Goal: Information Seeking & Learning: Learn about a topic

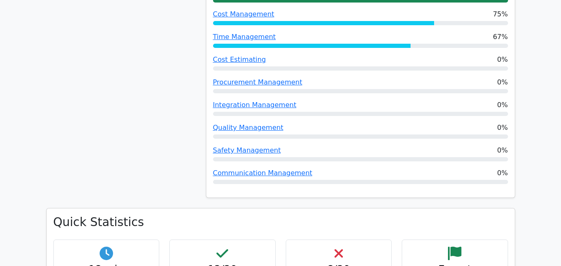
click at [165, 165] on div "60% Your Score Keep practicing!" at bounding box center [121, 13] width 160 height 389
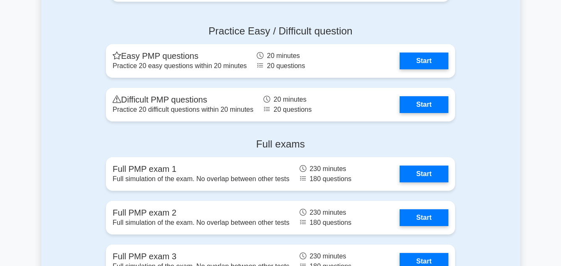
scroll to position [2756, 0]
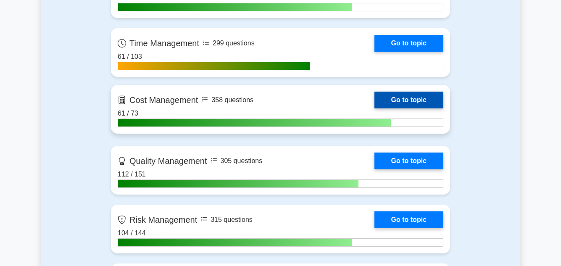
scroll to position [437, 0]
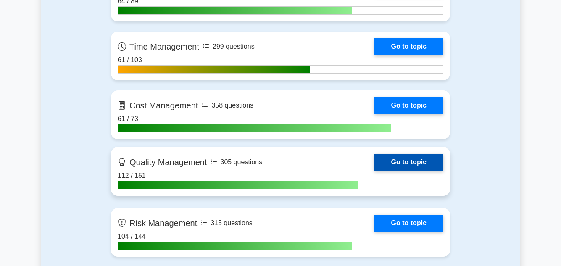
click at [416, 158] on link "Go to topic" at bounding box center [408, 162] width 69 height 17
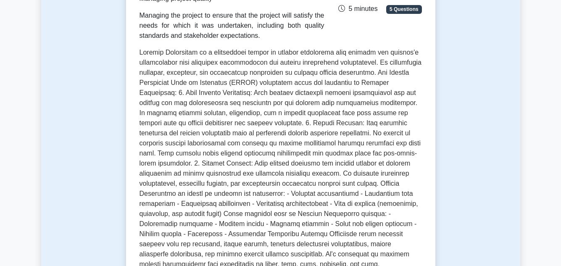
scroll to position [151, 0]
click at [535, 159] on main "Back to Project Management Professional (PMP) Test Flashcards Quality Managemen…" at bounding box center [280, 205] width 561 height 659
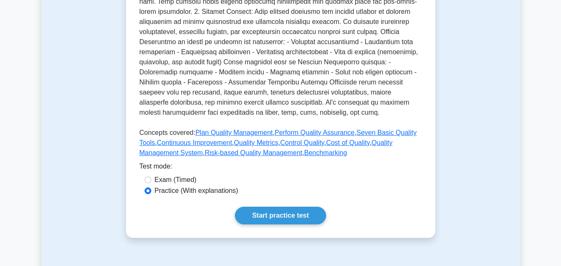
scroll to position [319, 0]
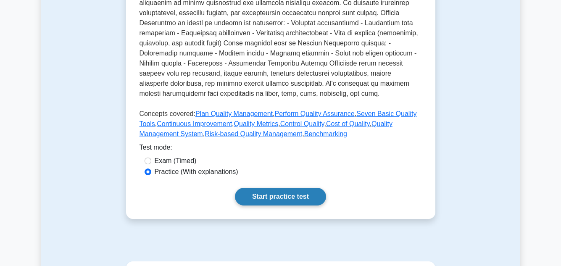
click at [290, 200] on link "Start practice test" at bounding box center [280, 197] width 91 height 18
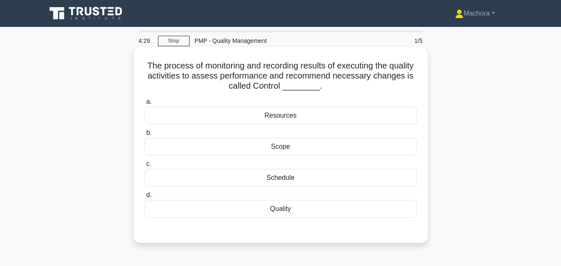
click at [297, 209] on div "Quality" at bounding box center [281, 209] width 272 height 18
click at [145, 198] on input "d. Quality" at bounding box center [145, 194] width 0 height 5
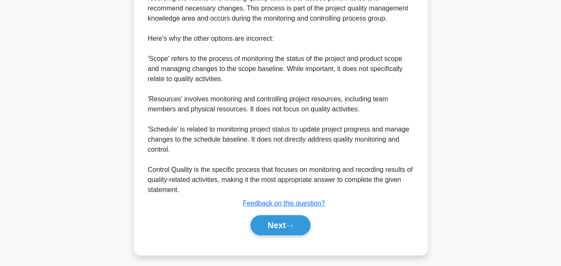
scroll to position [293, 0]
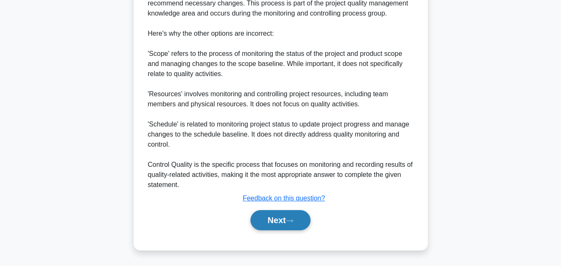
click at [273, 224] on button "Next" at bounding box center [280, 220] width 60 height 20
click at [275, 217] on button "Next" at bounding box center [280, 220] width 60 height 20
click at [274, 217] on button "Next" at bounding box center [280, 220] width 60 height 20
click at [279, 216] on button "Next" at bounding box center [280, 220] width 60 height 20
click at [273, 221] on button "Next" at bounding box center [280, 220] width 60 height 20
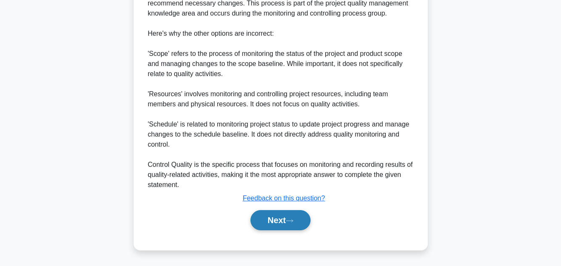
click at [273, 221] on button "Next" at bounding box center [280, 220] width 60 height 20
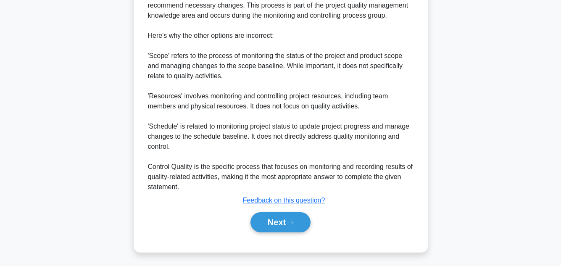
click at [473, 141] on div "The process of monitoring and recording results of executing the quality activi…" at bounding box center [280, 9] width 479 height 505
click at [473, 142] on div "The process of monitoring and recording results of executing the quality activi…" at bounding box center [280, 9] width 479 height 505
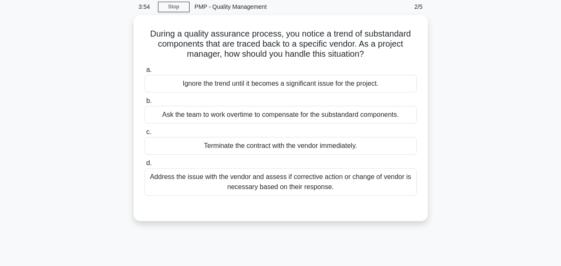
scroll to position [34, 0]
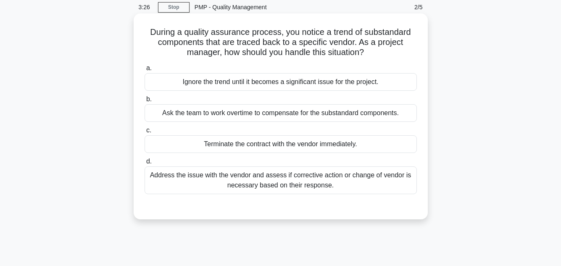
click at [272, 143] on div "Terminate the contract with the vendor immediately." at bounding box center [281, 144] width 272 height 18
click at [145, 133] on input "c. Terminate the contract with the vendor immediately." at bounding box center [145, 130] width 0 height 5
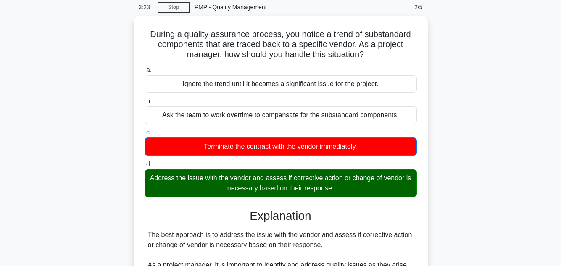
click at [489, 179] on div "During a quality assurance process, you notice a trend of substandard component…" at bounding box center [280, 254] width 479 height 476
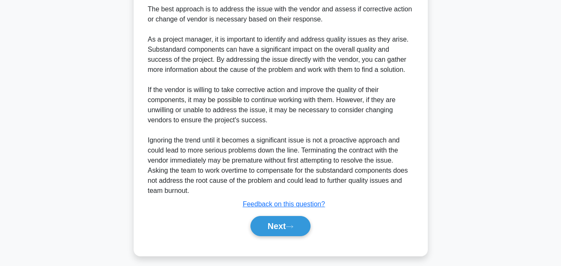
scroll to position [263, 0]
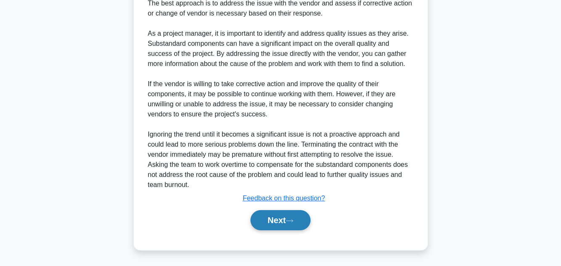
click at [273, 218] on button "Next" at bounding box center [280, 220] width 60 height 20
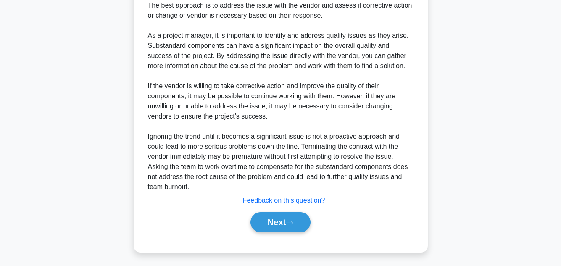
scroll to position [188, 0]
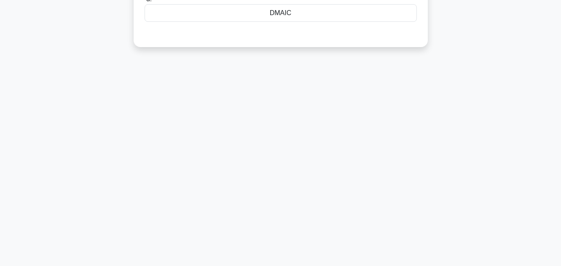
click at [433, 159] on div "3:12 Stop PMP - Quality Management 3/5 The __________ cycle is a fundamental co…" at bounding box center [280, 52] width 479 height 420
click at [433, 159] on div "3:11 Stop PMP - Quality Management 3/5 The __________ cycle is a fundamental co…" at bounding box center [280, 52] width 479 height 420
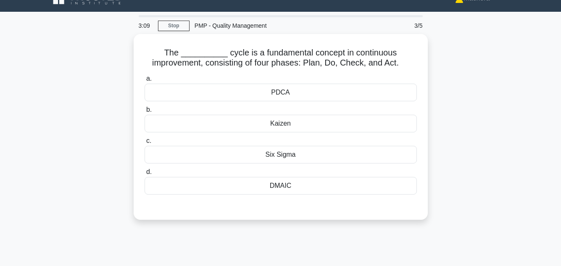
scroll to position [17, 0]
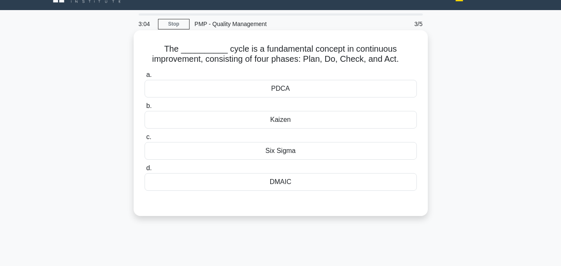
click at [292, 88] on div "PDCA" at bounding box center [281, 89] width 272 height 18
click at [145, 78] on input "a. PDCA" at bounding box center [145, 74] width 0 height 5
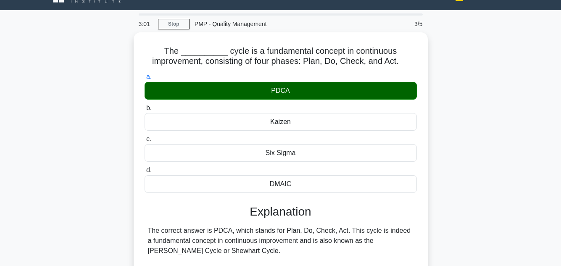
click at [498, 109] on div "The __________ cycle is a fundamental concept in continuous improvement, consis…" at bounding box center [280, 264] width 479 height 465
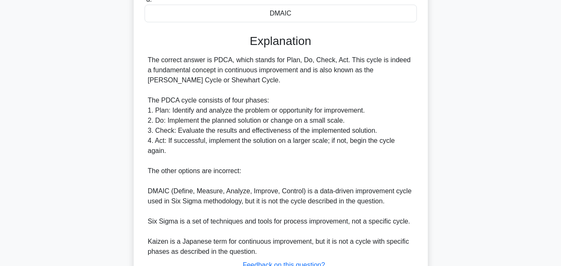
scroll to position [242, 0]
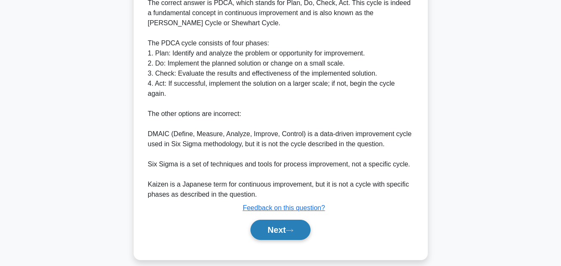
click at [272, 220] on button "Next" at bounding box center [280, 230] width 60 height 20
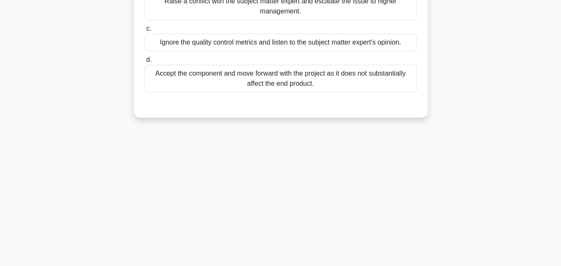
scroll to position [188, 0]
click at [537, 137] on main "2:52 Stop PMP - Quality Management 4/5 You are the project manager of a constru…" at bounding box center [280, 52] width 561 height 427
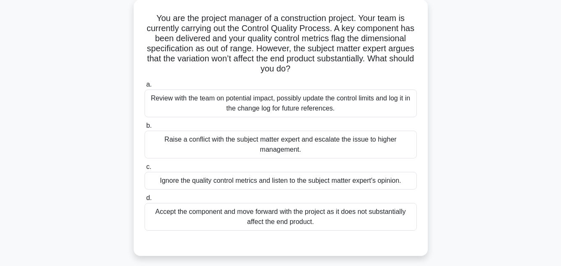
scroll to position [50, 0]
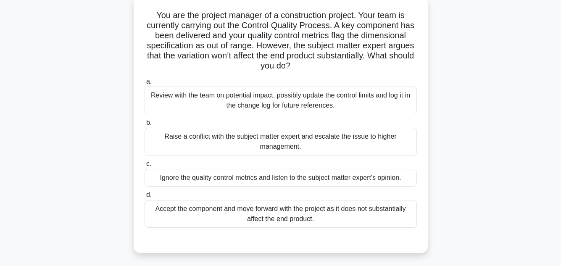
click at [325, 99] on div "Review with the team on potential impact, possibly update the control limits an…" at bounding box center [281, 101] width 272 height 28
click at [145, 84] on input "a. Review with the team on potential impact, possibly update the control limits…" at bounding box center [145, 81] width 0 height 5
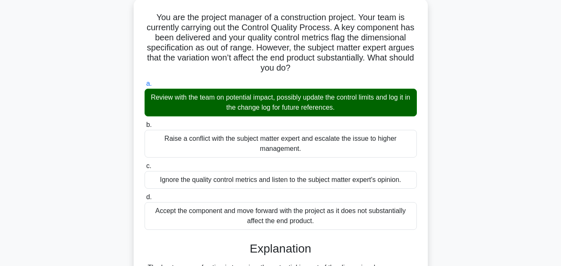
click at [487, 131] on div "You are the project manager of a construction project. Your team is currently c…" at bounding box center [280, 211] width 479 height 425
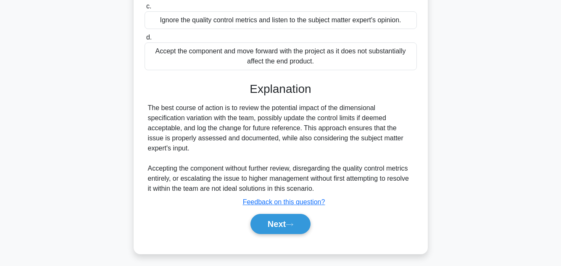
scroll to position [212, 0]
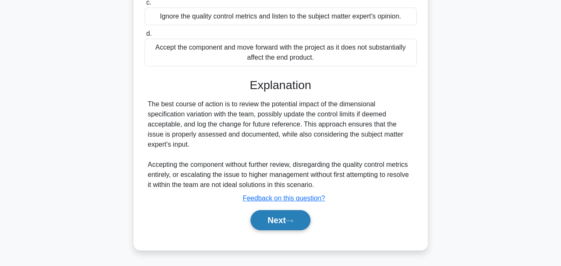
click at [284, 214] on button "Next" at bounding box center [280, 220] width 60 height 20
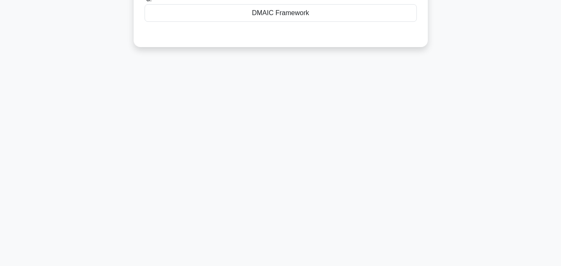
scroll to position [188, 0]
click at [468, 100] on div "2:01 Stop PMP - Quality Management 5/5 Which Continuous Improvement model consi…" at bounding box center [280, 52] width 479 height 420
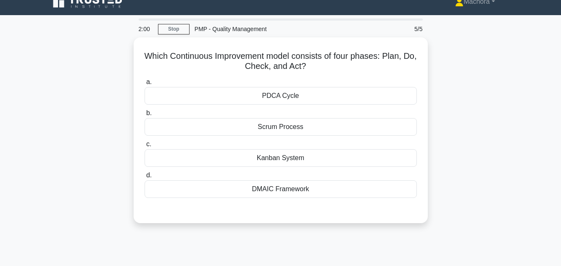
scroll to position [0, 0]
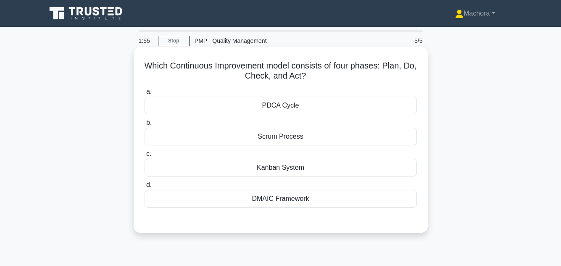
click at [314, 106] on div "PDCA Cycle" at bounding box center [281, 106] width 272 height 18
click at [145, 95] on input "a. PDCA Cycle" at bounding box center [145, 91] width 0 height 5
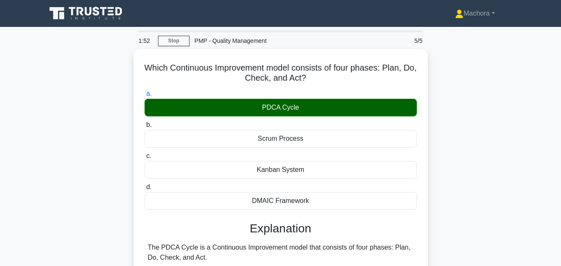
click at [490, 107] on div "Which Continuous Improvement model consists of four phases: Plan, Do, Check, an…" at bounding box center [280, 226] width 479 height 354
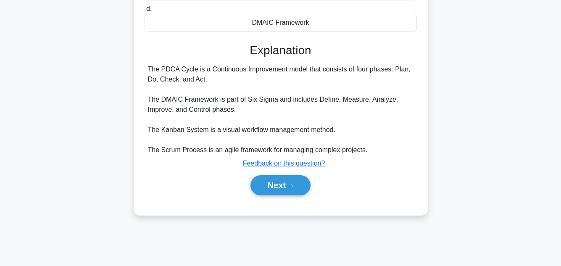
scroll to position [188, 0]
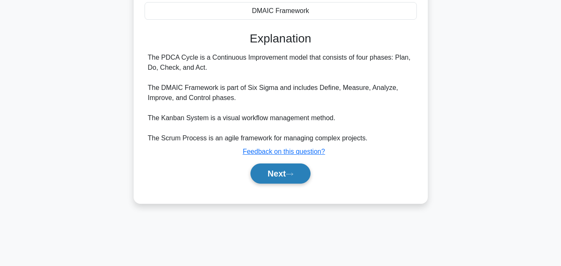
click at [278, 172] on button "Next" at bounding box center [280, 173] width 60 height 20
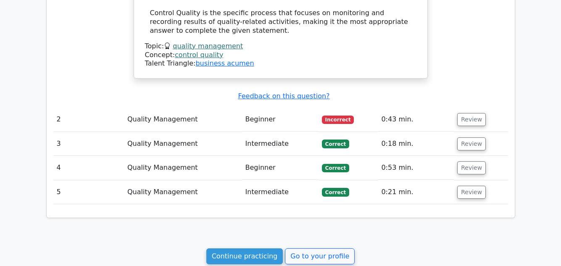
scroll to position [823, 0]
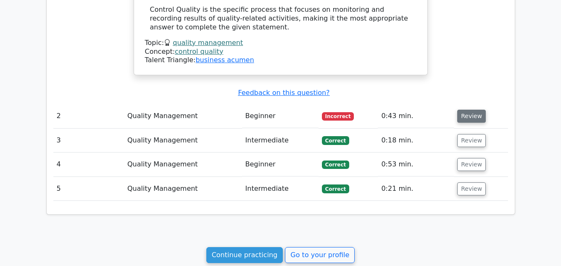
click at [469, 110] on button "Review" at bounding box center [471, 116] width 29 height 13
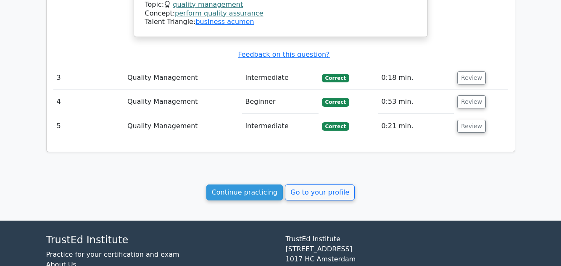
scroll to position [1344, 0]
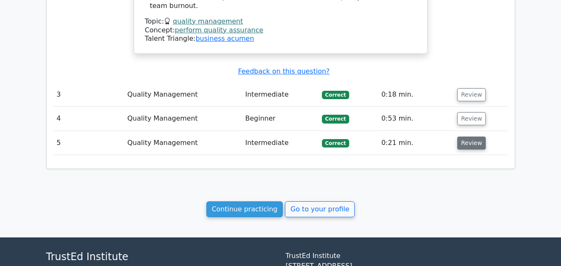
click at [473, 137] on button "Review" at bounding box center [471, 143] width 29 height 13
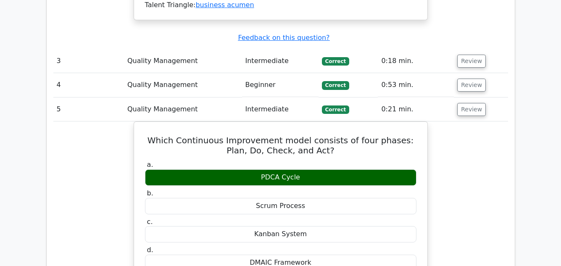
scroll to position [1395, 0]
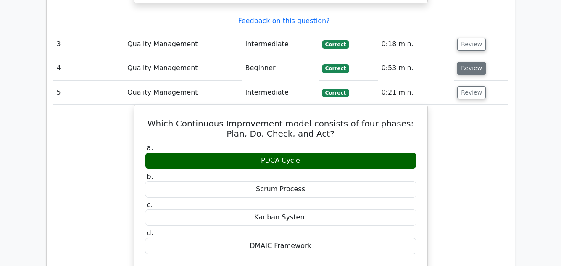
click at [475, 62] on button "Review" at bounding box center [471, 68] width 29 height 13
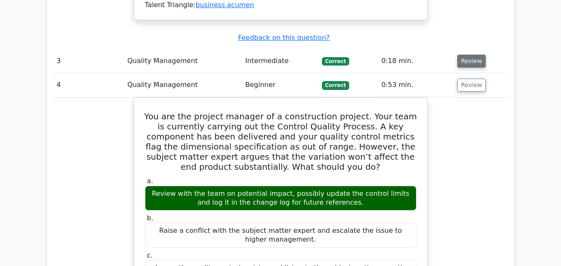
click at [473, 55] on button "Review" at bounding box center [471, 61] width 29 height 13
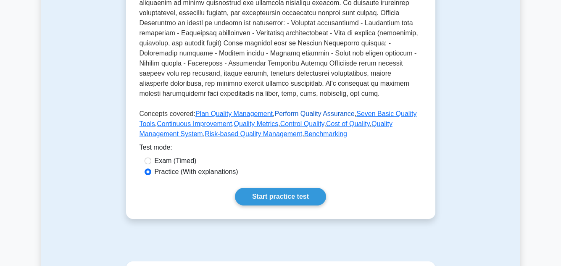
click at [319, 113] on link "Perform Quality Assurance" at bounding box center [314, 113] width 80 height 7
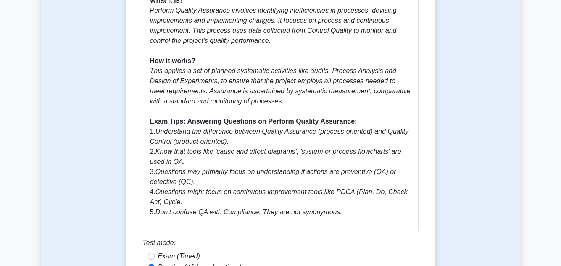
scroll to position [370, 0]
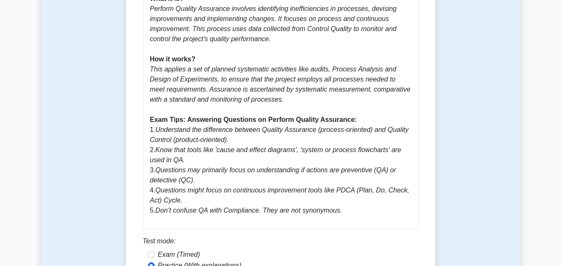
click at [447, 165] on div "Perform Quality Assurance 5 minutes 5 Questions Guide: Perform Quality Assuranc…" at bounding box center [280, 15] width 479 height 642
click at [481, 185] on div "Perform Quality Assurance 5 minutes 5 Questions Guide: Perform Quality Assuranc…" at bounding box center [280, 15] width 479 height 642
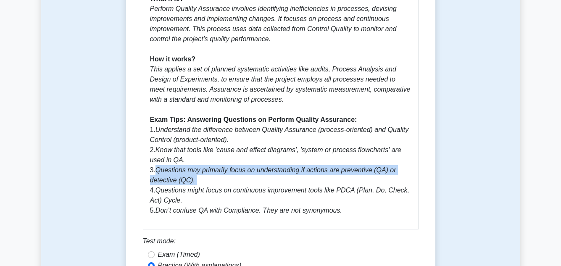
click at [481, 185] on div "Perform Quality Assurance 5 minutes 5 Questions Guide: Perform Quality Assuranc…" at bounding box center [280, 15] width 479 height 642
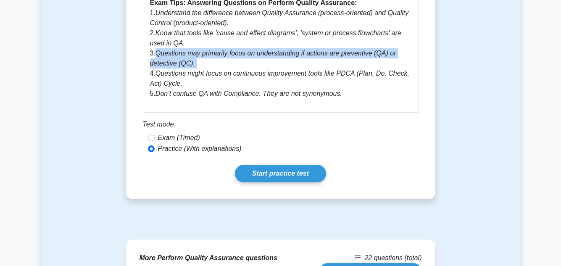
scroll to position [487, 0]
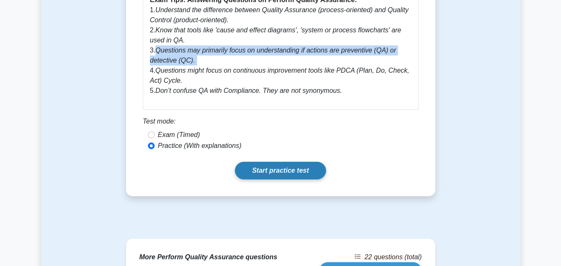
click at [284, 169] on link "Start practice test" at bounding box center [280, 171] width 91 height 18
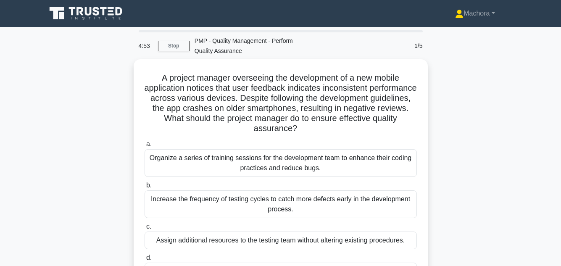
click at [455, 141] on div "A project manager overseeing the development of a new mobile application notice…" at bounding box center [280, 192] width 479 height 266
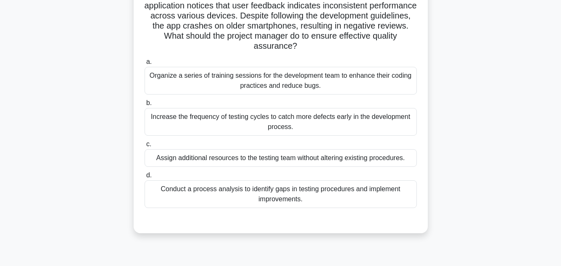
scroll to position [84, 0]
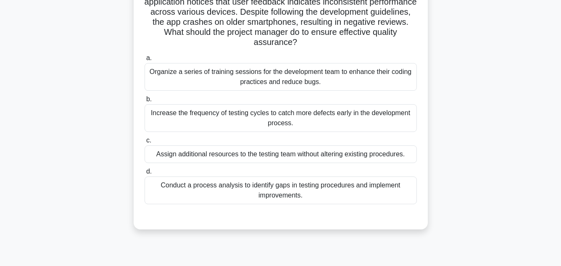
click at [354, 118] on div "Increase the frequency of testing cycles to catch more defects early in the dev…" at bounding box center [281, 118] width 272 height 28
click at [145, 102] on input "b. Increase the frequency of testing cycles to catch more defects early in the …" at bounding box center [145, 99] width 0 height 5
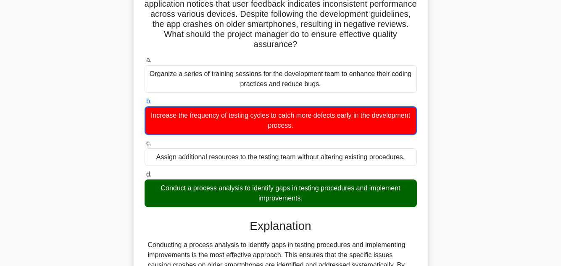
click at [514, 153] on div "A project manager overseeing the development of a new mobile application notice…" at bounding box center [280, 188] width 479 height 426
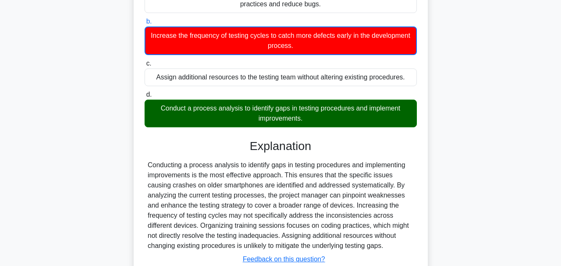
scroll to position [223, 0]
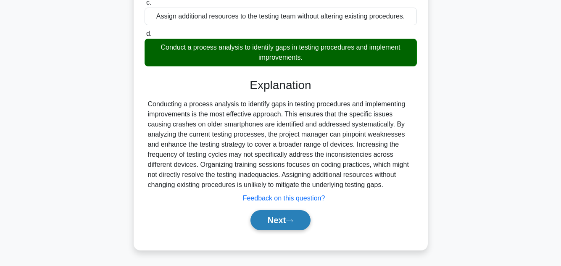
click at [284, 219] on button "Next" at bounding box center [280, 220] width 60 height 20
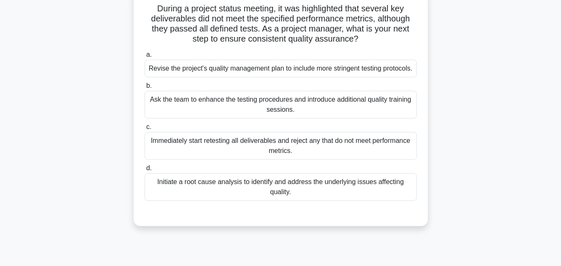
scroll to position [70, 0]
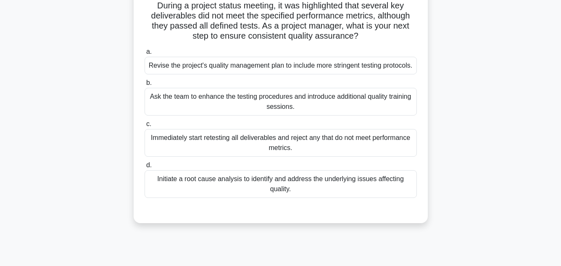
click at [289, 194] on div "Initiate a root cause analysis to identify and address the underlying issues af…" at bounding box center [281, 184] width 272 height 28
click at [145, 168] on input "d. Initiate a root cause analysis to identify and address the underlying issues…" at bounding box center [145, 165] width 0 height 5
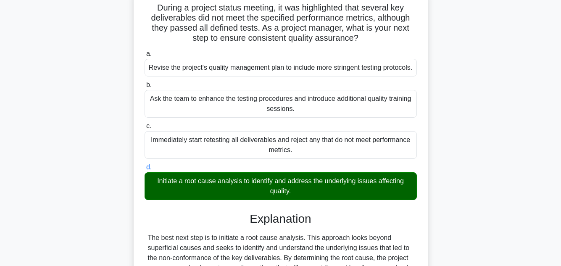
click at [489, 126] on div "During a project status meeting, it was highlighted that several key deliverabl…" at bounding box center [280, 201] width 479 height 425
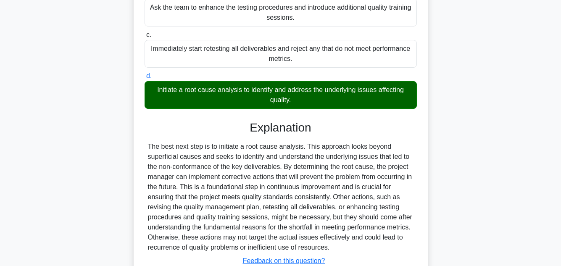
scroll to position [232, 0]
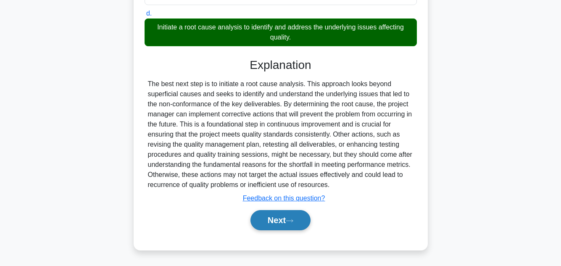
click at [271, 221] on button "Next" at bounding box center [280, 220] width 60 height 20
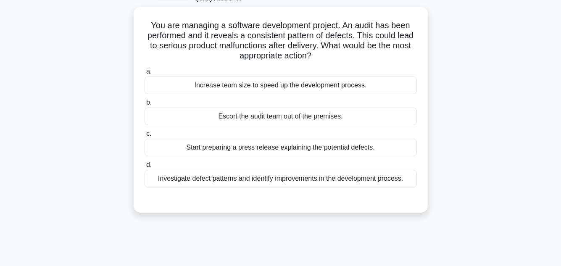
scroll to position [53, 0]
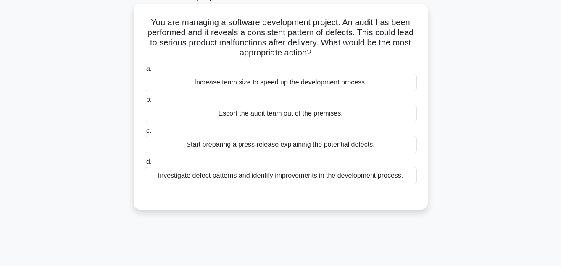
click at [347, 169] on div "Investigate defect patterns and identify improvements in the development proces…" at bounding box center [281, 176] width 272 height 18
click at [145, 165] on input "d. Investigate defect patterns and identify improvements in the development pro…" at bounding box center [145, 161] width 0 height 5
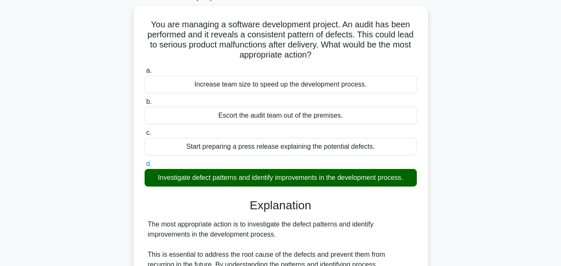
click at [504, 134] on div "You are managing a software development project. An audit has been performed an…" at bounding box center [280, 238] width 479 height 465
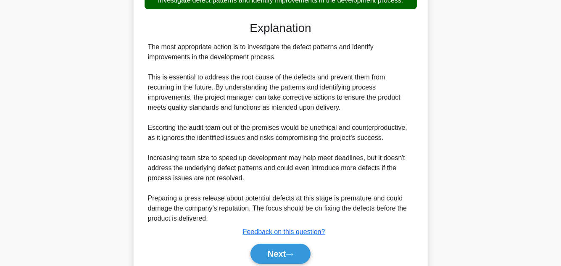
scroll to position [263, 0]
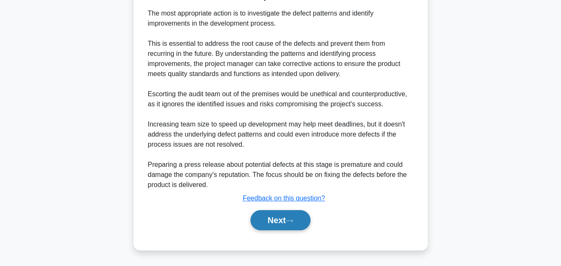
click at [291, 219] on icon at bounding box center [290, 220] width 8 height 5
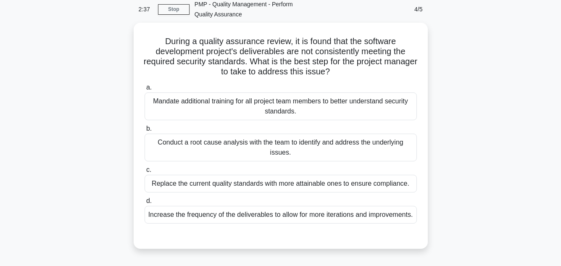
scroll to position [20, 0]
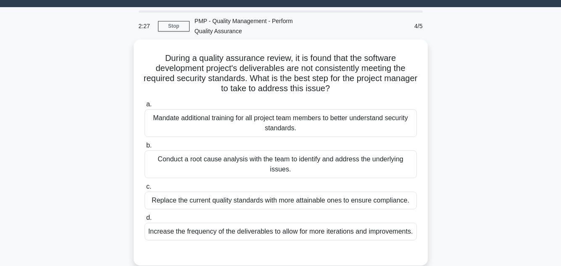
click at [463, 165] on div "During a quality assurance review, it is found that the software development pr…" at bounding box center [280, 157] width 479 height 236
click at [522, 139] on main "2:23 Stop PMP - Quality Management - Perform Quality Assurance 4/5 During a qua…" at bounding box center [280, 220] width 561 height 427
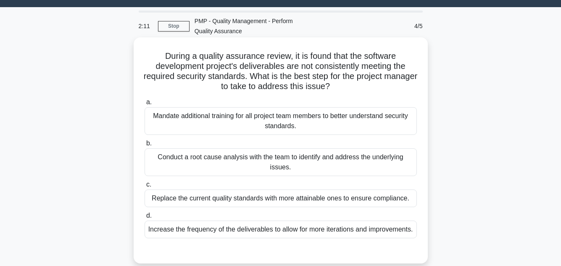
click at [313, 159] on div "Conduct a root cause analysis with the team to identify and address the underly…" at bounding box center [281, 162] width 272 height 28
click at [145, 146] on input "b. Conduct a root cause analysis with the team to identify and address the unde…" at bounding box center [145, 143] width 0 height 5
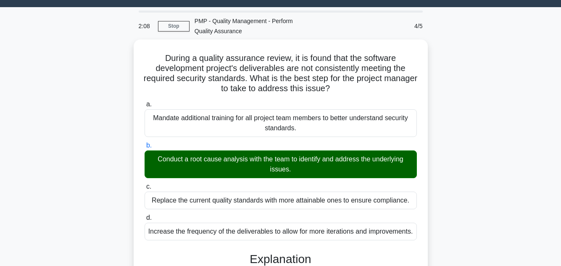
click at [535, 153] on main "2:08 Stop PMP - Quality Management - Perform Quality Assurance 4/5 During a qua…" at bounding box center [280, 257] width 561 height 501
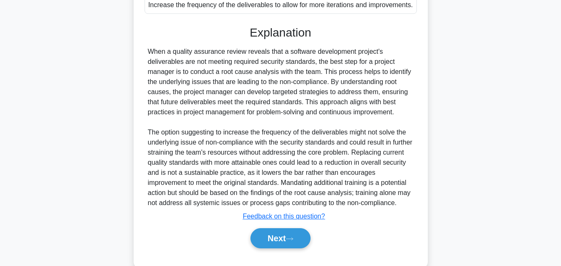
scroll to position [273, 0]
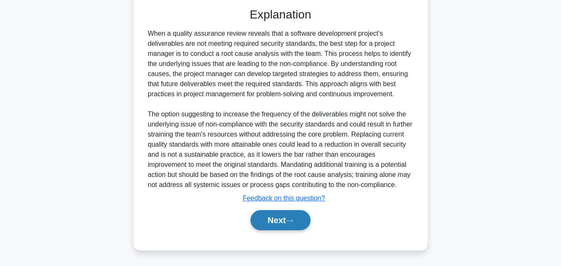
click at [278, 216] on button "Next" at bounding box center [280, 220] width 60 height 20
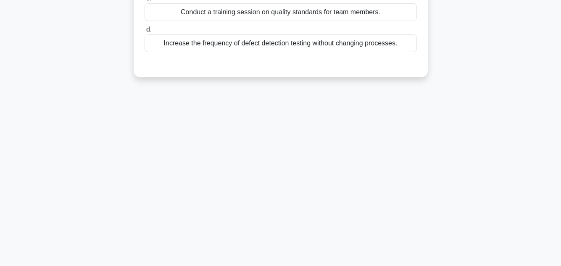
scroll to position [188, 0]
click at [446, 153] on div "2:00 Stop PMP - Quality Management - Perform Quality Assurance 5/5 As a project…" at bounding box center [280, 52] width 479 height 420
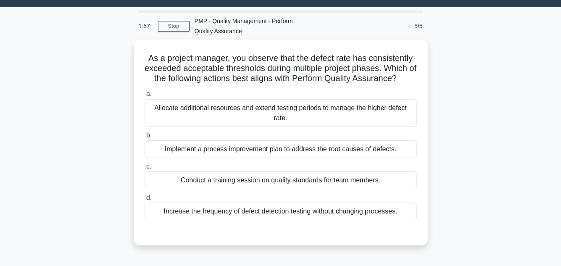
scroll to position [37, 0]
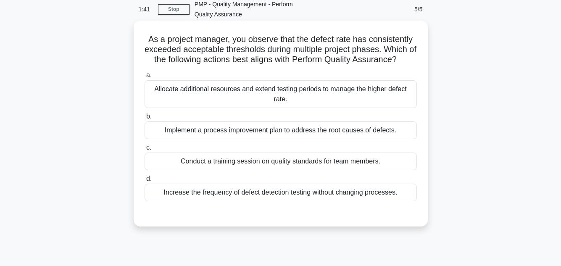
click at [304, 128] on div "Implement a process improvement plan to address the root causes of defects." at bounding box center [281, 130] width 272 height 18
click at [145, 119] on input "b. Implement a process improvement plan to address the root causes of defects." at bounding box center [145, 116] width 0 height 5
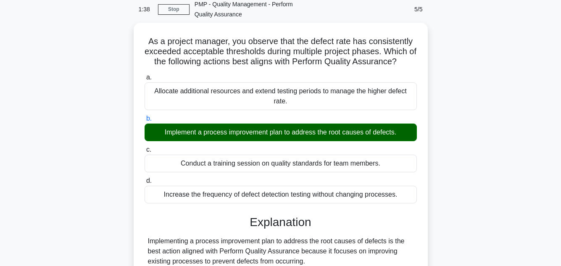
click at [514, 154] on div "As a project manager, you observe that the defect rate has consistently exceede…" at bounding box center [280, 210] width 479 height 374
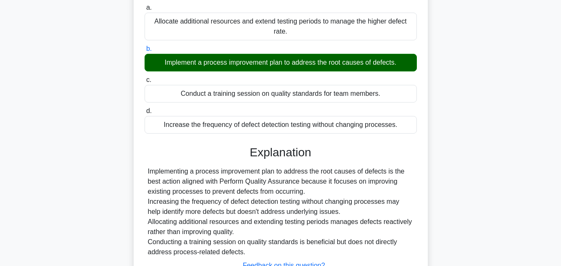
scroll to position [188, 0]
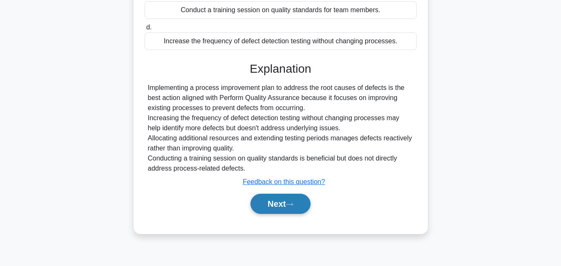
click at [285, 203] on button "Next" at bounding box center [280, 204] width 60 height 20
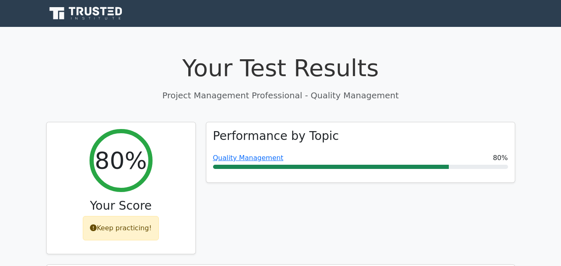
click at [336, 205] on div "Performance by Topic Quality Management 80%" at bounding box center [360, 193] width 319 height 143
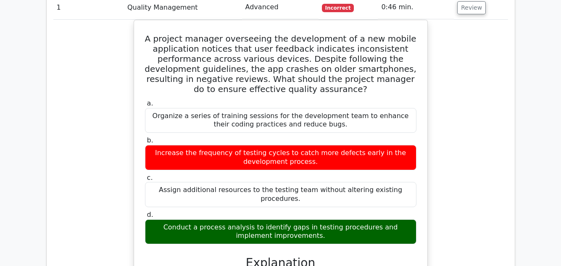
scroll to position [437, 0]
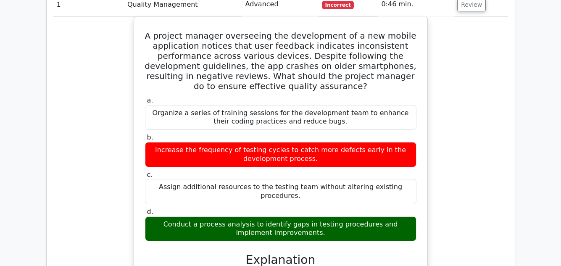
click at [462, 200] on div "A project manager overseeing the development of a new mobile application notice…" at bounding box center [280, 220] width 455 height 407
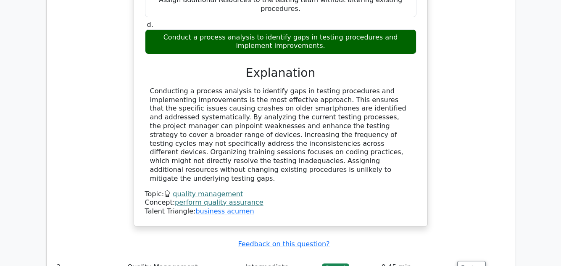
scroll to position [639, 0]
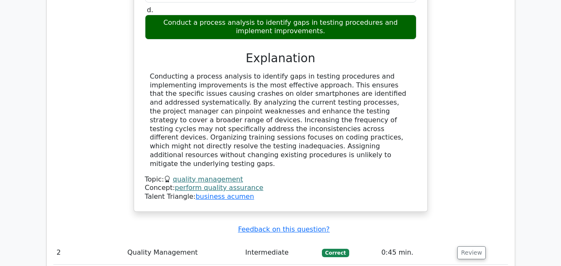
click at [459, 147] on div "A project manager overseeing the development of a new mobile application notice…" at bounding box center [280, 18] width 455 height 407
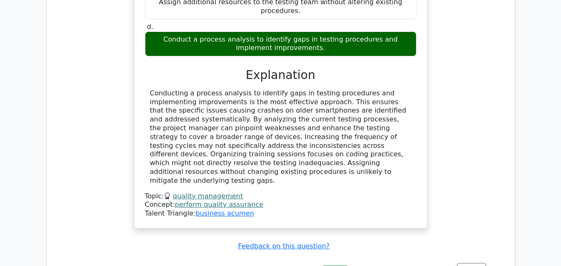
scroll to position [605, 0]
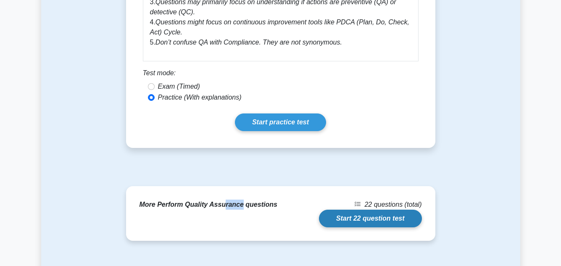
click at [359, 217] on link "Start 22 question test" at bounding box center [370, 219] width 103 height 18
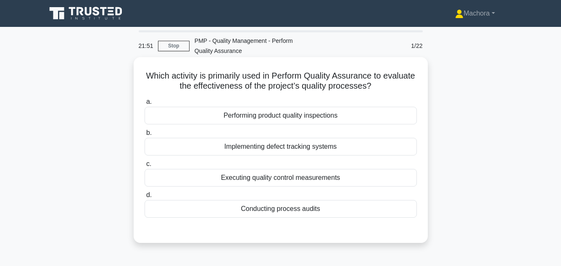
click at [302, 209] on div "Conducting process audits" at bounding box center [281, 209] width 272 height 18
click at [145, 198] on input "d. Conducting process audits" at bounding box center [145, 194] width 0 height 5
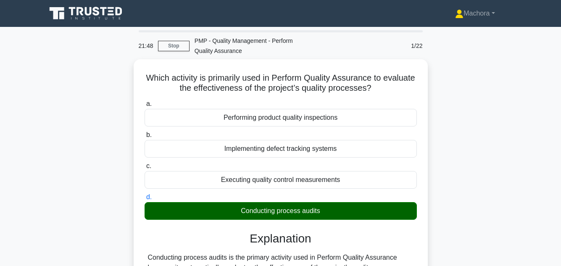
click at [531, 160] on main "21:48 Stop PMP - Quality Management - Perform Quality Assurance 1/22 Which acti…" at bounding box center [280, 240] width 561 height 427
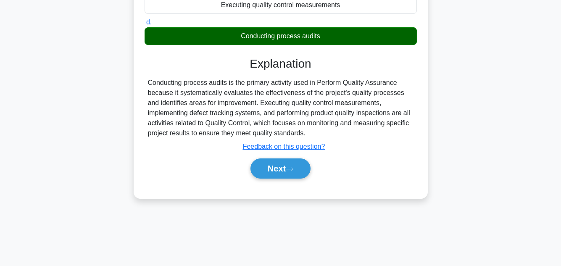
scroll to position [188, 0]
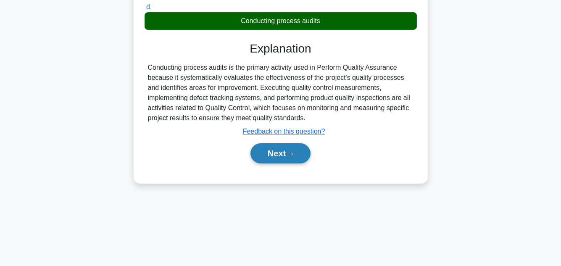
click at [287, 150] on button "Next" at bounding box center [280, 153] width 60 height 20
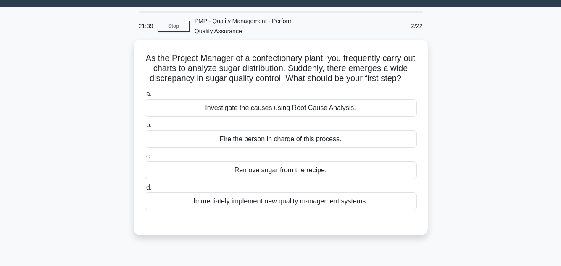
scroll to position [37, 0]
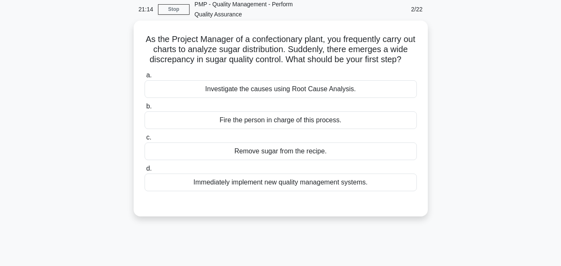
click at [321, 98] on div "Investigate the causes using Root Cause Analysis." at bounding box center [281, 89] width 272 height 18
click at [145, 78] on input "a. Investigate the causes using Root Cause Analysis." at bounding box center [145, 75] width 0 height 5
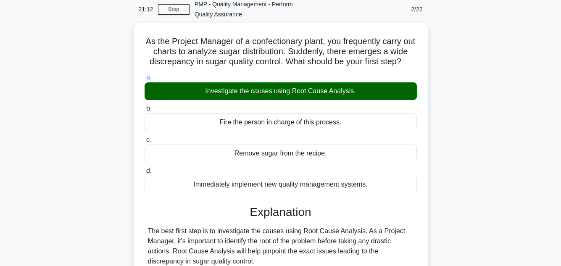
click at [494, 136] on div "As the Project Manager of a confectionary plant, you frequently carry out chart…" at bounding box center [280, 230] width 479 height 415
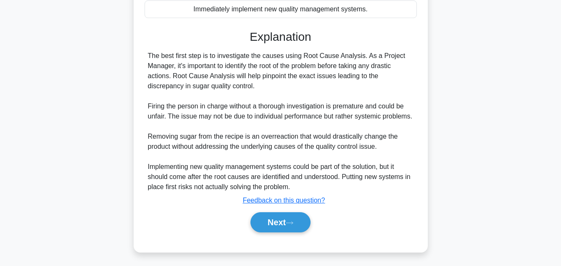
scroll to position [222, 0]
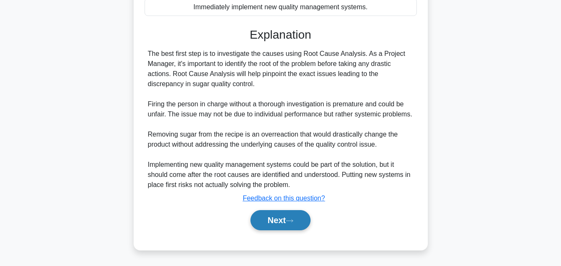
click at [272, 216] on button "Next" at bounding box center [280, 220] width 60 height 20
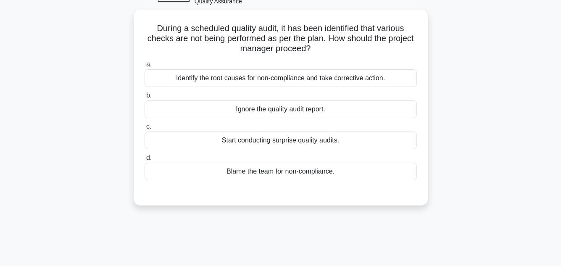
scroll to position [50, 0]
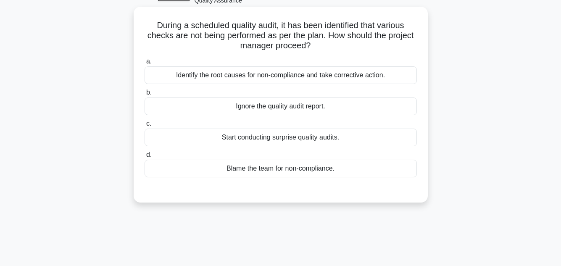
click at [330, 73] on div "Identify the root causes for non-compliance and take corrective action." at bounding box center [281, 75] width 272 height 18
click at [145, 64] on input "a. Identify the root causes for non-compliance and take corrective action." at bounding box center [145, 61] width 0 height 5
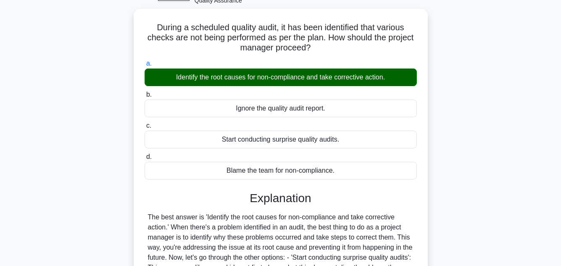
click at [507, 153] on div "During a scheduled quality audit, it has been identified that various checks ar…" at bounding box center [280, 206] width 479 height 394
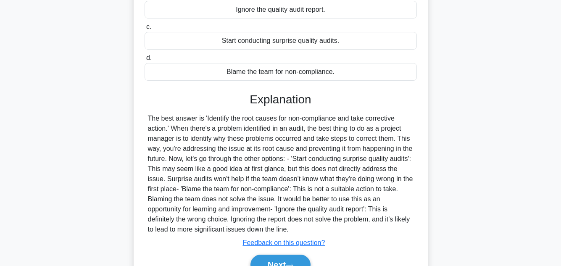
scroll to position [192, 0]
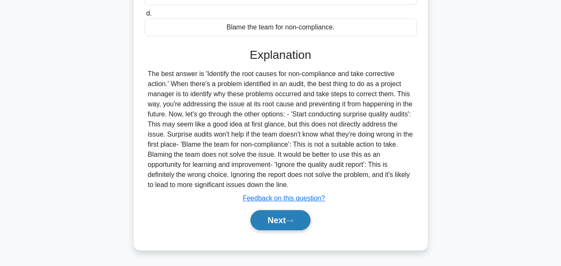
click at [279, 216] on button "Next" at bounding box center [280, 220] width 60 height 20
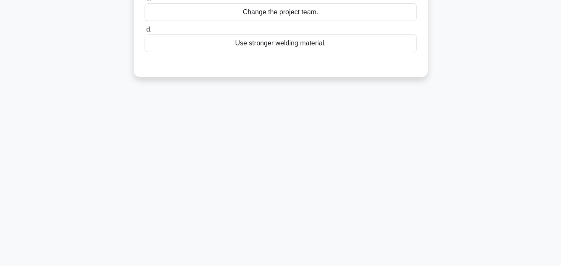
click at [500, 159] on div "20:39 Stop PMP - Quality Management - Perform Quality Assurance 4/22 During the…" at bounding box center [280, 52] width 479 height 420
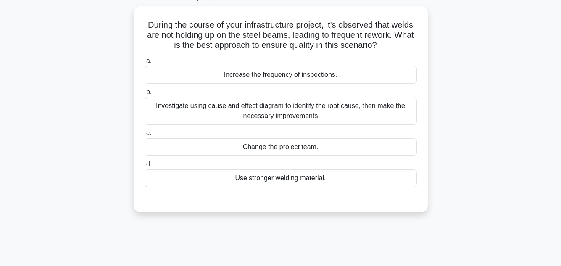
scroll to position [53, 0]
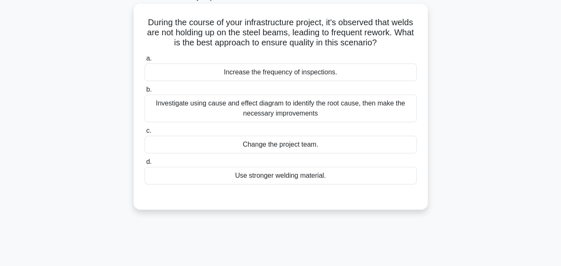
click at [335, 110] on div "Investigate using cause and effect diagram to identify the root cause, then mak…" at bounding box center [281, 109] width 272 height 28
click at [145, 92] on input "b. Investigate using cause and effect diagram to identify the root cause, then …" at bounding box center [145, 89] width 0 height 5
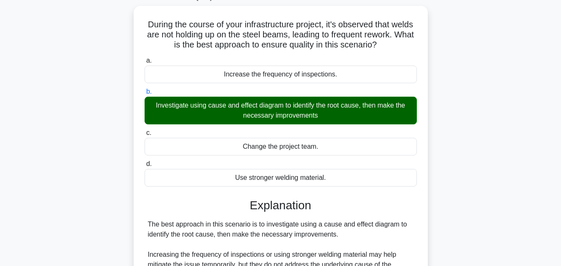
click at [519, 122] on div "During the course of your infrastructure project, it's observed that welds are …" at bounding box center [280, 228] width 479 height 445
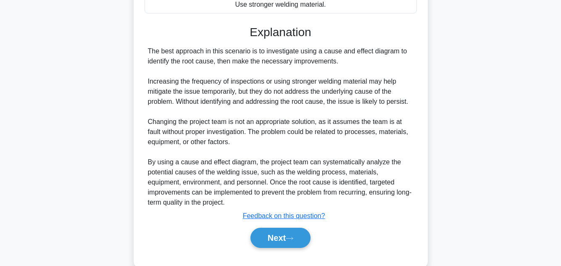
scroll to position [242, 0]
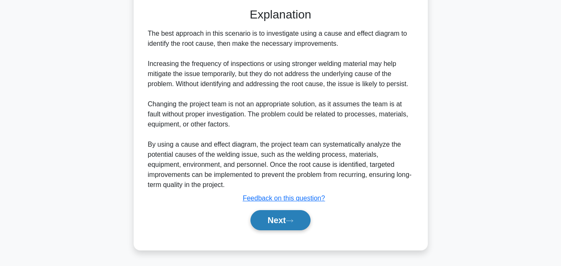
click at [287, 213] on button "Next" at bounding box center [280, 220] width 60 height 20
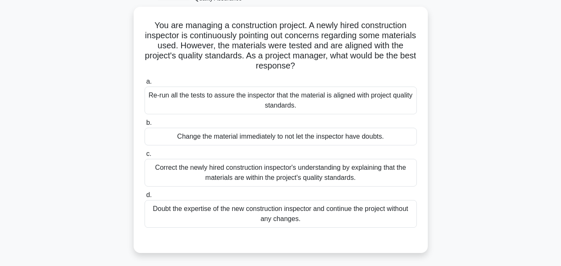
scroll to position [53, 0]
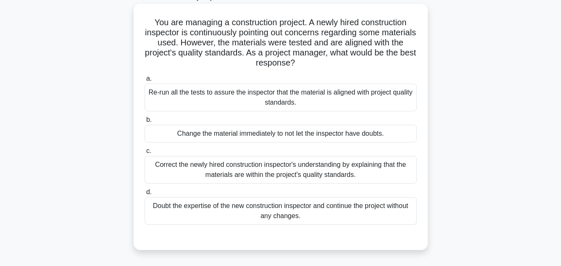
click at [247, 100] on div "Re-run all the tests to assure the inspector that the material is aligned with …" at bounding box center [281, 98] width 272 height 28
click at [145, 82] on input "a. Re-run all the tests to assure the inspector that the material is aligned wi…" at bounding box center [145, 78] width 0 height 5
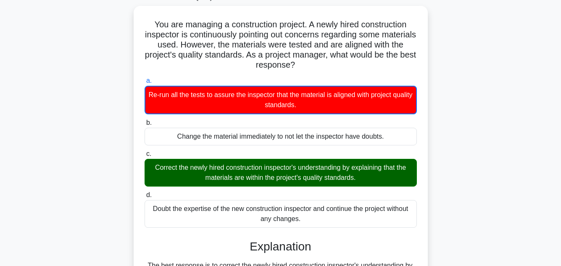
click at [506, 157] on div "You are managing a construction project. A newly hired construction inspector i…" at bounding box center [280, 249] width 479 height 486
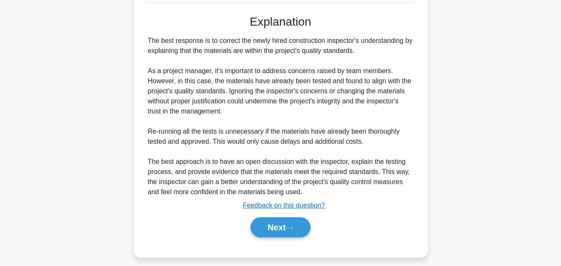
scroll to position [284, 0]
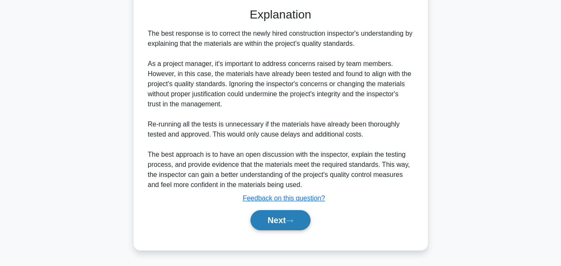
click at [268, 223] on button "Next" at bounding box center [280, 220] width 60 height 20
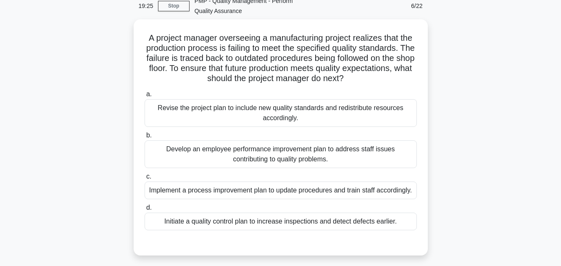
scroll to position [53, 0]
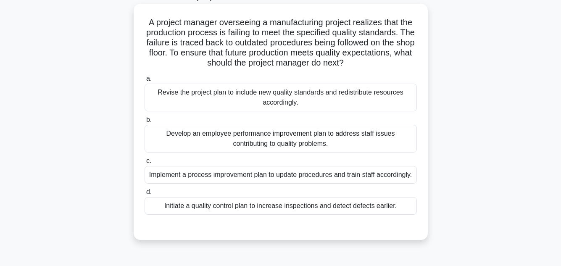
click at [307, 175] on div "Implement a process improvement plan to update procedures and train staff accor…" at bounding box center [281, 175] width 272 height 18
click at [145, 164] on input "c. Implement a process improvement plan to update procedures and train staff ac…" at bounding box center [145, 160] width 0 height 5
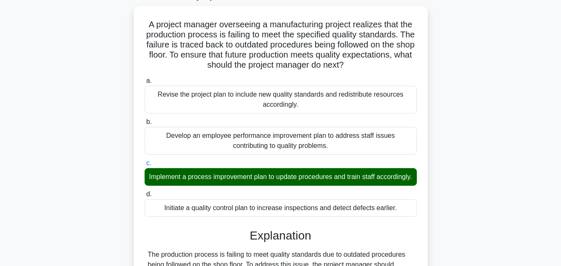
click at [519, 166] on div "A project manager overseeing a manufacturing project realizes that the producti…" at bounding box center [280, 228] width 479 height 445
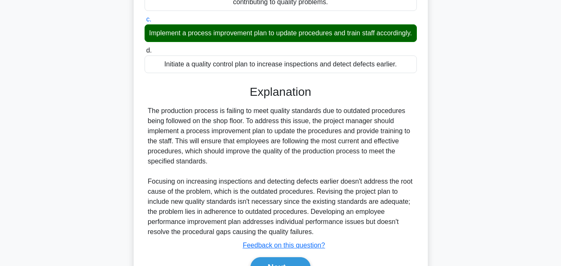
scroll to position [252, 0]
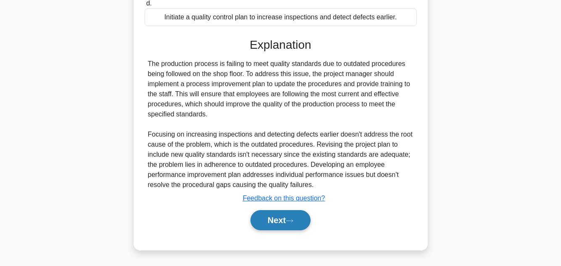
click at [285, 222] on button "Next" at bounding box center [280, 220] width 60 height 20
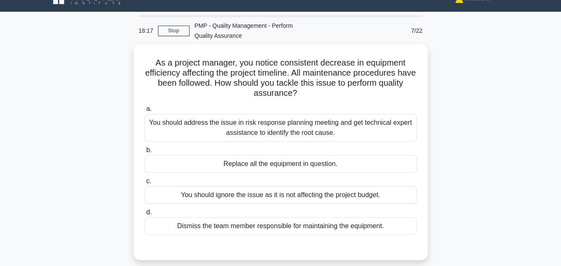
scroll to position [17, 0]
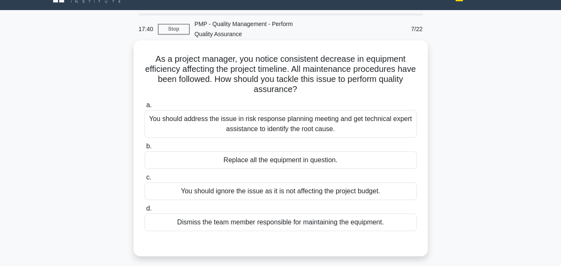
click at [298, 123] on div "You should address the issue in risk response planning meeting and get technica…" at bounding box center [281, 124] width 272 height 28
click at [145, 108] on input "a. You should address the issue in risk response planning meeting and get techn…" at bounding box center [145, 105] width 0 height 5
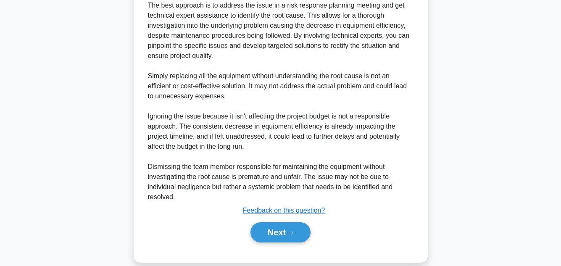
scroll to position [293, 0]
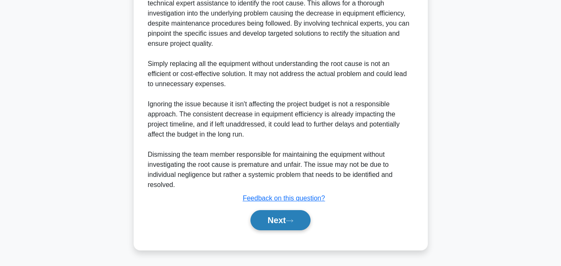
click at [282, 217] on button "Next" at bounding box center [280, 220] width 60 height 20
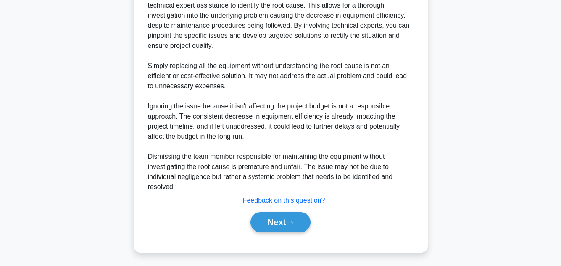
scroll to position [188, 0]
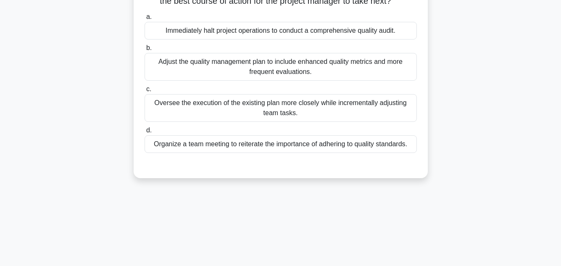
click at [479, 134] on div "In a high-stakes project for a new client, the project manager is focusing on e…" at bounding box center [280, 29] width 479 height 317
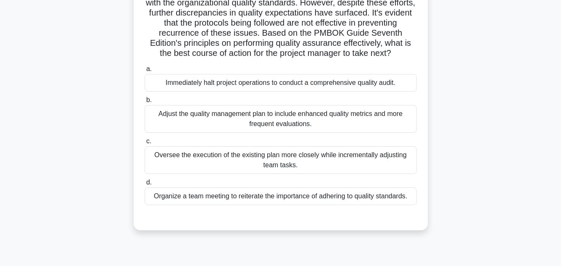
scroll to position [137, 0]
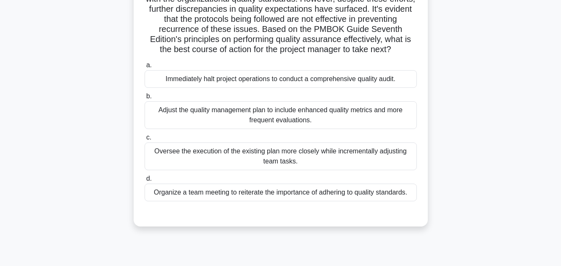
click at [294, 88] on div "Immediately halt project operations to conduct a comprehensive quality audit." at bounding box center [281, 79] width 272 height 18
click at [145, 68] on input "a. Immediately halt project operations to conduct a comprehensive quality audit." at bounding box center [145, 65] width 0 height 5
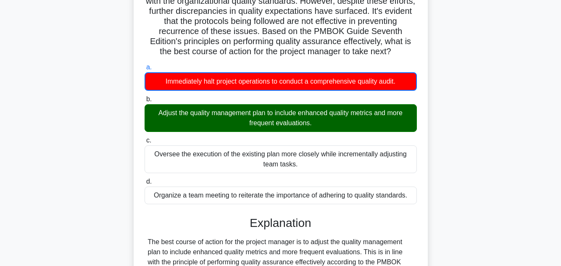
click at [450, 116] on div "In a high-stakes project for a new client, the project manager is focusing on e…" at bounding box center [280, 230] width 479 height 617
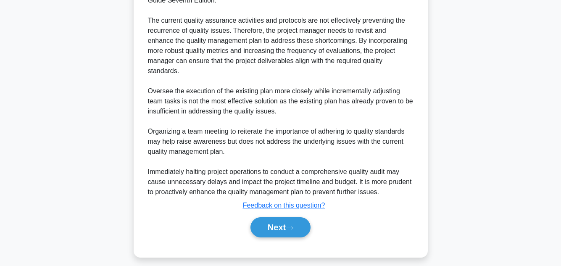
scroll to position [415, 0]
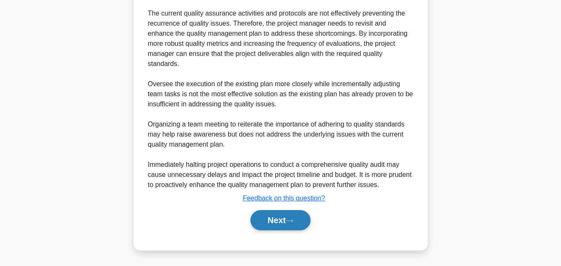
click at [277, 216] on button "Next" at bounding box center [280, 220] width 60 height 20
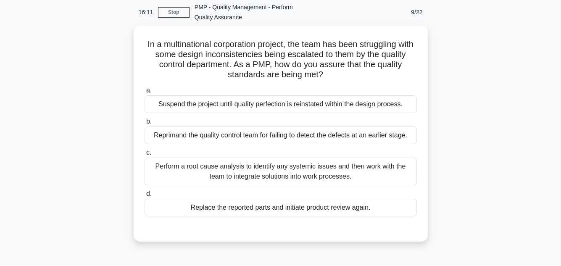
scroll to position [50, 0]
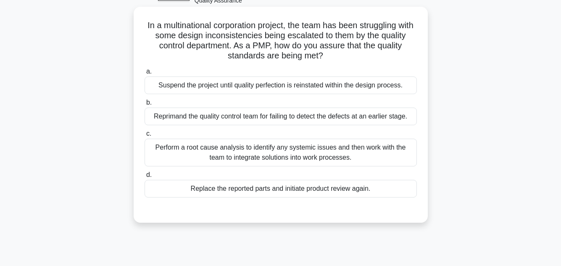
click at [267, 152] on div "Perform a root cause analysis to identify any systemic issues and then work wit…" at bounding box center [281, 153] width 272 height 28
click at [145, 137] on input "c. Perform a root cause analysis to identify any systemic issues and then work …" at bounding box center [145, 133] width 0 height 5
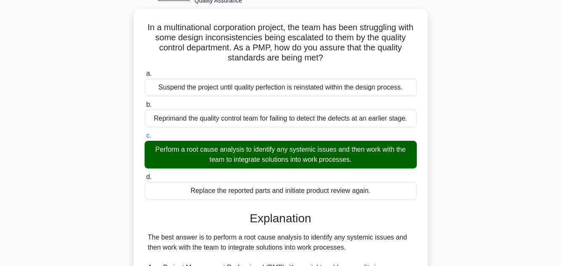
click at [464, 175] on div "In a multinational corporation project, the team has been struggling with some …" at bounding box center [280, 256] width 479 height 495
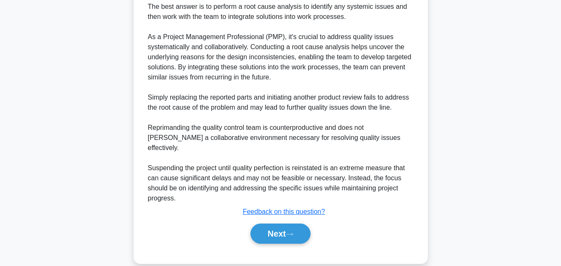
scroll to position [283, 0]
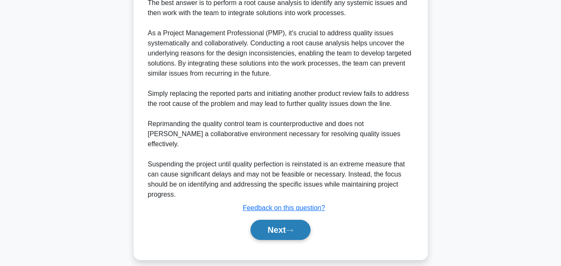
click at [278, 220] on button "Next" at bounding box center [280, 230] width 60 height 20
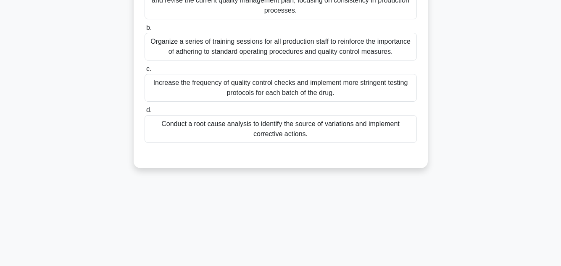
scroll to position [188, 0]
click at [450, 173] on div "A project manager for a pharmaceutical company notices that quality control mea…" at bounding box center [280, 24] width 479 height 307
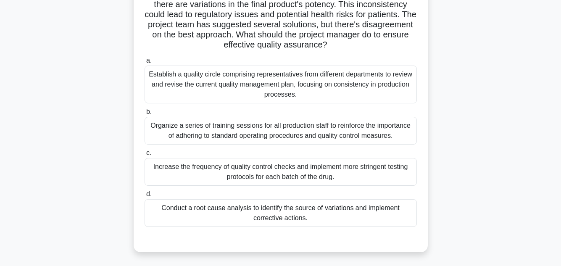
scroll to position [121, 0]
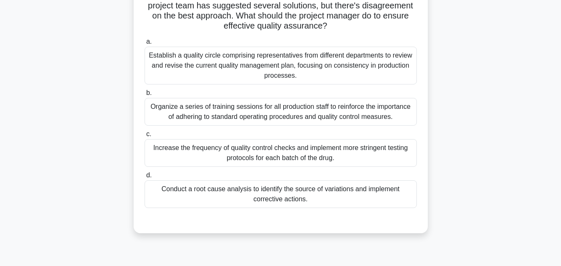
click at [319, 195] on div "Conduct a root cause analysis to identify the source of variations and implemen…" at bounding box center [281, 194] width 272 height 28
click at [145, 178] on input "d. Conduct a root cause analysis to identify the source of variations and imple…" at bounding box center [145, 175] width 0 height 5
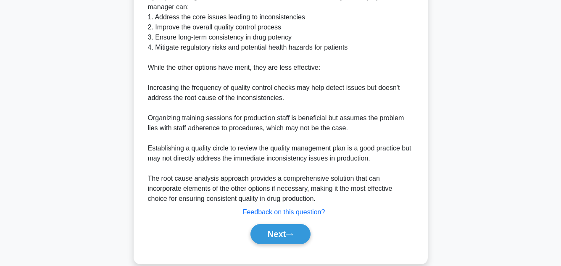
scroll to position [474, 0]
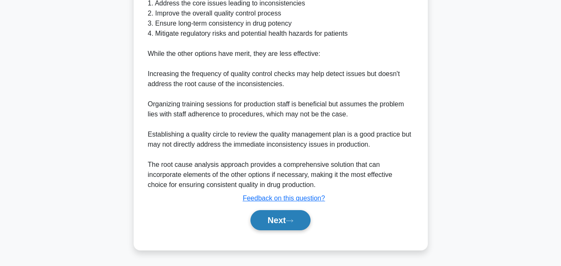
click at [286, 216] on button "Next" at bounding box center [280, 220] width 60 height 20
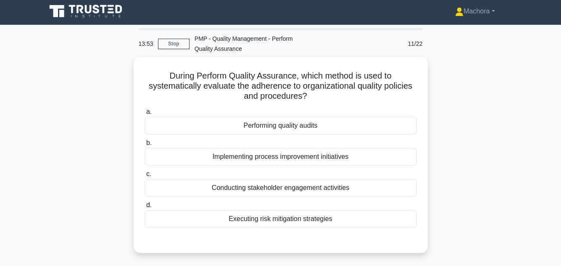
scroll to position [0, 0]
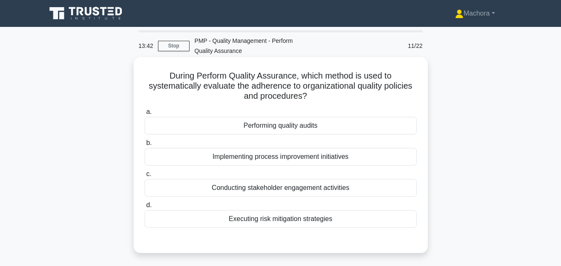
click at [315, 155] on div "Implementing process improvement initiatives" at bounding box center [281, 157] width 272 height 18
click at [145, 146] on input "b. Implementing process improvement initiatives" at bounding box center [145, 142] width 0 height 5
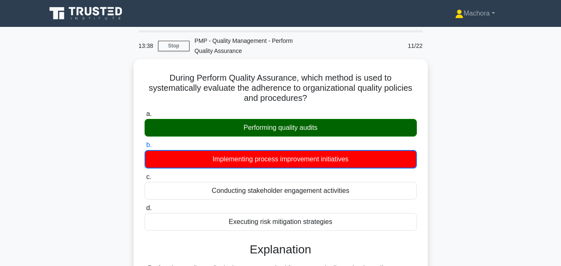
click at [145, 174] on input "c. Conducting stakeholder engagement activities" at bounding box center [145, 176] width 0 height 5
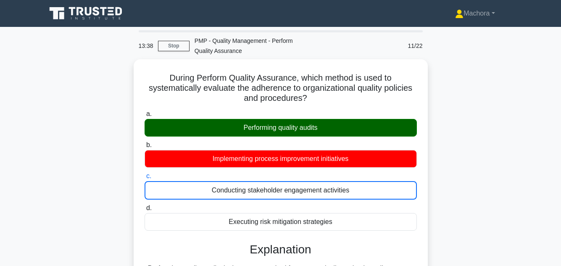
click at [145, 205] on input "d. Executing risk mitigation strategies" at bounding box center [145, 207] width 0 height 5
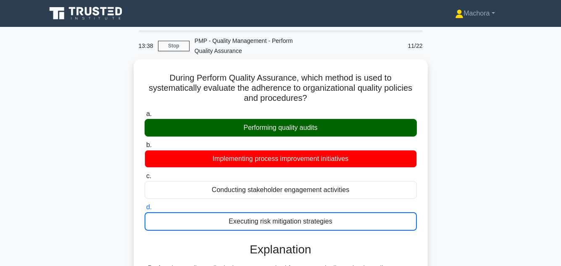
click at [145, 111] on input "a. Performing quality audits" at bounding box center [145, 113] width 0 height 5
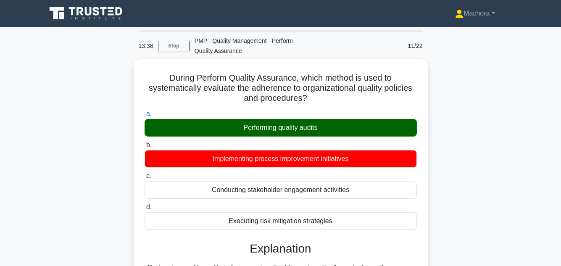
click at [145, 142] on input "b. Implementing process improvement initiatives" at bounding box center [145, 144] width 0 height 5
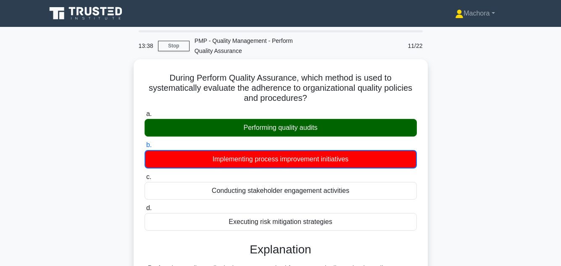
click at [145, 174] on input "c. Conducting stakeholder engagement activities" at bounding box center [145, 176] width 0 height 5
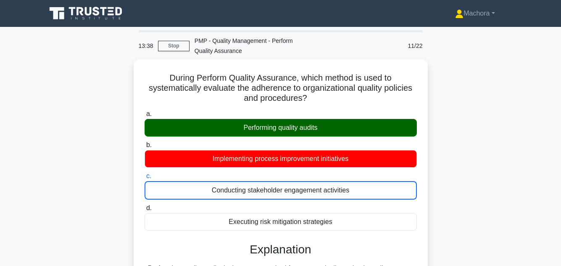
click at [145, 205] on input "d. Executing risk mitigation strategies" at bounding box center [145, 207] width 0 height 5
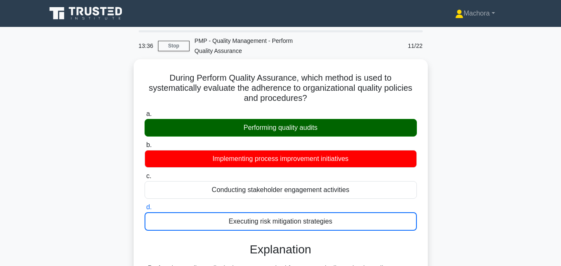
click at [515, 121] on div "During Perform Quality Assurance, which method is used to systematically evalua…" at bounding box center [280, 241] width 479 height 365
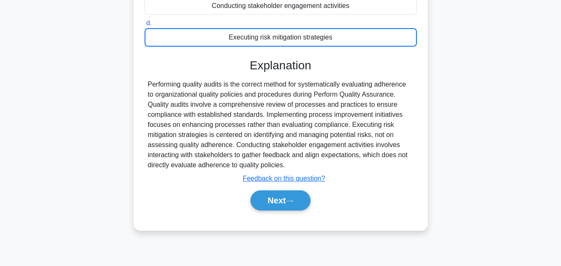
scroll to position [188, 0]
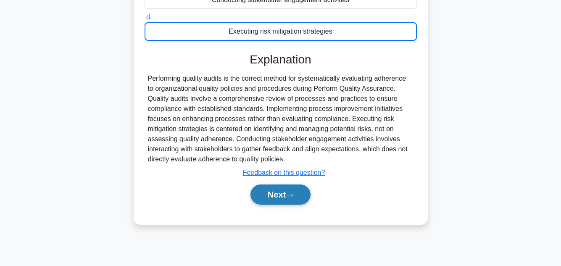
click at [284, 188] on button "Next" at bounding box center [280, 194] width 60 height 20
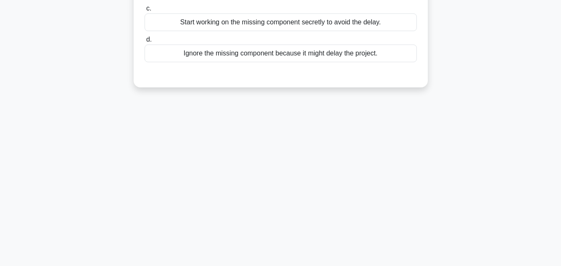
click at [486, 104] on div "13:27 Stop PMP - Quality Management - Perform Quality Assurance 12/22 You are m…" at bounding box center [280, 52] width 479 height 420
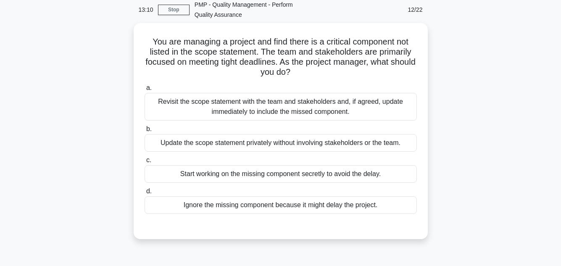
scroll to position [37, 0]
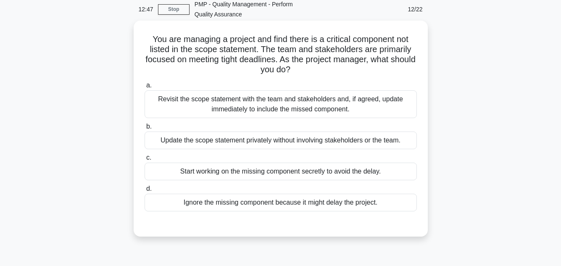
click at [302, 97] on div "Revisit the scope statement with the team and stakeholders and, if agreed, upda…" at bounding box center [281, 104] width 272 height 28
click at [145, 88] on input "a. Revisit the scope statement with the team and stakeholders and, if agreed, u…" at bounding box center [145, 85] width 0 height 5
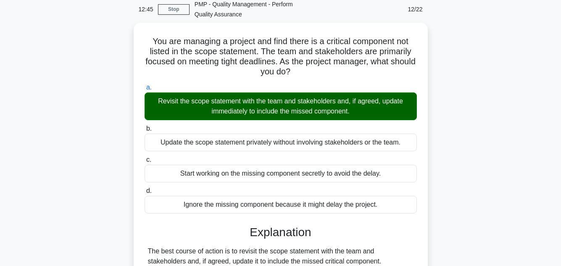
click at [471, 108] on div "You are managing a project and find there is a critical component not listed in…" at bounding box center [280, 250] width 479 height 455
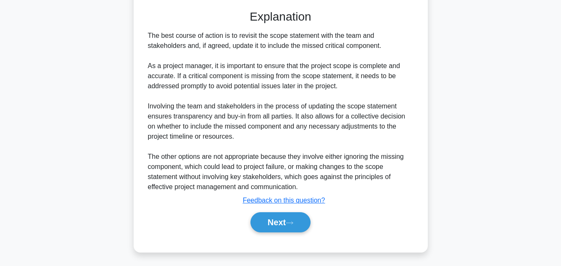
scroll to position [252, 0]
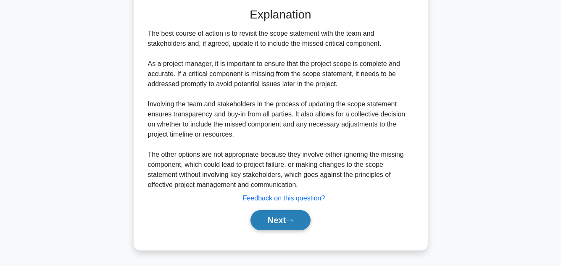
click at [272, 221] on button "Next" at bounding box center [280, 220] width 60 height 20
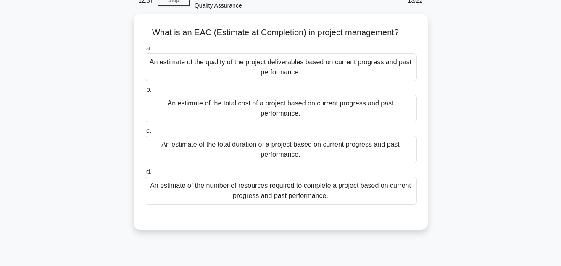
scroll to position [37, 0]
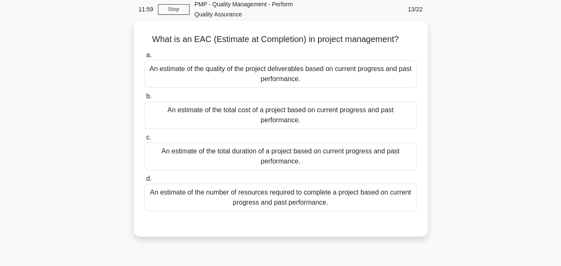
click at [321, 76] on div "An estimate of the quality of the project deliverables based on current progres…" at bounding box center [281, 74] width 272 height 28
click at [145, 58] on input "a. An estimate of the quality of the project deliverables based on current prog…" at bounding box center [145, 55] width 0 height 5
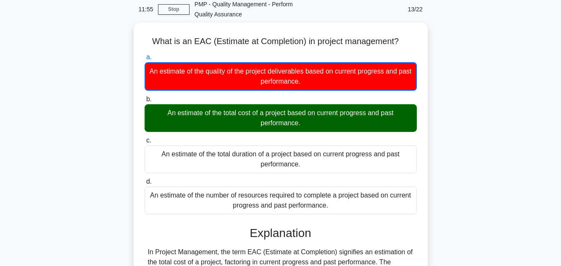
click at [489, 119] on div "What is an EAC (Estimate at Completion) in project management? .spinner_0XTQ{tr…" at bounding box center [280, 200] width 479 height 355
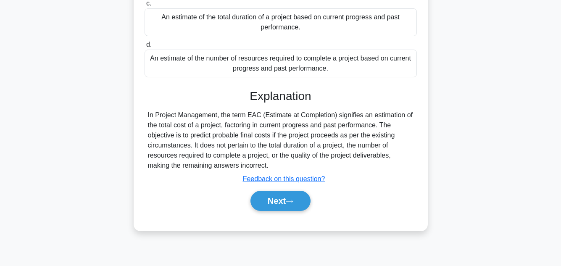
scroll to position [188, 0]
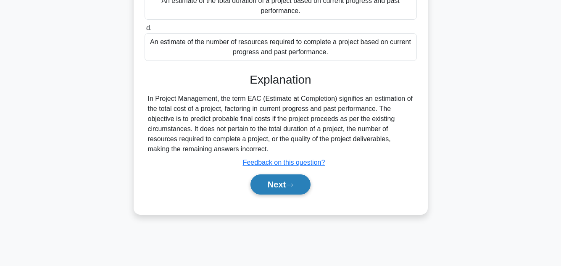
click at [274, 186] on button "Next" at bounding box center [280, 184] width 60 height 20
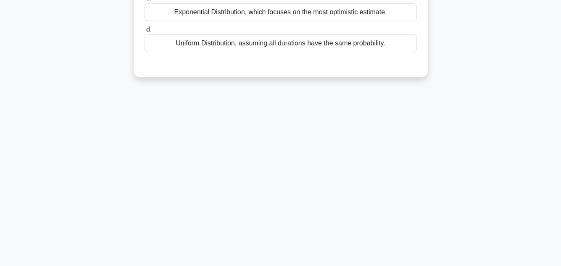
click at [453, 101] on div "11:48 Stop PMP - Quality Management - Perform Quality Assurance 14/22 A project…" at bounding box center [280, 52] width 479 height 420
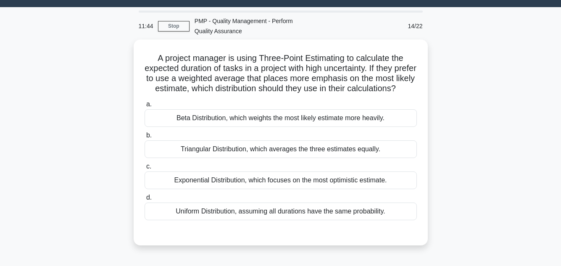
scroll to position [37, 0]
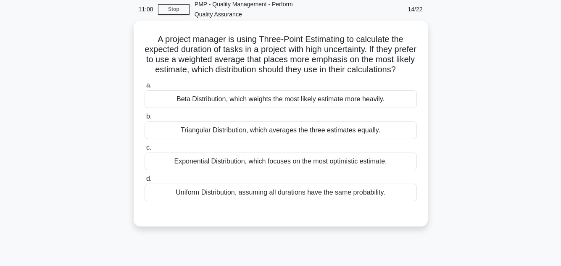
click at [316, 103] on div "Beta Distribution, which weights the most likely estimate more heavily." at bounding box center [281, 99] width 272 height 18
click at [145, 88] on input "a. Beta Distribution, which weights the most likely estimate more heavily." at bounding box center [145, 85] width 0 height 5
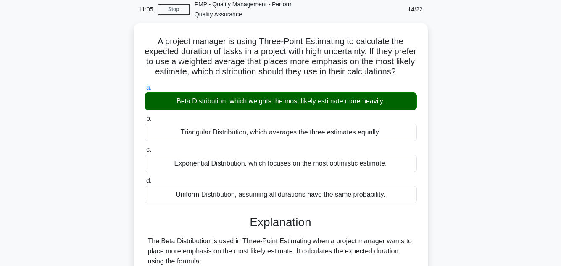
click at [476, 127] on div "A project manager is using Three-Point Estimating to calculate the expected dur…" at bounding box center [280, 235] width 479 height 425
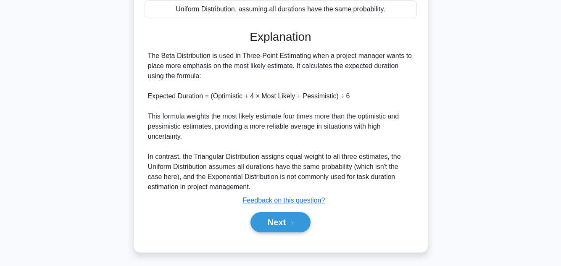
scroll to position [232, 0]
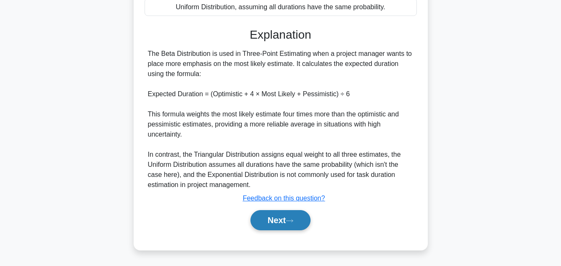
click at [275, 215] on button "Next" at bounding box center [280, 220] width 60 height 20
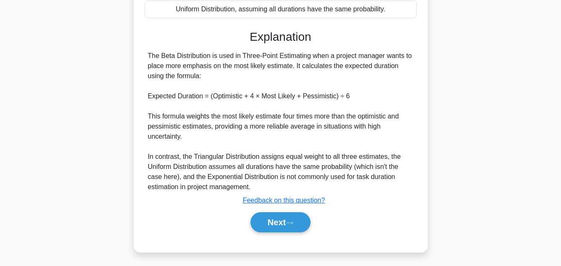
scroll to position [188, 0]
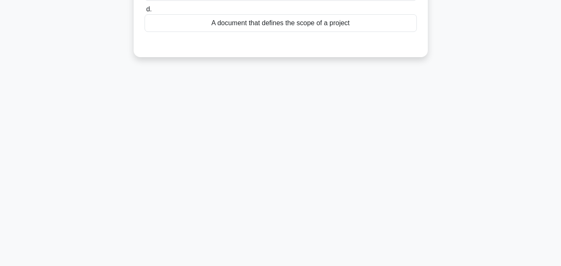
click at [518, 76] on div "10:56 Stop PMP - Quality Management - Perform Quality Assurance 15/22 Which of …" at bounding box center [280, 52] width 479 height 420
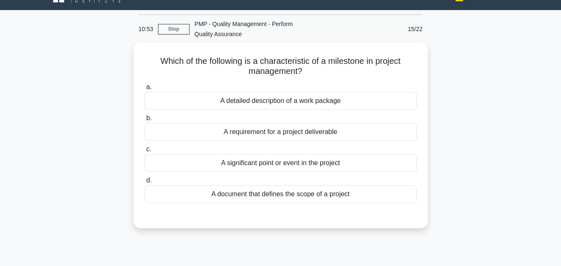
scroll to position [34, 0]
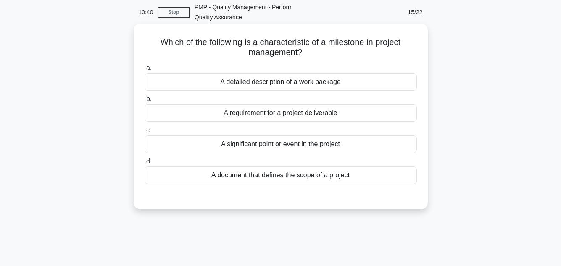
click at [281, 144] on div "A significant point or event in the project" at bounding box center [281, 144] width 272 height 18
click at [145, 133] on input "c. A significant point or event in the project" at bounding box center [145, 130] width 0 height 5
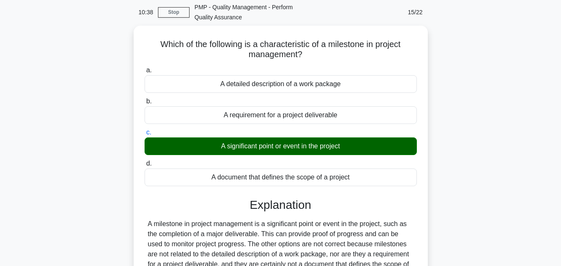
click at [463, 156] on div "Which of the following is a characteristic of a milestone in project management…" at bounding box center [280, 188] width 479 height 324
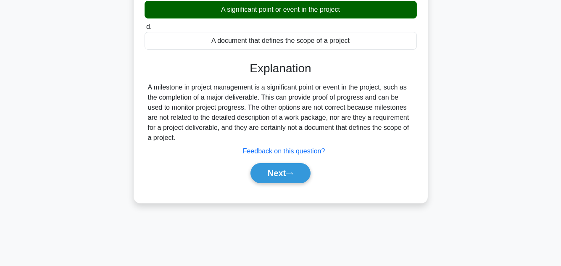
scroll to position [188, 0]
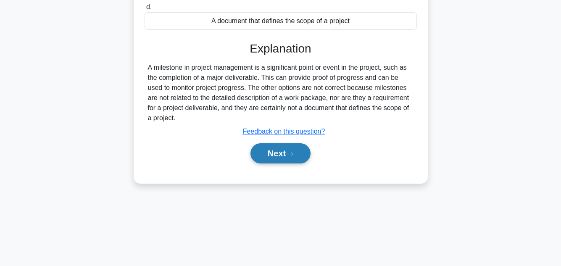
click at [268, 158] on button "Next" at bounding box center [280, 153] width 60 height 20
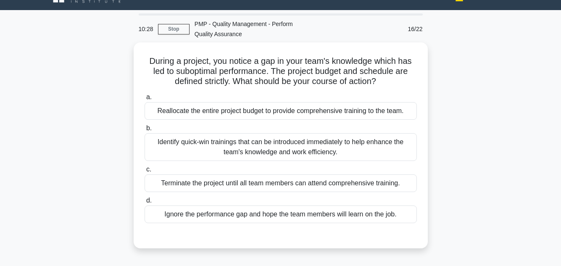
scroll to position [34, 0]
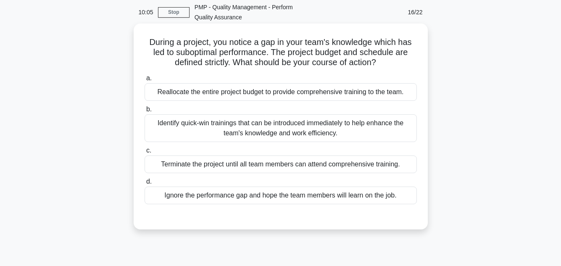
click at [331, 135] on div "Identify quick-win trainings that can be introduced immediately to help enhance…" at bounding box center [281, 128] width 272 height 28
click at [145, 112] on input "b. Identify quick-win trainings that can be introduced immediately to help enha…" at bounding box center [145, 109] width 0 height 5
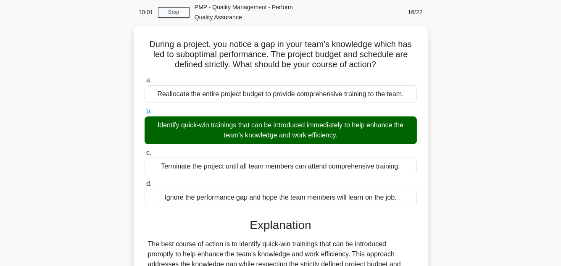
click at [471, 137] on div "During a project, you notice a gap in your team's knowledge which has led to su…" at bounding box center [280, 243] width 479 height 435
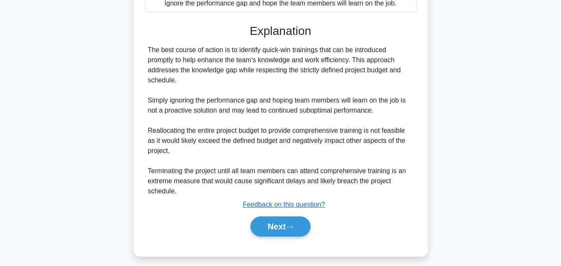
scroll to position [232, 0]
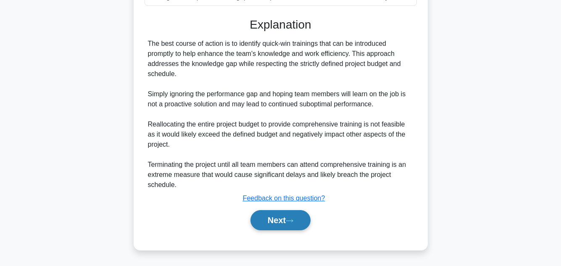
click at [275, 220] on button "Next" at bounding box center [280, 220] width 60 height 20
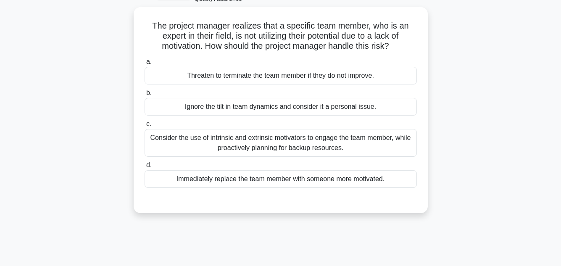
scroll to position [53, 0]
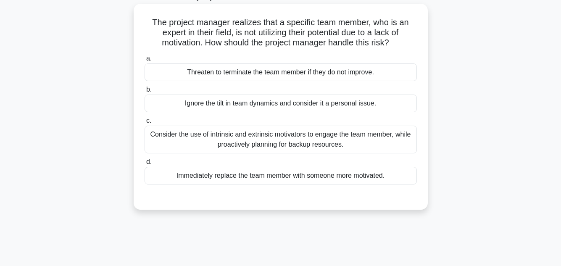
click at [319, 139] on div "Consider the use of intrinsic and extrinsic motivators to engage the team membe…" at bounding box center [281, 140] width 272 height 28
click at [145, 124] on input "c. Consider the use of intrinsic and extrinsic motivators to engage the team me…" at bounding box center [145, 120] width 0 height 5
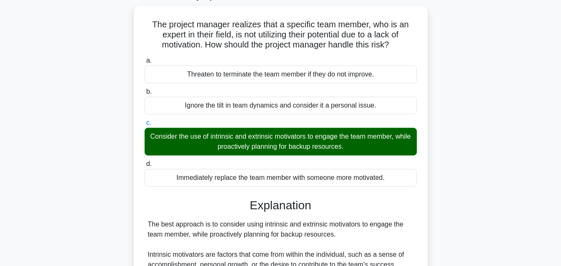
click at [515, 164] on div "The project manager realizes that a specific team member, who is an expert in t…" at bounding box center [280, 233] width 479 height 455
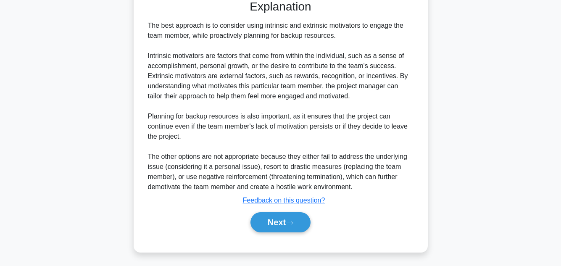
scroll to position [252, 0]
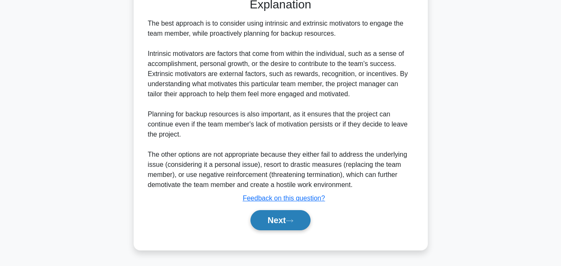
click at [278, 222] on button "Next" at bounding box center [280, 220] width 60 height 20
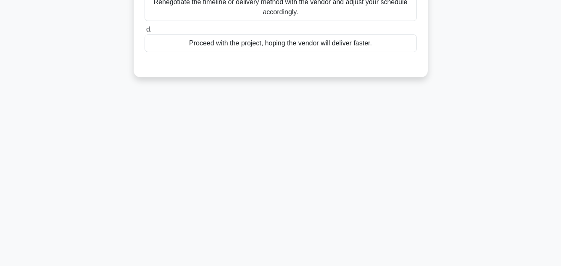
scroll to position [188, 0]
click at [469, 137] on div "9:18 Stop PMP - Quality Management - Perform Quality Assurance 18/22 You are ov…" at bounding box center [280, 52] width 479 height 420
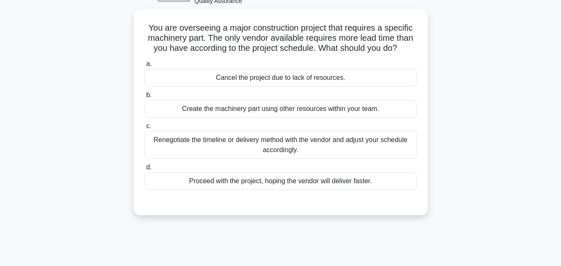
scroll to position [50, 0]
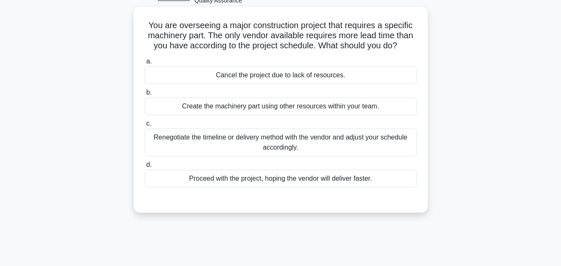
click at [303, 142] on div "Renegotiate the timeline or delivery method with the vendor and adjust your sch…" at bounding box center [281, 143] width 272 height 28
click at [145, 126] on input "c. Renegotiate the timeline or delivery method with the vendor and adjust your …" at bounding box center [145, 123] width 0 height 5
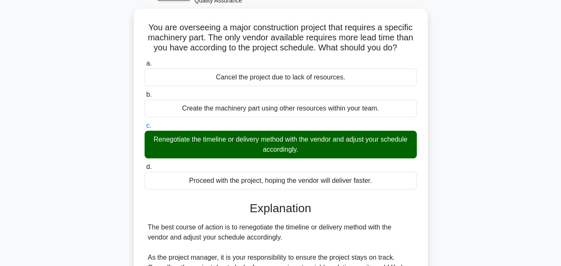
click at [468, 138] on div "You are overseeing a major construction project that requires a specific machin…" at bounding box center [280, 246] width 479 height 475
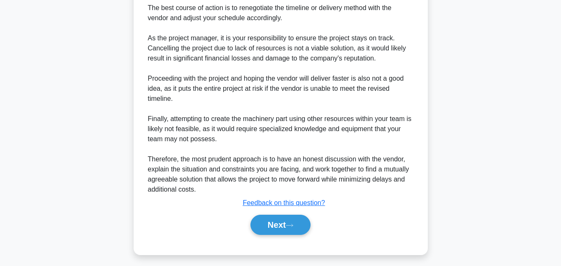
scroll to position [273, 0]
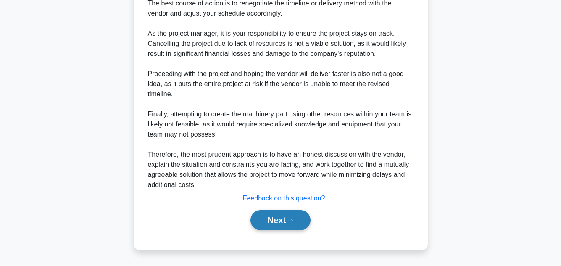
click at [275, 224] on button "Next" at bounding box center [280, 220] width 60 height 20
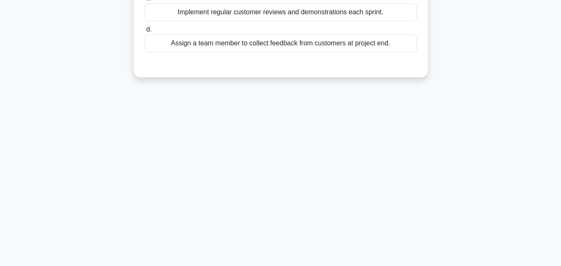
scroll to position [188, 0]
click at [490, 153] on div "8:32 Stop PMP - Quality Management - Perform Quality Assurance 19/22 During a p…" at bounding box center [280, 52] width 479 height 420
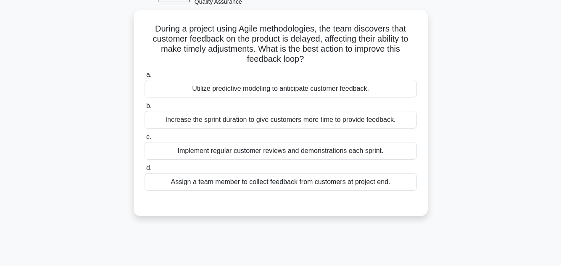
scroll to position [50, 0]
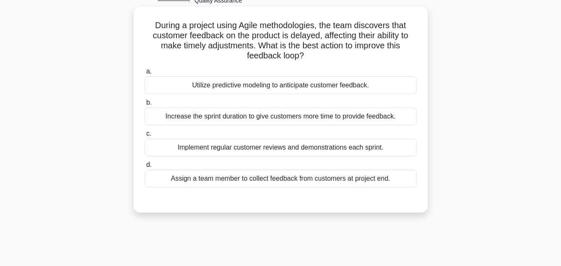
click at [351, 149] on div "Implement regular customer reviews and demonstrations each sprint." at bounding box center [281, 148] width 272 height 18
click at [145, 137] on input "c. Implement regular customer reviews and demonstrations each sprint." at bounding box center [145, 133] width 0 height 5
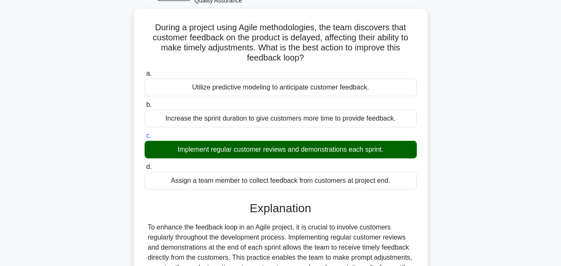
click at [529, 138] on main "7:55 Stop PMP - Quality Management - Perform Quality Assurance 19/22 During a p…" at bounding box center [280, 201] width 561 height 450
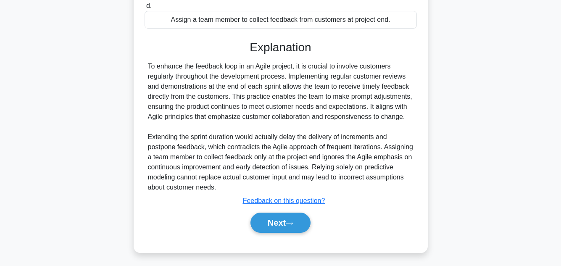
scroll to position [212, 0]
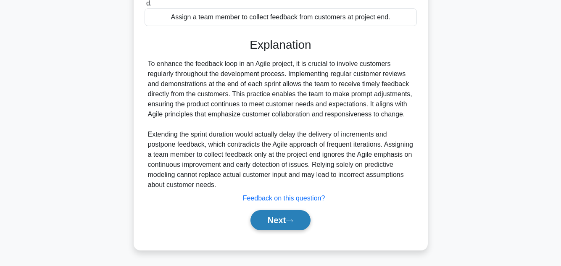
click at [284, 218] on button "Next" at bounding box center [280, 220] width 60 height 20
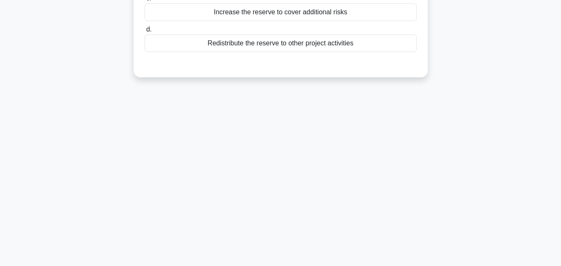
scroll to position [188, 0]
click at [474, 108] on div "7:48 Stop PMP - Quality Management - Perform Quality Assurance 20/22 During the…" at bounding box center [280, 52] width 479 height 420
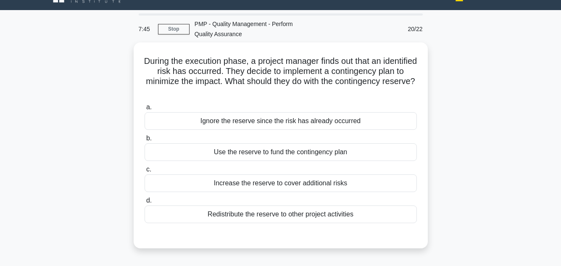
scroll to position [34, 0]
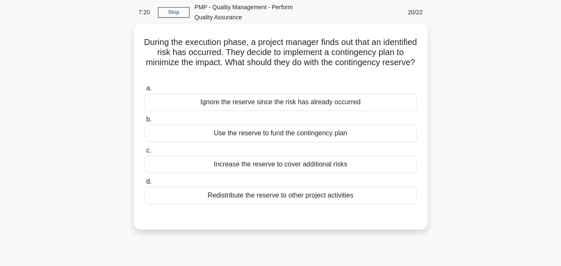
click at [278, 134] on div "Use the reserve to fund the contingency plan" at bounding box center [281, 133] width 272 height 18
click at [145, 122] on input "b. Use the reserve to fund the contingency plan" at bounding box center [145, 119] width 0 height 5
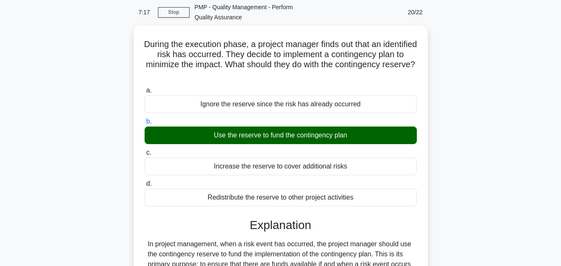
click at [518, 154] on div "During the execution phase, a project manager finds out that an identified risk…" at bounding box center [280, 208] width 479 height 364
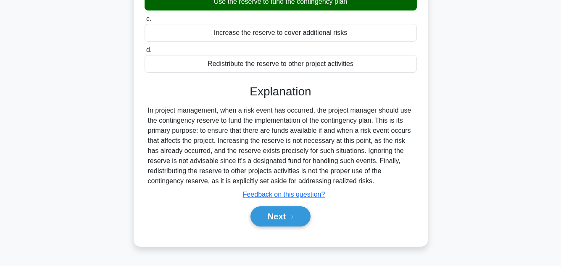
scroll to position [168, 0]
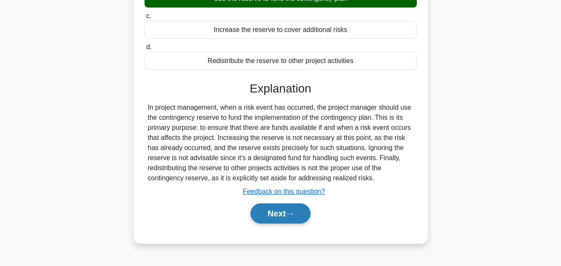
click at [295, 210] on button "Next" at bounding box center [280, 213] width 60 height 20
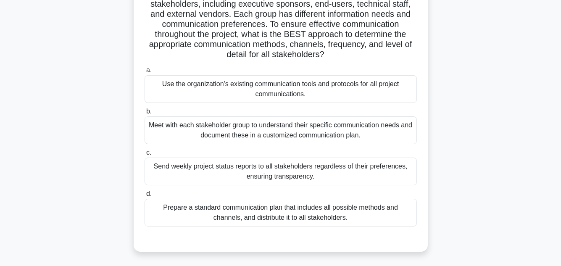
scroll to position [101, 0]
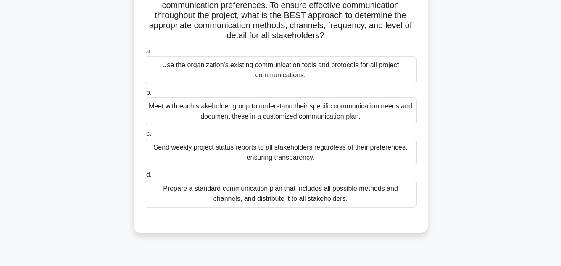
click at [324, 114] on div "Meet with each stakeholder group to understand their specific communication nee…" at bounding box center [281, 111] width 272 height 28
click at [145, 95] on input "b. Meet with each stakeholder group to understand their specific communication …" at bounding box center [145, 92] width 0 height 5
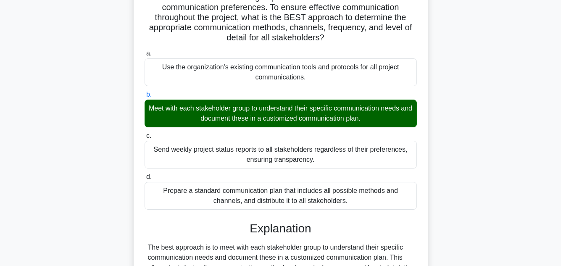
click at [511, 152] on div "You are managing a software development project with a diverse set of stakehold…" at bounding box center [280, 175] width 479 height 435
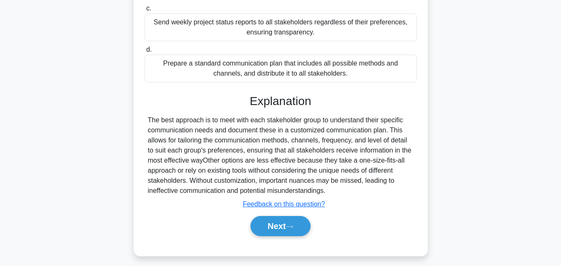
scroll to position [232, 0]
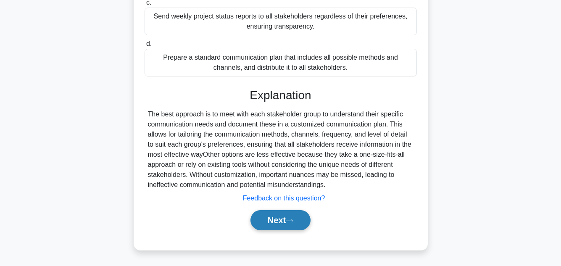
click at [283, 215] on button "Next" at bounding box center [280, 220] width 60 height 20
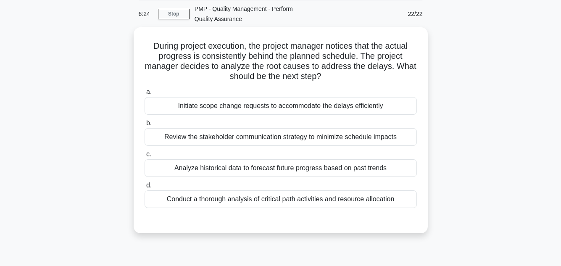
scroll to position [34, 0]
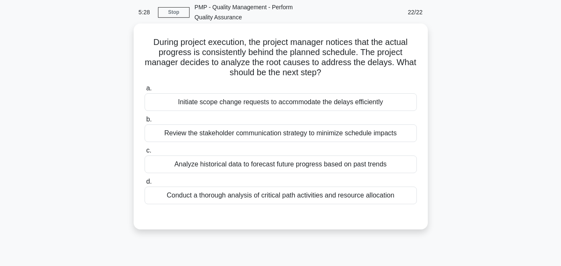
click at [308, 195] on div "Conduct a thorough analysis of critical path activities and resource allocation" at bounding box center [281, 196] width 272 height 18
click at [145, 184] on input "d. Conduct a thorough analysis of critical path activities and resource allocat…" at bounding box center [145, 181] width 0 height 5
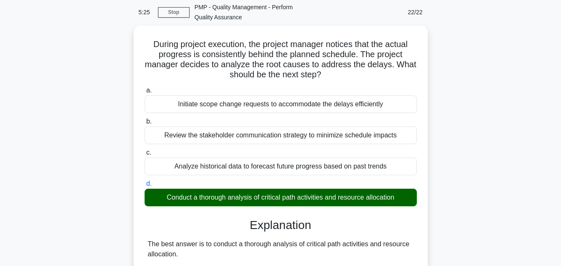
click at [532, 178] on main "5:25 Stop PMP - Quality Management - Perform Quality Assurance 22/22 During pro…" at bounding box center [280, 243] width 561 height 501
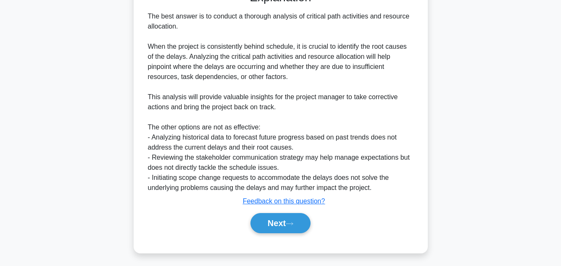
scroll to position [263, 0]
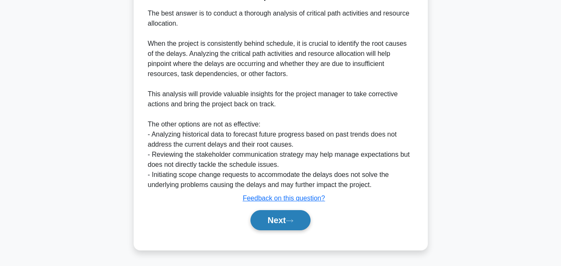
click at [272, 218] on button "Next" at bounding box center [280, 220] width 60 height 20
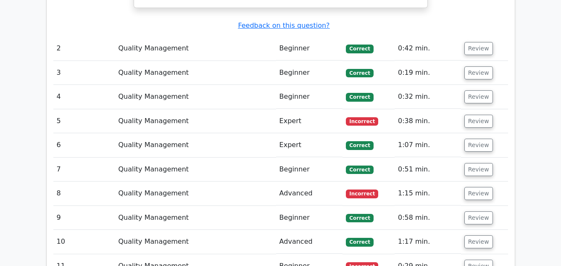
scroll to position [823, 0]
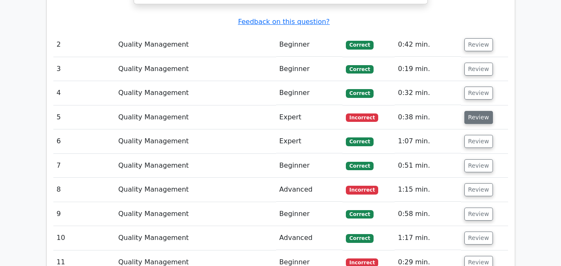
click at [482, 111] on button "Review" at bounding box center [478, 117] width 29 height 13
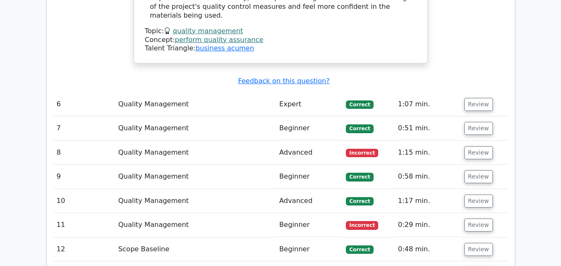
scroll to position [1344, 0]
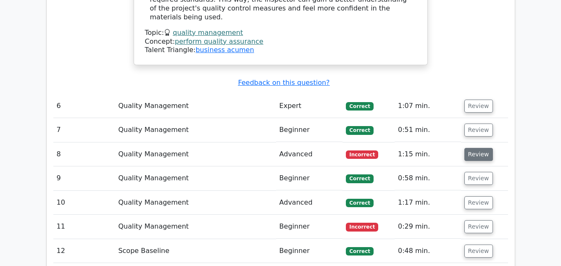
click at [468, 148] on button "Review" at bounding box center [478, 154] width 29 height 13
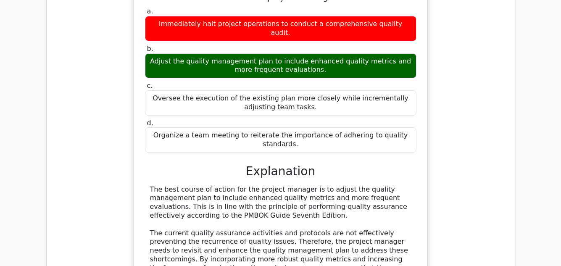
scroll to position [1681, 0]
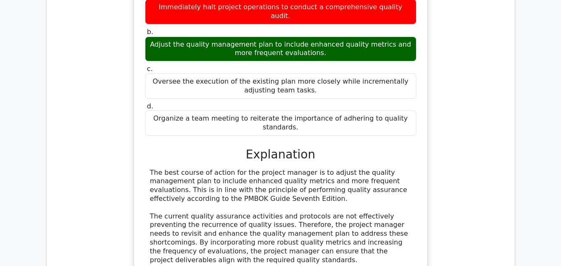
click at [467, 186] on div "In a high-stakes project for a new client, the project manager is focusing on e…" at bounding box center [280, 130] width 455 height 601
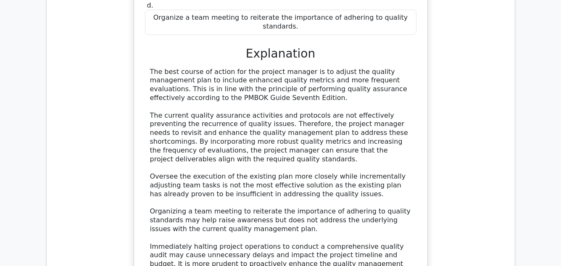
scroll to position [1765, 0]
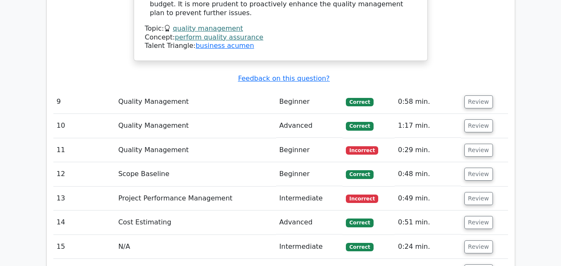
scroll to position [2050, 0]
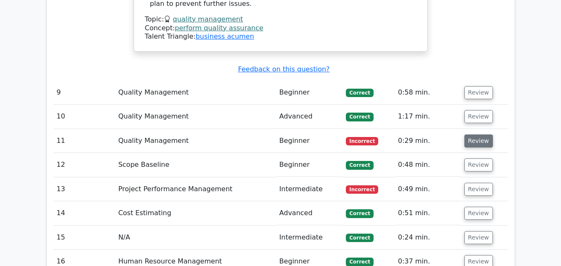
click at [469, 134] on button "Review" at bounding box center [478, 140] width 29 height 13
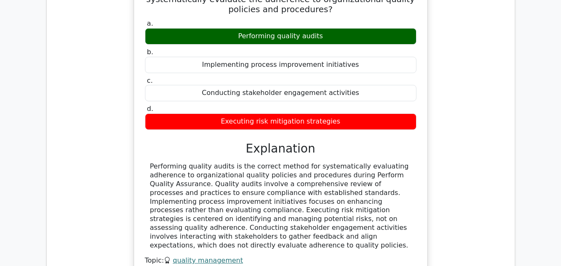
scroll to position [2235, 0]
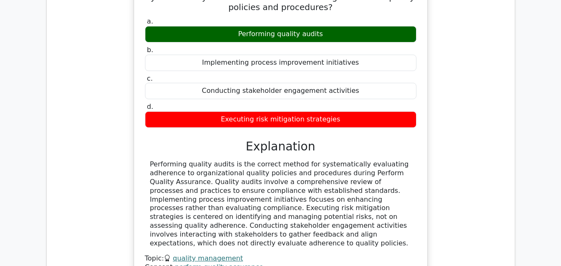
click at [491, 139] on div "During Perform Quality Assurance, which method is used to systematically evalua…" at bounding box center [280, 134] width 455 height 333
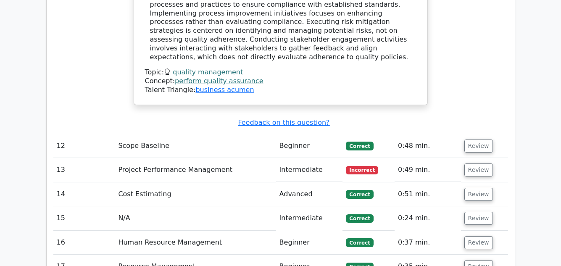
scroll to position [2420, 0]
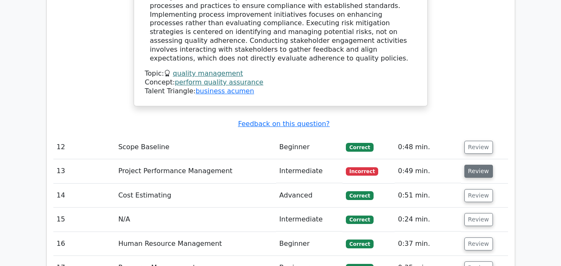
click at [465, 165] on button "Review" at bounding box center [478, 171] width 29 height 13
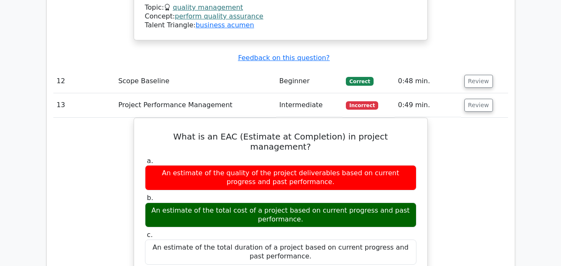
scroll to position [2487, 0]
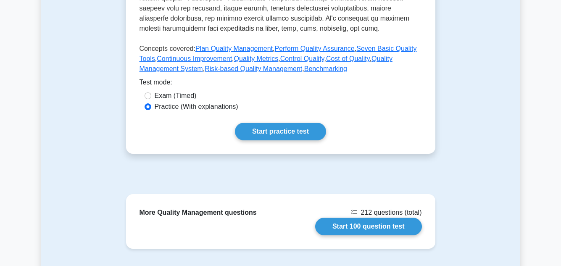
scroll to position [370, 0]
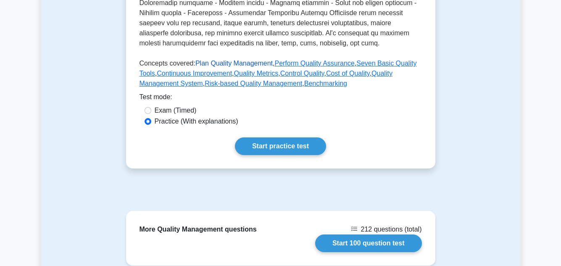
click at [215, 63] on link "Plan Quality Management" at bounding box center [233, 63] width 77 height 7
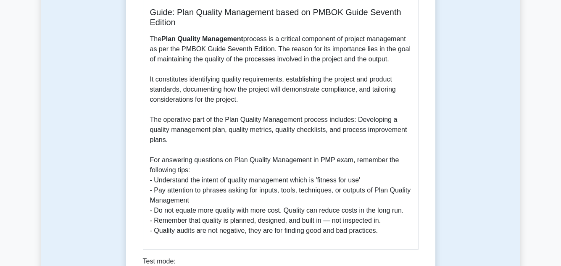
scroll to position [286, 0]
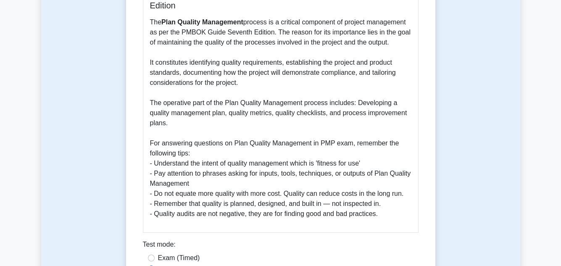
click at [539, 192] on main "Back to Quality Management Plan Quality Management 5 minutes 5 Questions Guide:…" at bounding box center [280, 102] width 561 height 723
click at [442, 191] on div "Plan Quality Management 5 minutes 5 Questions Guide: Plan Quality Management ba…" at bounding box center [280, 58] width 479 height 561
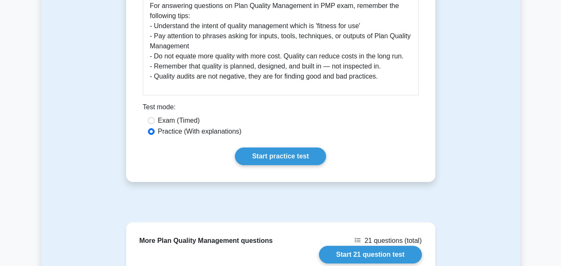
scroll to position [437, 0]
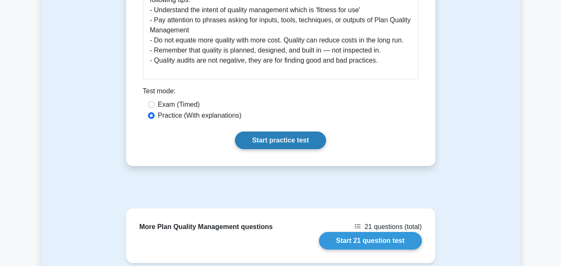
click at [286, 143] on link "Start practice test" at bounding box center [280, 140] width 91 height 18
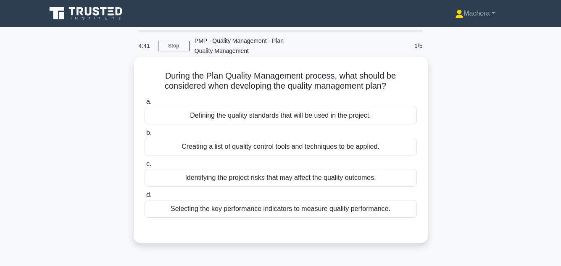
click at [294, 116] on div "Defining the quality standards that will be used in the project." at bounding box center [281, 116] width 272 height 18
click at [145, 105] on input "a. Defining the quality standards that will be used in the project." at bounding box center [145, 101] width 0 height 5
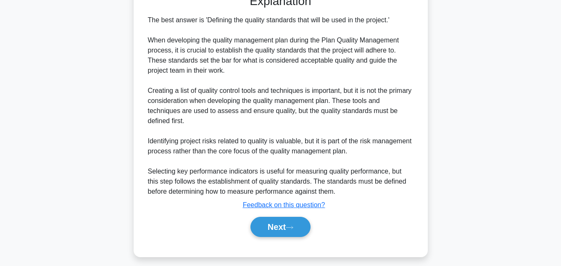
scroll to position [242, 0]
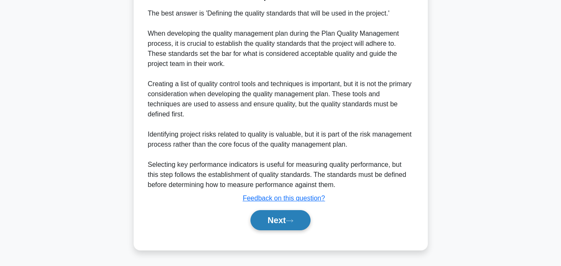
click at [280, 222] on button "Next" at bounding box center [280, 220] width 60 height 20
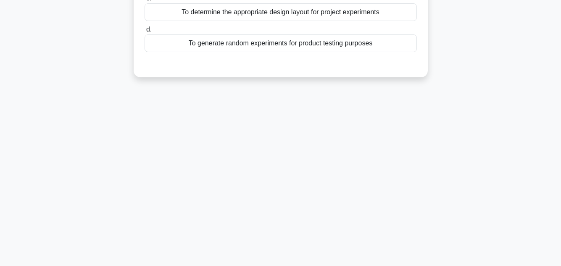
click at [505, 109] on div "4:32 Stop PMP - Quality Management - Plan Quality Management 2/5 During the Pla…" at bounding box center [280, 52] width 479 height 420
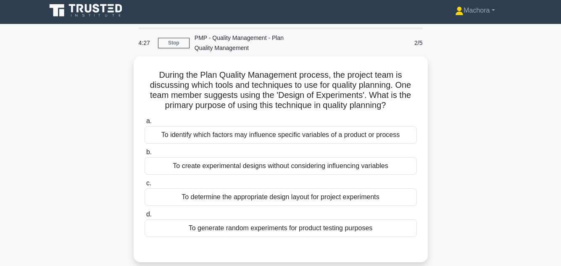
scroll to position [20, 0]
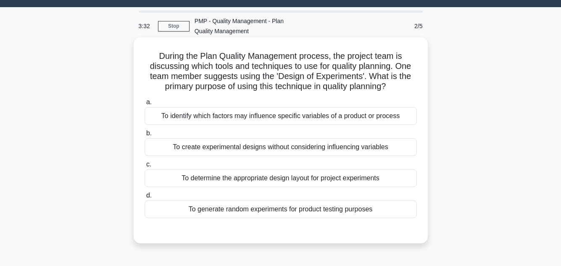
click at [287, 210] on div "To generate random experiments for product testing purposes" at bounding box center [281, 209] width 272 height 18
click at [145, 198] on input "d. To generate random experiments for product testing purposes" at bounding box center [145, 195] width 0 height 5
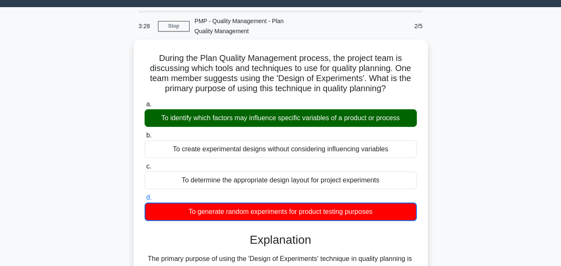
click at [509, 158] on div "During the Plan Quality Management process, the project team is discussing whic…" at bounding box center [280, 257] width 479 height 436
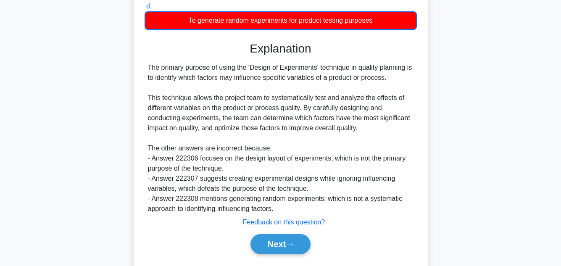
scroll to position [233, 0]
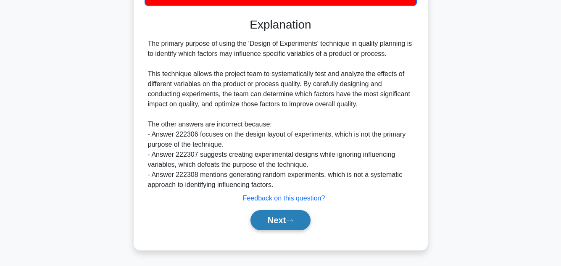
click at [276, 223] on button "Next" at bounding box center [280, 220] width 60 height 20
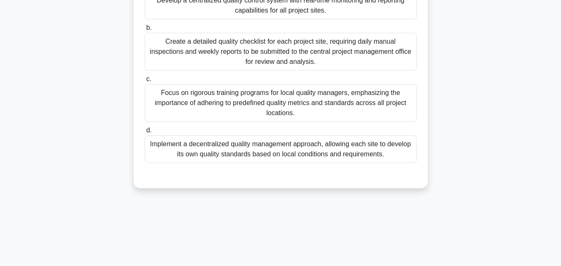
click at [447, 149] on div "As a project manager for a groundbreaking environmental initiative, you're task…" at bounding box center [280, 34] width 479 height 327
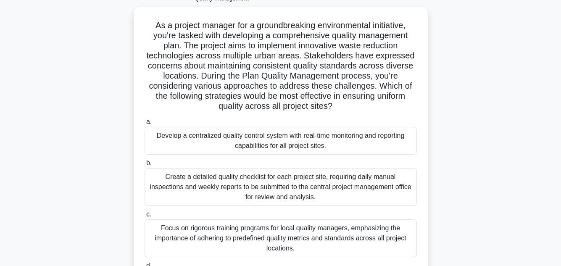
scroll to position [53, 0]
click at [519, 168] on div "As a project manager for a groundbreaking environmental initiative, you're task…" at bounding box center [280, 169] width 479 height 327
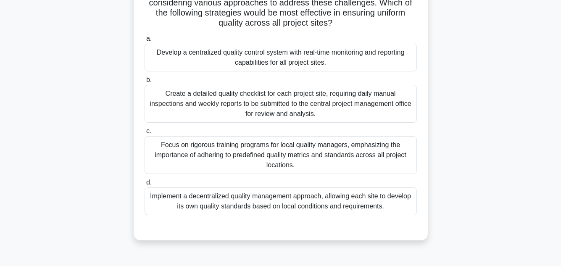
scroll to position [137, 0]
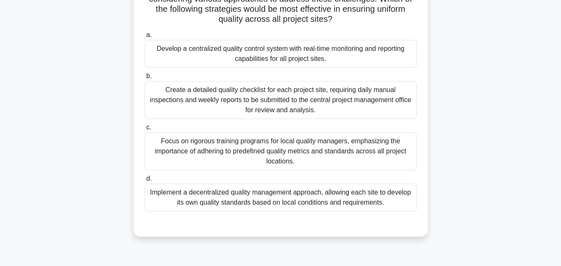
click at [347, 55] on div "Develop a centralized quality control system with real-time monitoring and repo…" at bounding box center [281, 54] width 272 height 28
click at [145, 38] on input "a. Develop a centralized quality control system with real-time monitoring and r…" at bounding box center [145, 34] width 0 height 5
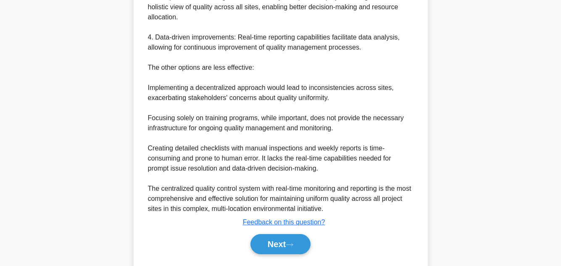
scroll to position [545, 0]
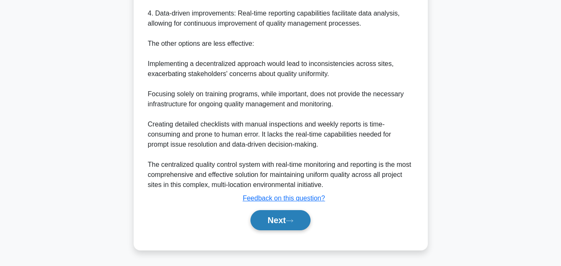
click at [288, 222] on button "Next" at bounding box center [280, 220] width 60 height 20
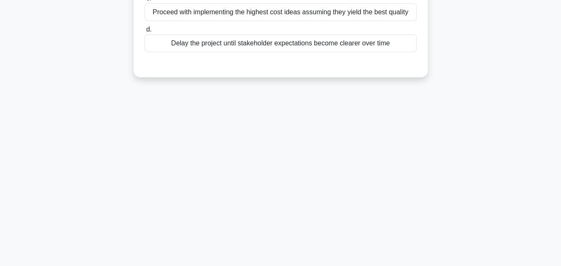
scroll to position [188, 0]
click at [483, 131] on div "2:09 Stop PMP - Quality Management - Plan Quality Management 4/5 In the Plan Qu…" at bounding box center [280, 52] width 479 height 420
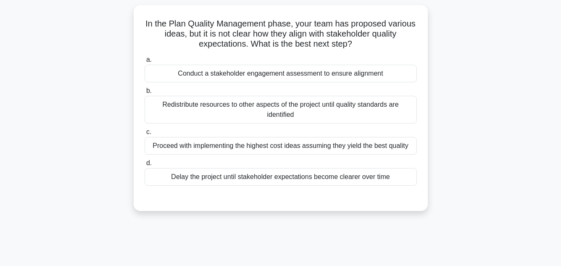
scroll to position [53, 0]
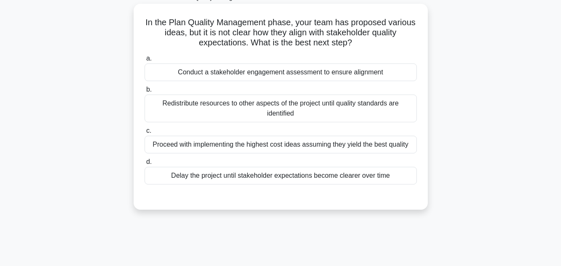
click at [365, 73] on div "Conduct a stakeholder engagement assessment to ensure alignment" at bounding box center [281, 72] width 272 height 18
click at [145, 61] on input "a. Conduct a stakeholder engagement assessment to ensure alignment" at bounding box center [145, 58] width 0 height 5
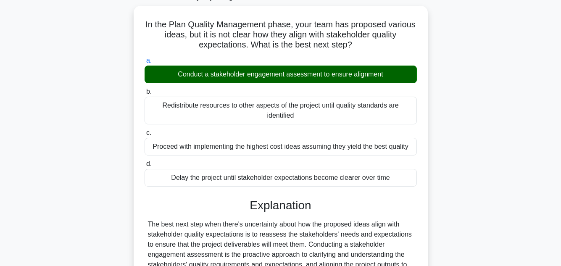
click at [485, 149] on div "In the Plan Quality Management phase, your team has proposed various ideas, but…" at bounding box center [280, 258] width 479 height 505
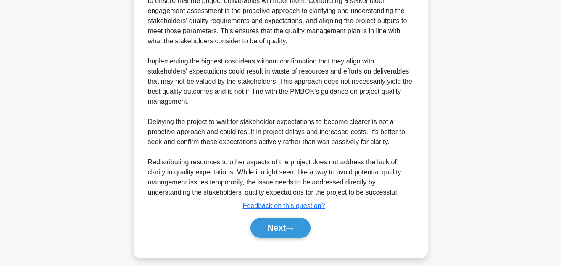
scroll to position [303, 0]
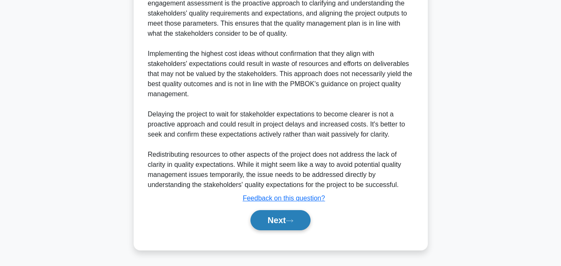
click at [283, 220] on button "Next" at bounding box center [280, 220] width 60 height 20
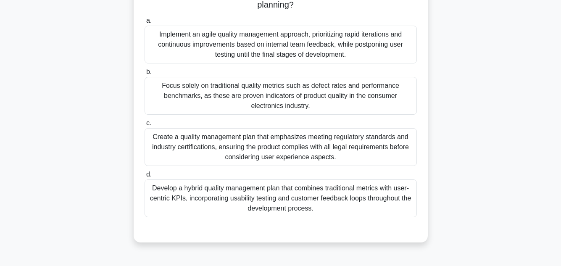
scroll to position [134, 0]
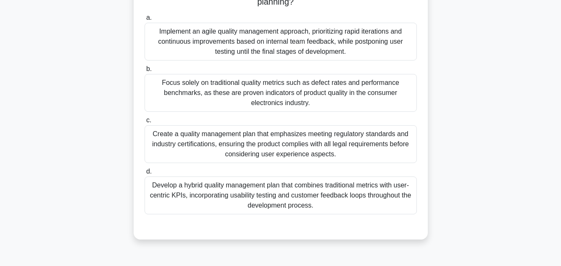
click at [340, 195] on div "Develop a hybrid quality management plan that combines traditional metrics with…" at bounding box center [281, 195] width 272 height 38
click at [145, 174] on input "d. Develop a hybrid quality management plan that combines traditional metrics w…" at bounding box center [145, 171] width 0 height 5
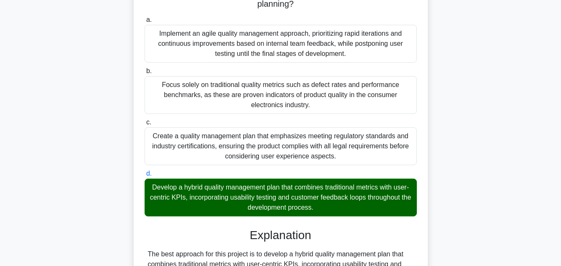
click at [528, 163] on main "0:22 Stop PMP - Quality Management - Plan Quality Management 5/5 As the project…" at bounding box center [280, 253] width 561 height 723
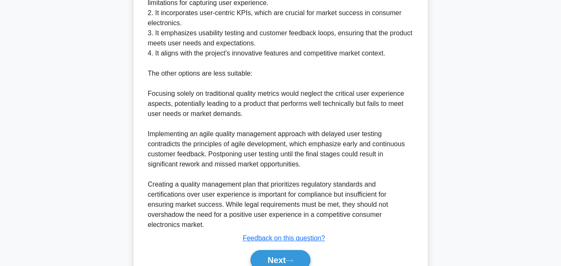
scroll to position [454, 0]
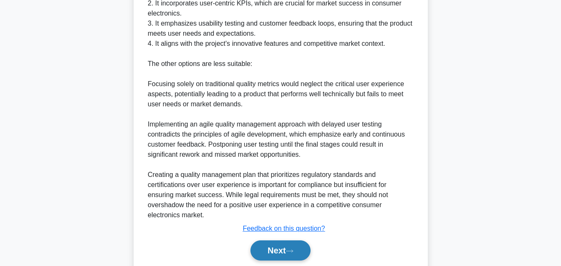
click at [266, 250] on button "Next" at bounding box center [280, 250] width 60 height 20
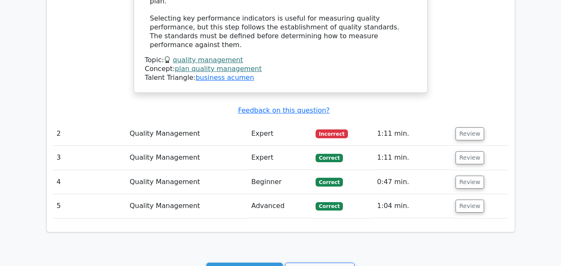
scroll to position [773, 0]
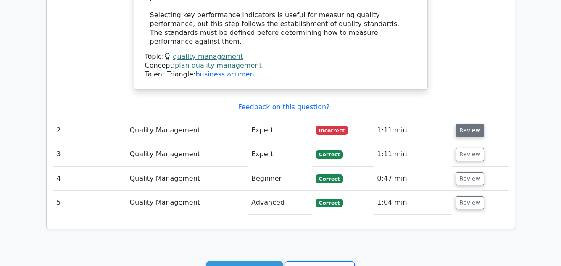
click at [473, 124] on button "Review" at bounding box center [469, 130] width 29 height 13
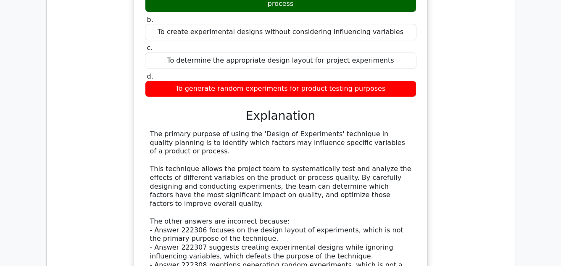
scroll to position [1008, 0]
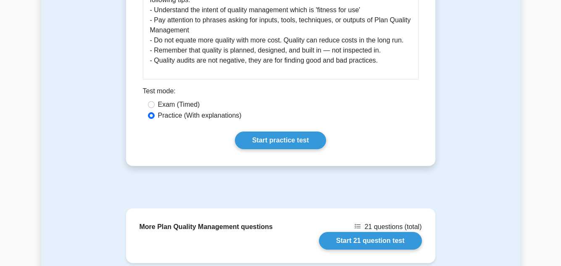
scroll to position [420, 0]
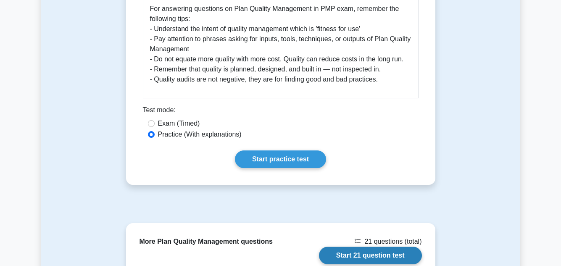
click at [387, 252] on link "Start 21 question test" at bounding box center [370, 256] width 103 height 18
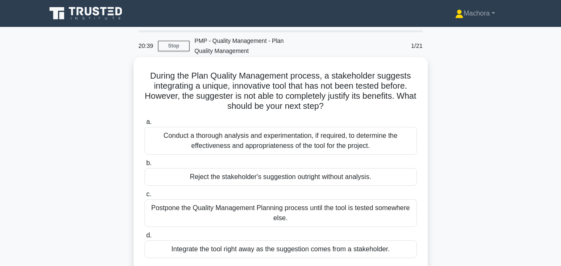
click at [316, 140] on div "Conduct a thorough analysis and experimentation, if required, to determine the …" at bounding box center [281, 141] width 272 height 28
click at [145, 125] on input "a. Conduct a thorough analysis and experimentation, if required, to determine t…" at bounding box center [145, 121] width 0 height 5
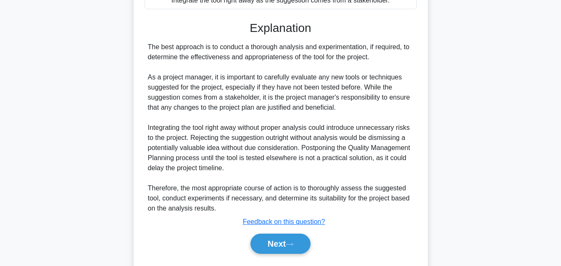
scroll to position [273, 0]
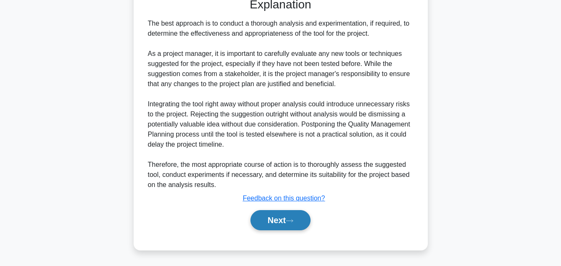
click at [295, 218] on button "Next" at bounding box center [280, 220] width 60 height 20
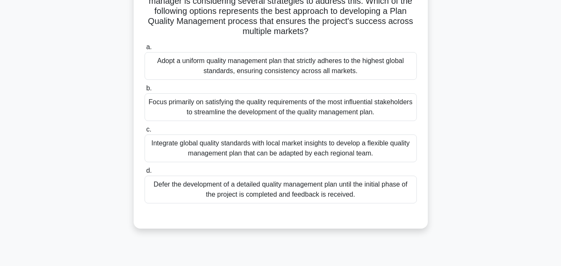
click at [520, 153] on main "20:26 Stop PMP - Quality Management - Plan Quality Management 2/21 .spinner_0XT…" at bounding box center [280, 52] width 561 height 427
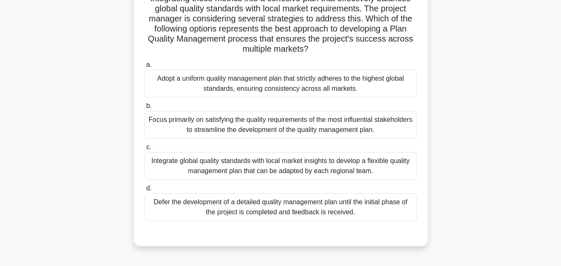
scroll to position [171, 0]
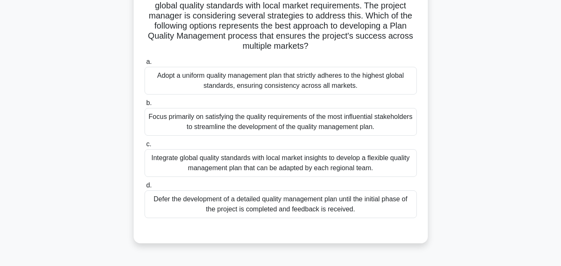
click at [299, 167] on div "Integrate global quality standards with local market insights to develop a flex…" at bounding box center [281, 163] width 272 height 28
click at [145, 147] on input "c. Integrate global quality standards with local market insights to develop a f…" at bounding box center [145, 144] width 0 height 5
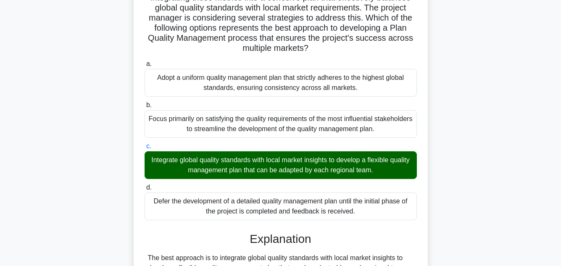
click at [504, 218] on div ".spinner_0XTQ{transform-origin:center;animation:spinner_y6GP .75s linear infini…" at bounding box center [280, 201] width 479 height 626
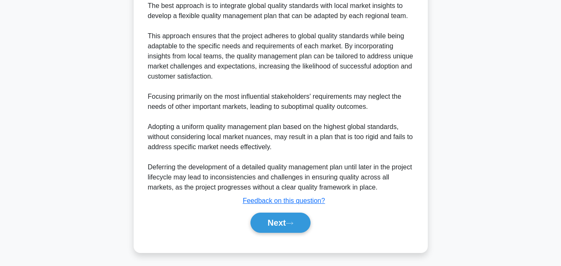
scroll to position [424, 0]
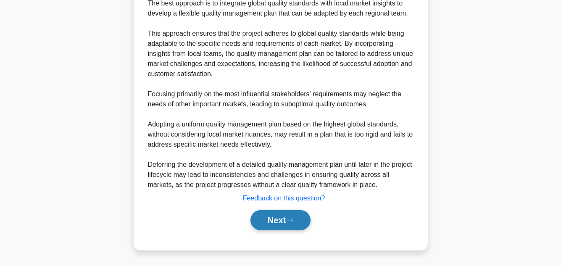
click at [273, 221] on button "Next" at bounding box center [280, 220] width 60 height 20
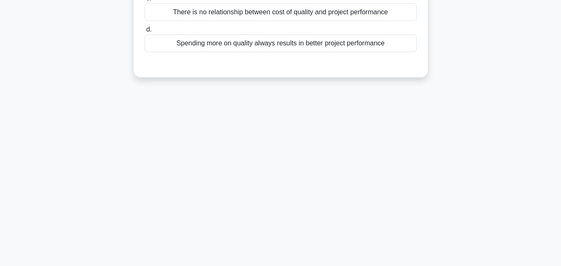
click at [433, 197] on div "18:48 Stop PMP - Quality Management - Plan Quality Management 3/21 You are in t…" at bounding box center [280, 52] width 479 height 420
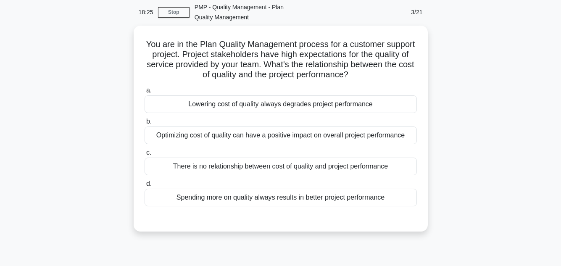
scroll to position [50, 0]
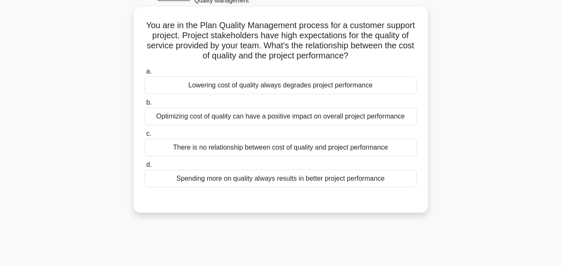
click at [291, 114] on div "Optimizing cost of quality can have a positive impact on overall project perfor…" at bounding box center [281, 117] width 272 height 18
click at [145, 105] on input "b. Optimizing cost of quality can have a positive impact on overall project per…" at bounding box center [145, 102] width 0 height 5
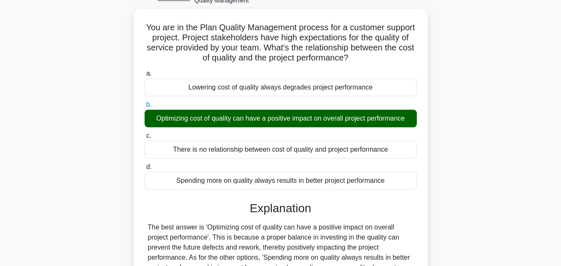
click at [506, 121] on div "You are in the Plan Quality Management process for a customer support project. …" at bounding box center [280, 206] width 479 height 394
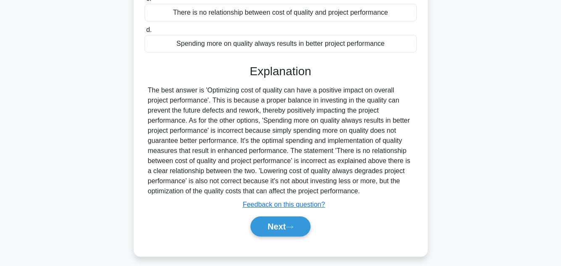
scroll to position [192, 0]
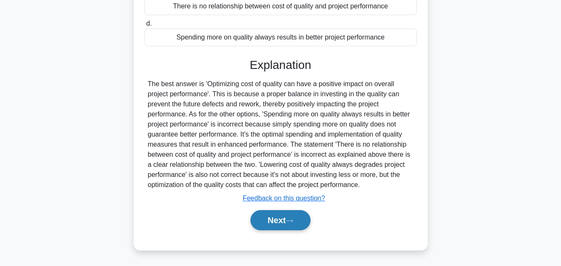
click at [284, 224] on button "Next" at bounding box center [280, 220] width 60 height 20
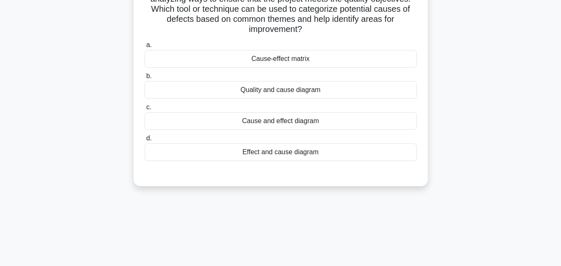
scroll to position [70, 0]
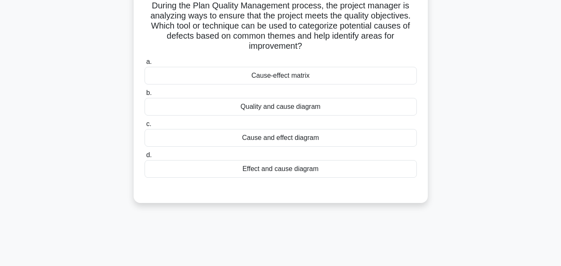
click at [307, 136] on div "Cause and effect diagram" at bounding box center [281, 138] width 272 height 18
click at [145, 127] on input "c. Cause and effect diagram" at bounding box center [145, 123] width 0 height 5
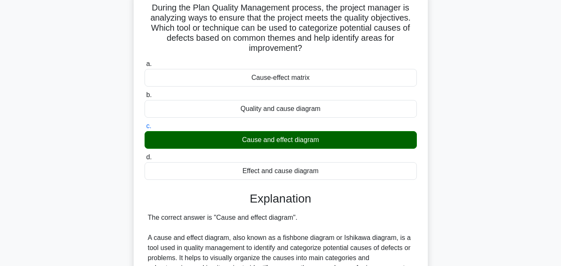
click at [517, 108] on div "During the Plan Quality Management process, the project manager is analyzing wa…" at bounding box center [280, 226] width 479 height 475
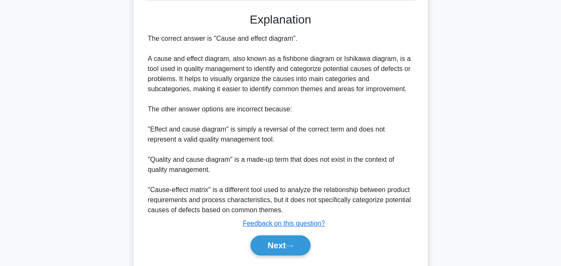
scroll to position [273, 0]
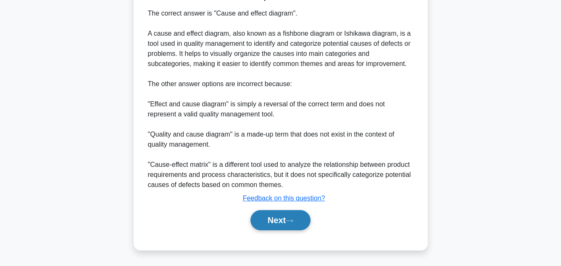
click at [289, 219] on icon at bounding box center [290, 220] width 8 height 5
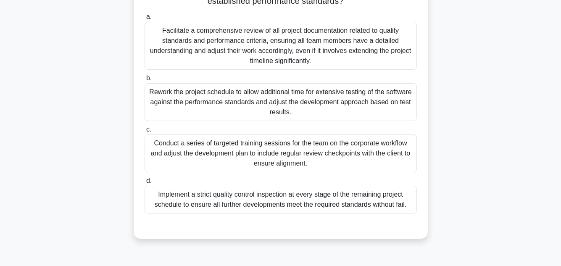
scroll to position [188, 0]
click at [451, 181] on div "In your project, you are developing a new software system intended to optimize …" at bounding box center [280, 59] width 479 height 377
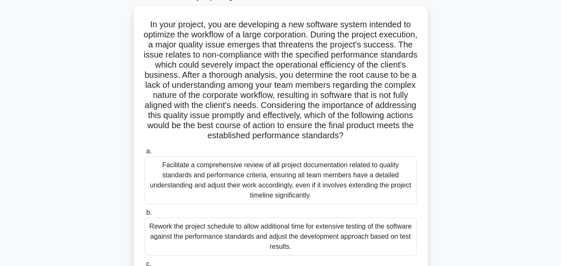
scroll to position [70, 0]
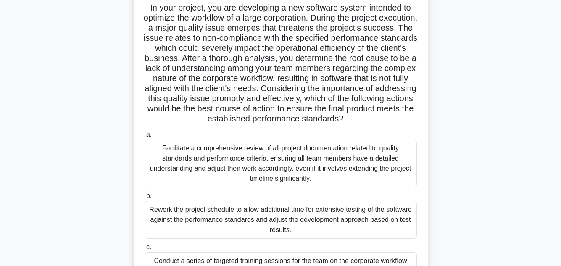
click at [500, 166] on div "In your project, you are developing a new software system intended to optimize …" at bounding box center [280, 177] width 479 height 377
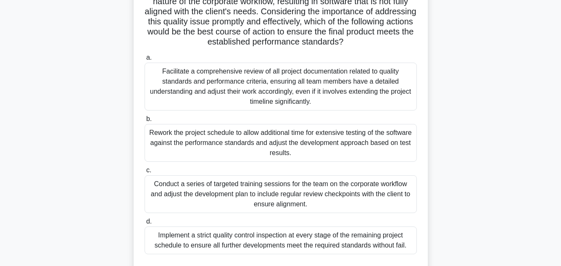
scroll to position [171, 0]
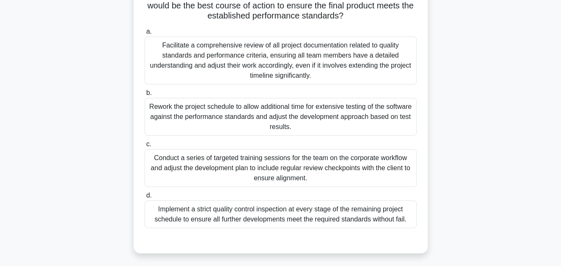
click at [355, 187] on div "Conduct a series of targeted training sessions for the team on the corporate wo…" at bounding box center [281, 168] width 272 height 38
click at [145, 147] on input "c. Conduct a series of targeted training sessions for the team on the corporate…" at bounding box center [145, 144] width 0 height 5
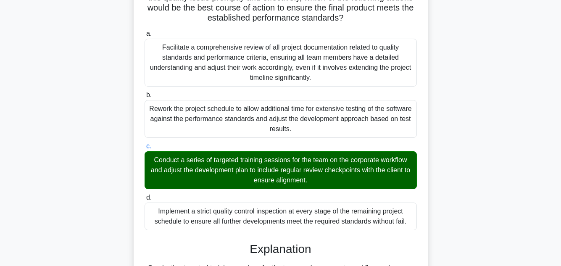
click at [473, 174] on div "In your project, you are developing a new software system intended to optimize …" at bounding box center [280, 191] width 479 height 606
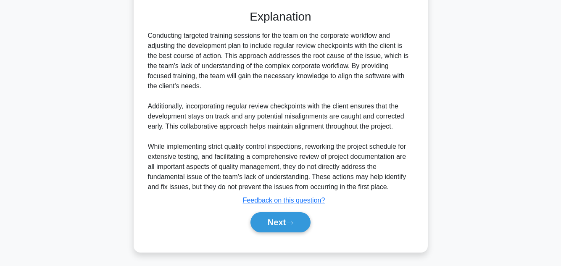
scroll to position [414, 0]
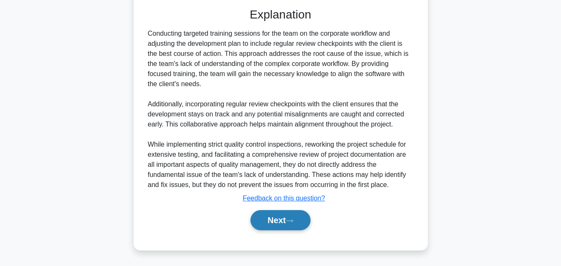
click at [284, 217] on button "Next" at bounding box center [280, 220] width 60 height 20
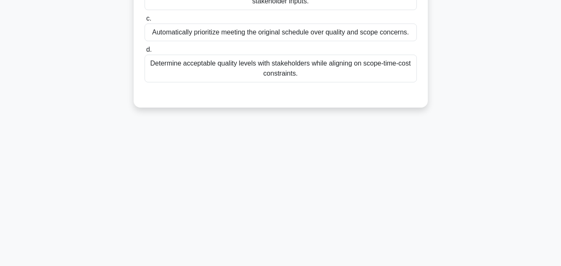
scroll to position [188, 0]
click at [500, 139] on div "15:29 Stop PMP - Quality Management - Plan Quality Management 6/21 As a project…" at bounding box center [280, 52] width 479 height 420
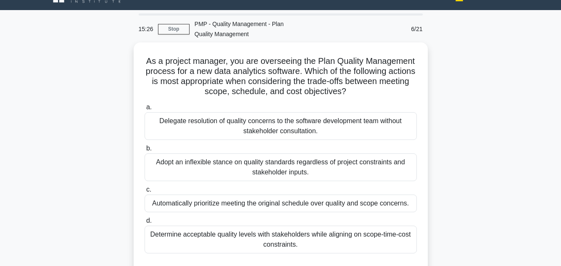
scroll to position [34, 0]
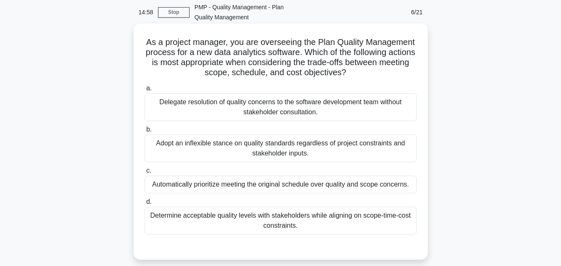
click at [295, 220] on div "Determine acceptable quality levels with stakeholders while aligning on scope-t…" at bounding box center [281, 221] width 272 height 28
click at [145, 205] on input "d. Determine acceptable quality levels with stakeholders while aligning on scop…" at bounding box center [145, 201] width 0 height 5
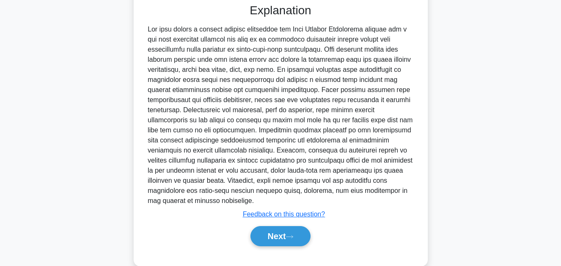
scroll to position [293, 0]
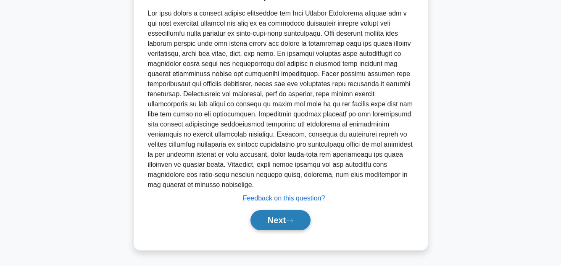
click at [280, 219] on button "Next" at bounding box center [280, 220] width 60 height 20
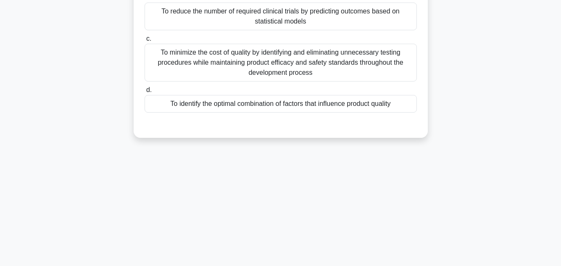
click at [463, 145] on div "A pharmaceutical company is developing a new drug. During the Plan Quality Mana…" at bounding box center [280, 9] width 479 height 276
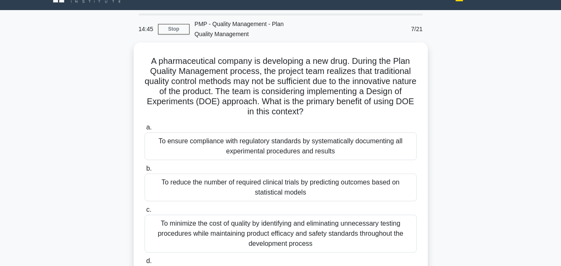
scroll to position [34, 0]
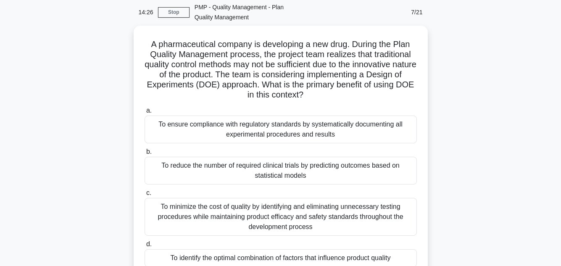
click at [496, 136] on div "A pharmaceutical company is developing a new drug. During the Plan Quality Mana…" at bounding box center [280, 164] width 479 height 276
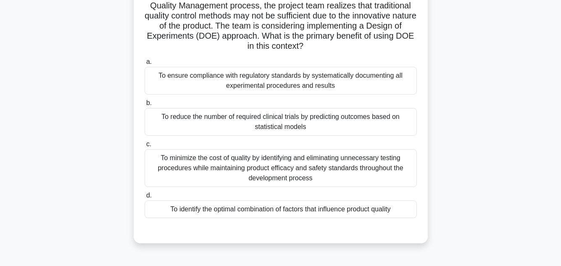
scroll to position [84, 0]
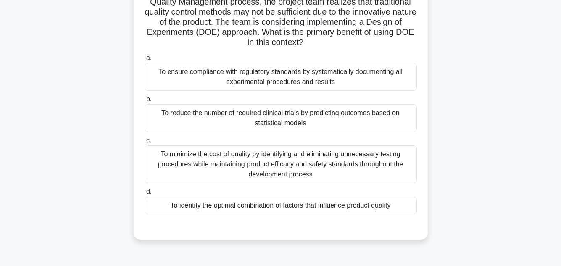
click at [289, 206] on div "To identify the optimal combination of factors that influence product quality" at bounding box center [281, 206] width 272 height 18
click at [145, 195] on input "d. To identify the optimal combination of factors that influence product quality" at bounding box center [145, 191] width 0 height 5
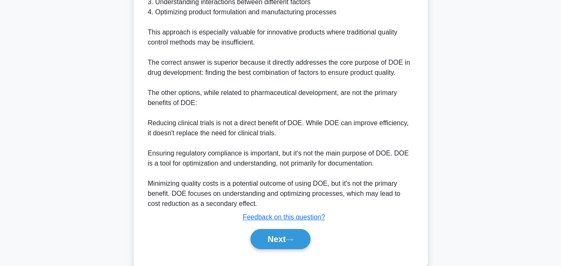
scroll to position [444, 0]
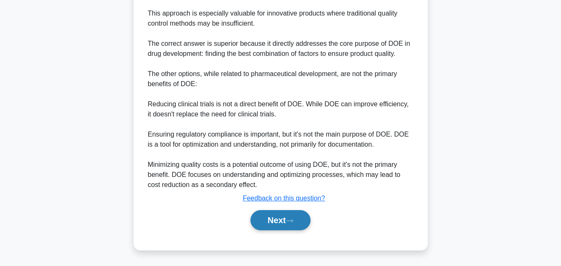
click at [288, 220] on button "Next" at bounding box center [280, 220] width 60 height 20
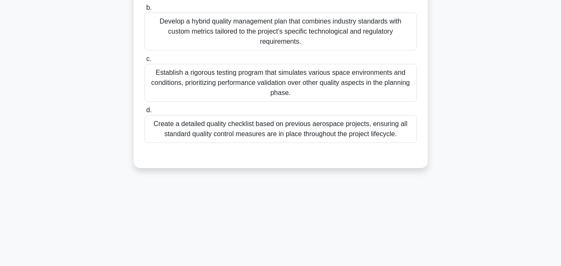
click at [491, 162] on div "You are managing a complex aerospace project developing a new satellite system.…" at bounding box center [280, 24] width 479 height 307
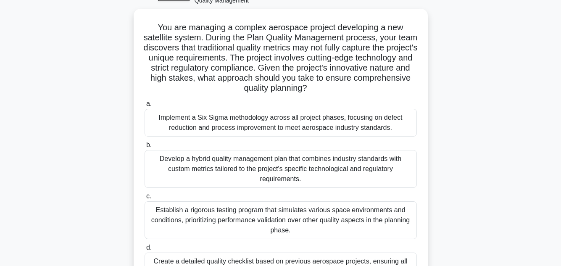
scroll to position [67, 0]
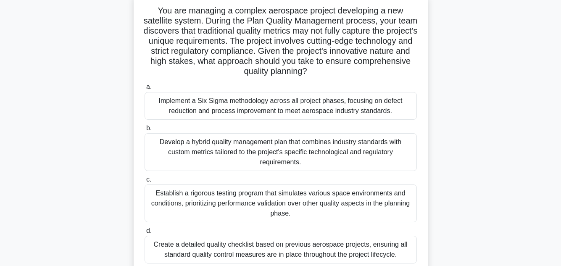
click at [500, 129] on div "You are managing a complex aerospace project developing a new satellite system.…" at bounding box center [280, 145] width 479 height 307
click at [471, 135] on div "You are managing a complex aerospace project developing a new satellite system.…" at bounding box center [280, 145] width 479 height 307
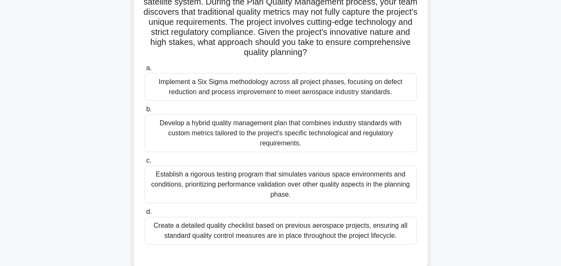
click at [266, 229] on div "Create a detailed quality checklist based on previous aerospace projects, ensur…" at bounding box center [281, 231] width 272 height 28
click at [145, 215] on input "d. Create a detailed quality checklist based on previous aerospace projects, en…" at bounding box center [145, 211] width 0 height 5
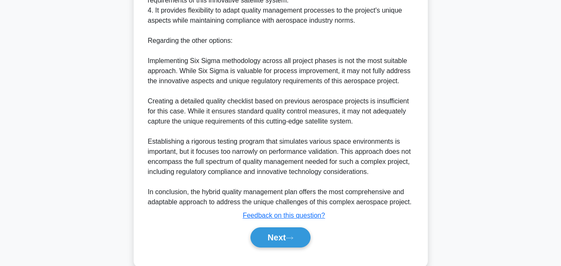
scroll to position [485, 0]
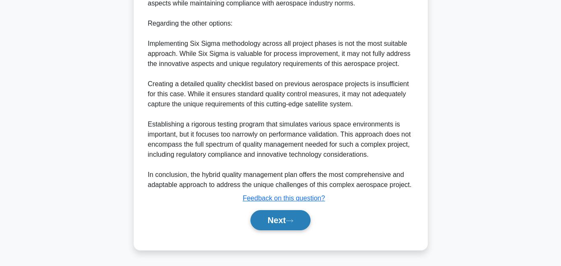
click at [271, 219] on button "Next" at bounding box center [280, 220] width 60 height 20
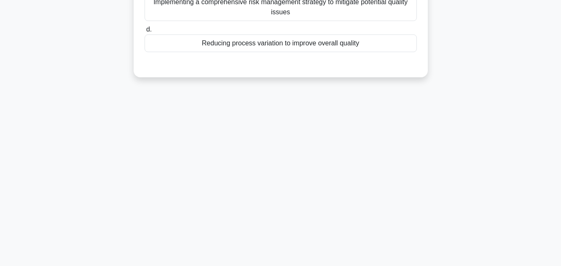
click at [522, 115] on main "11:50 Stop PMP - Quality Management - Plan Quality Management 9/21 During the P…" at bounding box center [280, 52] width 561 height 427
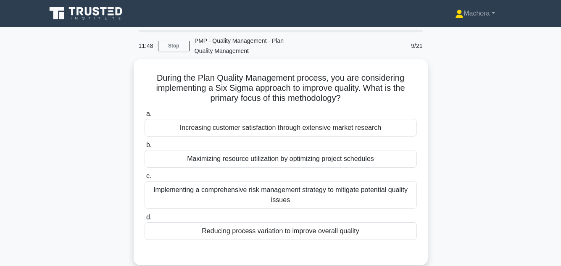
scroll to position [17, 0]
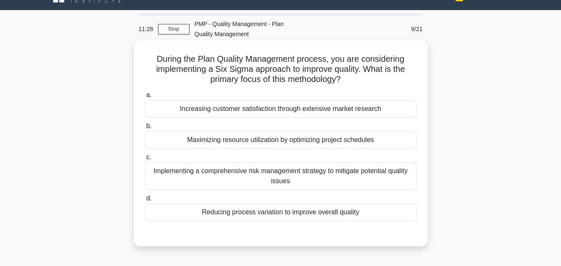
click at [324, 176] on div "Implementing a comprehensive risk management strategy to mitigate potential qua…" at bounding box center [281, 176] width 272 height 28
click at [145, 160] on input "c. Implementing a comprehensive risk management strategy to mitigate potential …" at bounding box center [145, 157] width 0 height 5
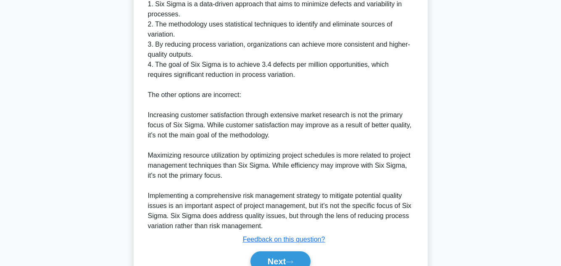
scroll to position [344, 0]
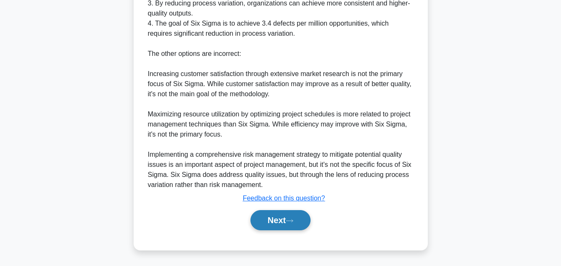
click at [282, 215] on button "Next" at bounding box center [280, 220] width 60 height 20
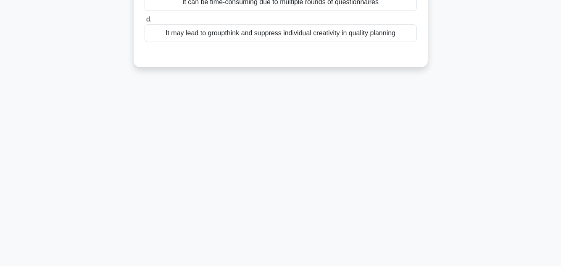
click at [501, 99] on div "11:17 Stop PMP - Quality Management - Plan Quality Management 10/21 During the …" at bounding box center [280, 52] width 479 height 420
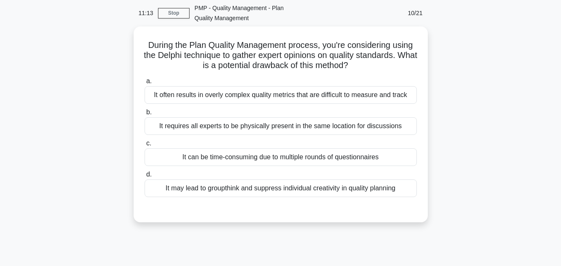
scroll to position [34, 0]
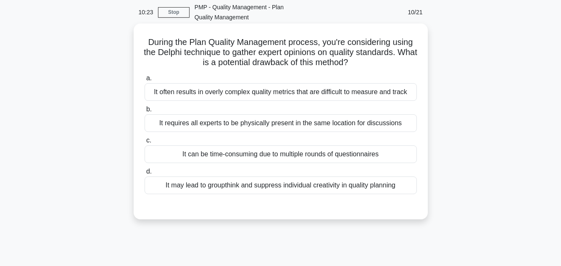
click at [339, 153] on div "It can be time-consuming due to multiple rounds of questionnaires" at bounding box center [281, 154] width 272 height 18
click at [145, 143] on input "c. It can be time-consuming due to multiple rounds of questionnaires" at bounding box center [145, 140] width 0 height 5
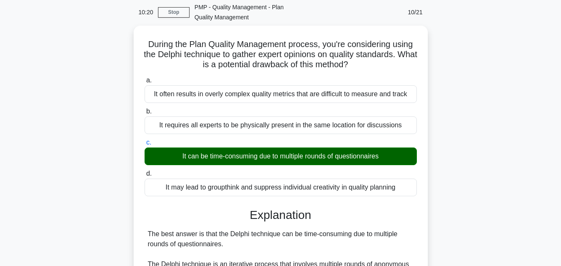
click at [502, 156] on div "During the Plan Quality Management process, you're considering using the Delphi…" at bounding box center [280, 263] width 479 height 475
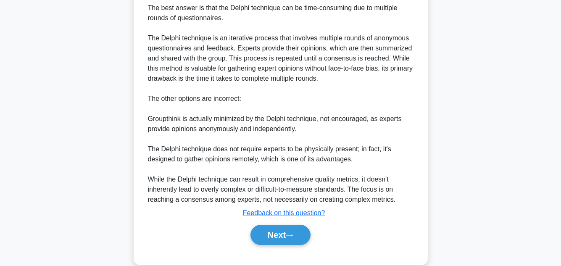
scroll to position [273, 0]
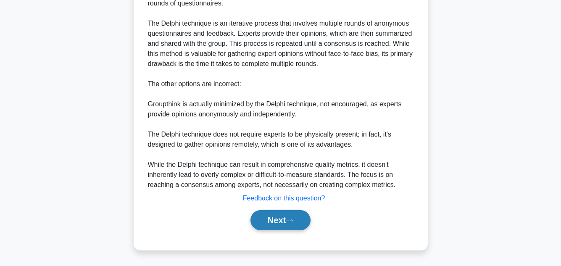
click at [279, 220] on button "Next" at bounding box center [280, 220] width 60 height 20
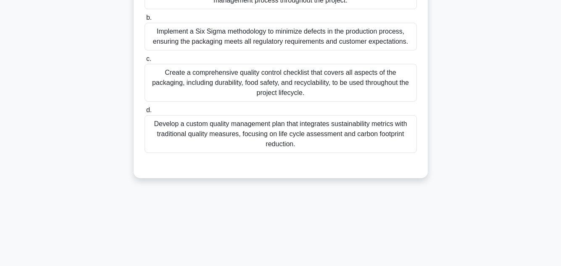
scroll to position [188, 0]
click at [463, 153] on div "You're managing a project to develop a new eco-friendly packaging solution for …" at bounding box center [280, 29] width 479 height 317
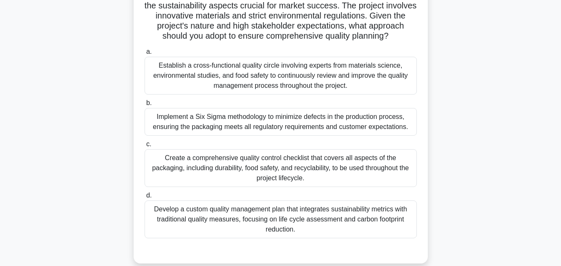
scroll to position [104, 0]
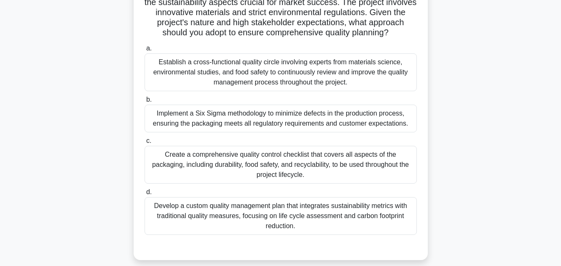
click at [323, 229] on div "Develop a custom quality management plan that integrates sustainability metrics…" at bounding box center [281, 216] width 272 height 38
click at [145, 195] on input "d. Develop a custom quality management plan that integrates sustainability metr…" at bounding box center [145, 191] width 0 height 5
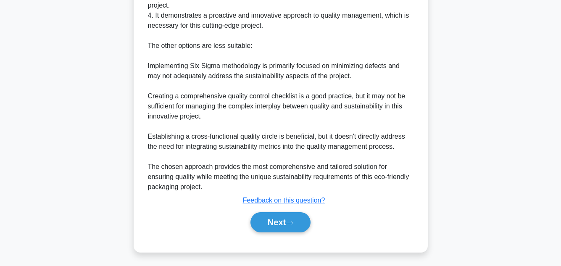
scroll to position [484, 0]
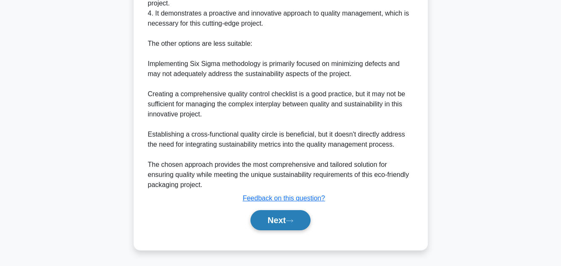
click at [275, 214] on button "Next" at bounding box center [280, 220] width 60 height 20
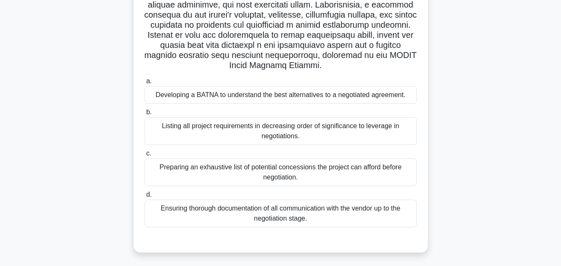
scroll to position [235, 0]
click at [512, 108] on div ".spinner_0XTQ{transform-origin:center;animation:spinner_y6GP .75s linear infini…" at bounding box center [280, 49] width 479 height 428
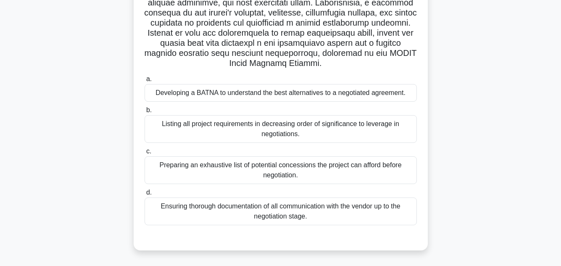
click at [376, 95] on div "Developing a BATNA to understand the best alternatives to a negotiated agreemen…" at bounding box center [281, 93] width 272 height 18
click at [145, 82] on input "a. Developing a BATNA to understand the best alternatives to a negotiated agree…" at bounding box center [145, 78] width 0 height 5
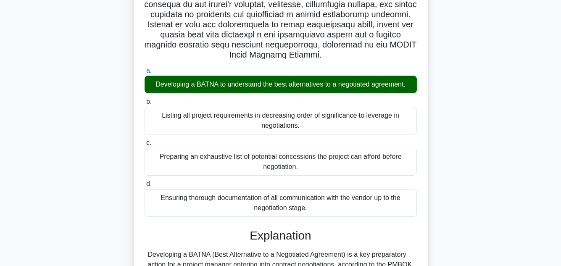
click at [504, 153] on div ".spinner_0XTQ{transform-origin:center;animation:spinner_y6GP .75s linear infini…" at bounding box center [280, 202] width 479 height 757
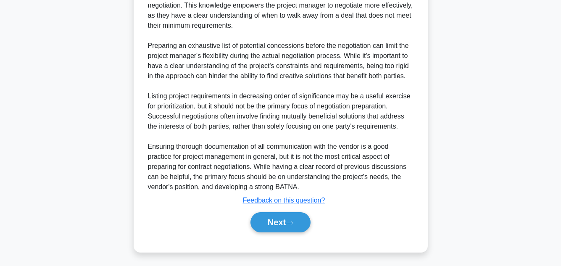
scroll to position [565, 0]
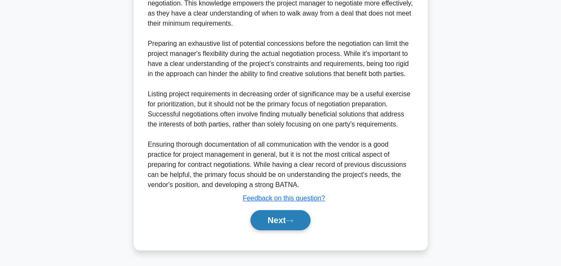
click at [290, 213] on button "Next" at bounding box center [280, 220] width 60 height 20
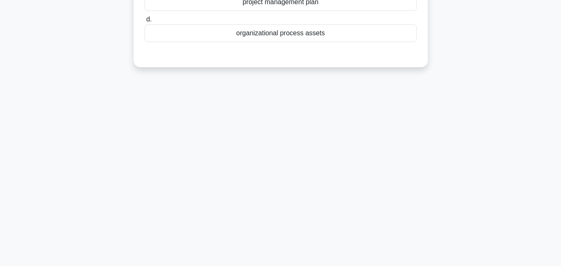
scroll to position [188, 0]
click at [456, 139] on div "6:50 Stop PMP - Quality Management - Plan Quality Management 13/21 When utilizi…" at bounding box center [280, 52] width 479 height 420
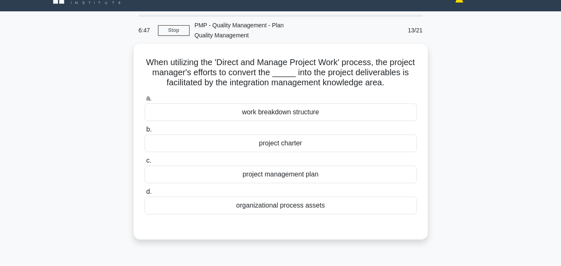
scroll to position [17, 0]
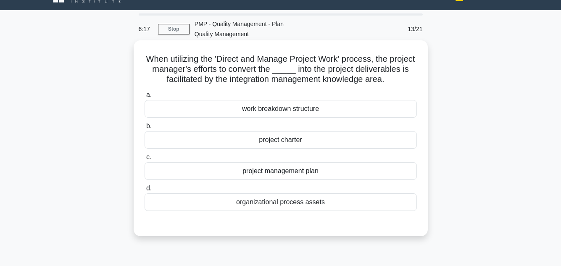
click at [319, 116] on div "work breakdown structure" at bounding box center [281, 109] width 272 height 18
click at [145, 98] on input "a. work breakdown structure" at bounding box center [145, 94] width 0 height 5
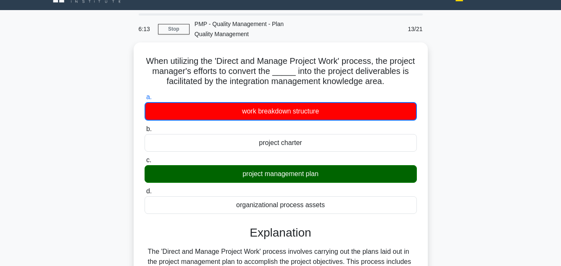
click at [145, 126] on input "b. project charter" at bounding box center [145, 128] width 0 height 5
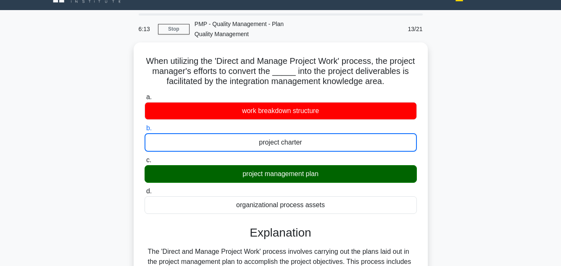
click at [145, 158] on input "c. project management plan" at bounding box center [145, 160] width 0 height 5
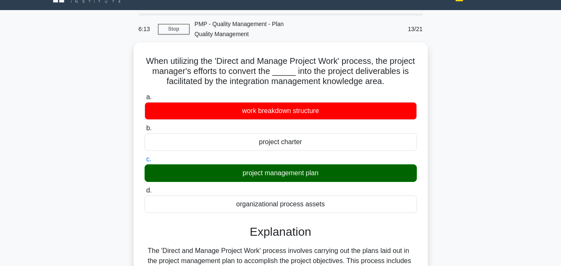
click at [145, 188] on input "d. organizational process assets" at bounding box center [145, 190] width 0 height 5
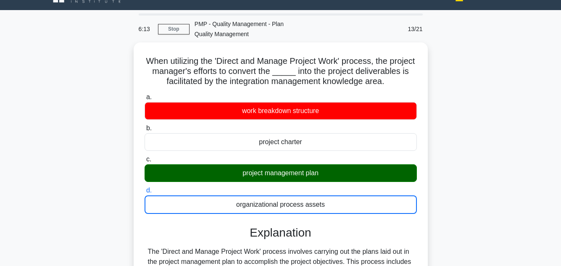
click at [145, 95] on input "a. work breakdown structure" at bounding box center [145, 97] width 0 height 5
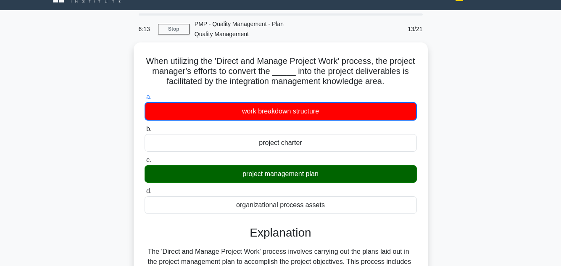
click at [145, 126] on input "b. project charter" at bounding box center [145, 128] width 0 height 5
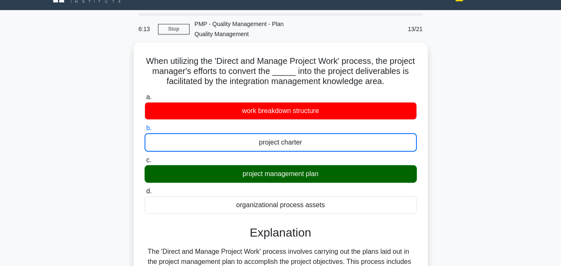
click at [145, 158] on input "c. project management plan" at bounding box center [145, 160] width 0 height 5
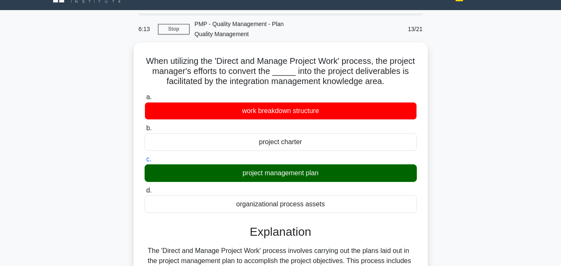
click at [145, 188] on input "d. organizational process assets" at bounding box center [145, 190] width 0 height 5
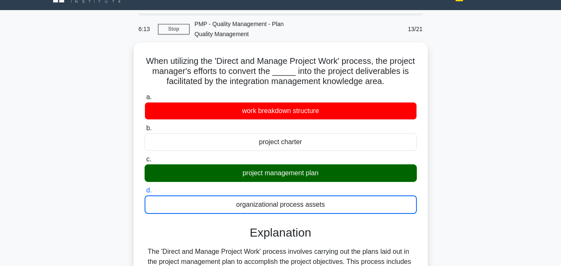
click at [145, 95] on input "a. work breakdown structure" at bounding box center [145, 97] width 0 height 5
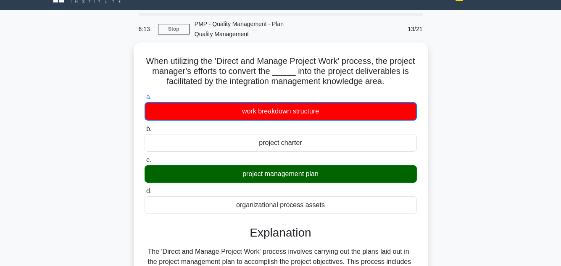
click at [145, 126] on input "b. project charter" at bounding box center [145, 128] width 0 height 5
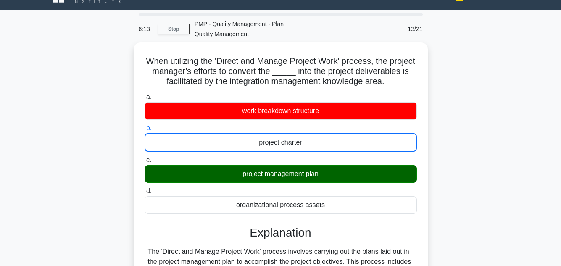
click at [145, 158] on input "c. project management plan" at bounding box center [145, 160] width 0 height 5
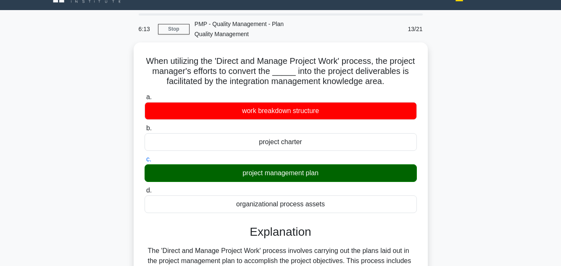
click at [145, 188] on input "d. organizational process assets" at bounding box center [145, 190] width 0 height 5
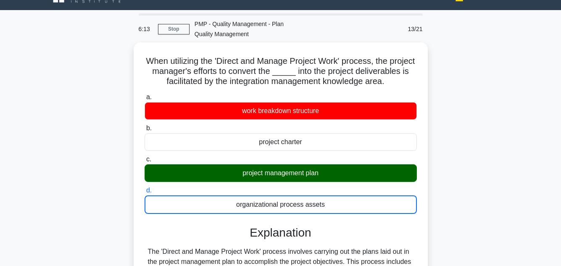
click at [145, 95] on input "a. work breakdown structure" at bounding box center [145, 97] width 0 height 5
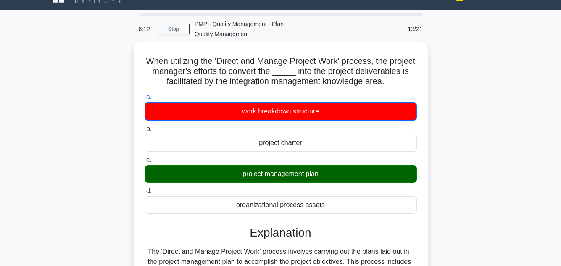
click at [145, 126] on input "b. project charter" at bounding box center [145, 128] width 0 height 5
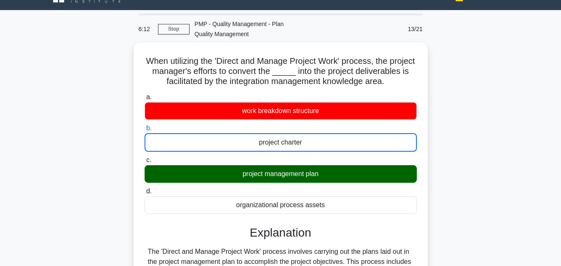
click at [145, 158] on input "c. project management plan" at bounding box center [145, 160] width 0 height 5
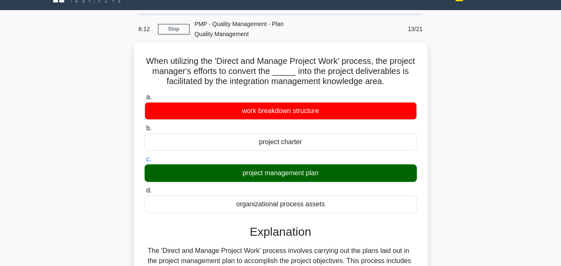
click at [145, 188] on input "d. organizational process assets" at bounding box center [145, 190] width 0 height 5
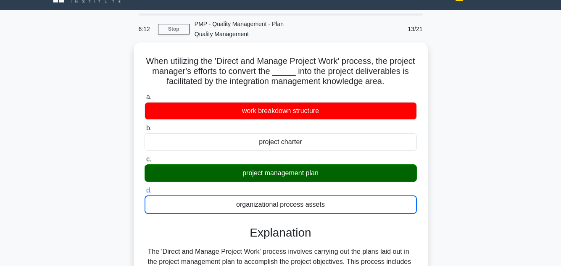
click at [145, 95] on input "a. work breakdown structure" at bounding box center [145, 97] width 0 height 5
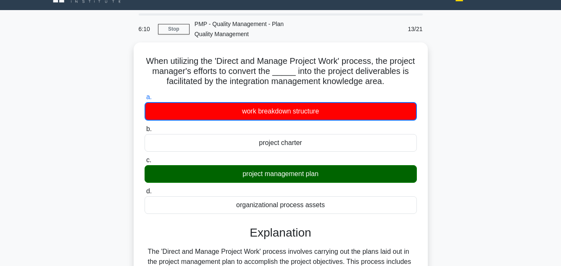
click at [531, 179] on main "6:10 Stop PMP - Quality Management - Plan Quality Management 13/21 When utilizi…" at bounding box center [280, 245] width 561 height 471
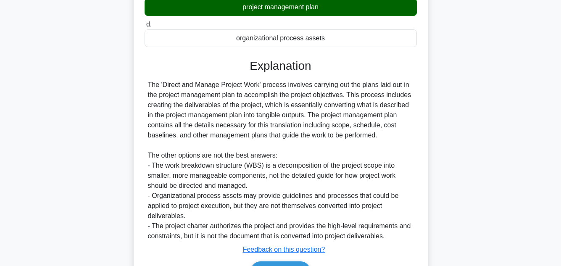
scroll to position [243, 0]
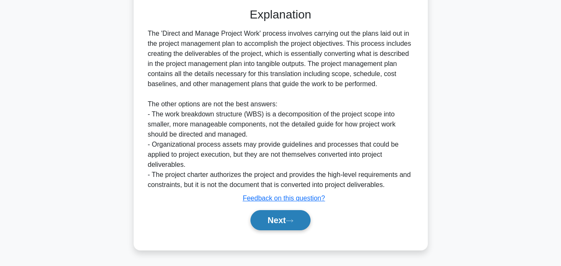
click at [268, 219] on button "Next" at bounding box center [280, 220] width 60 height 20
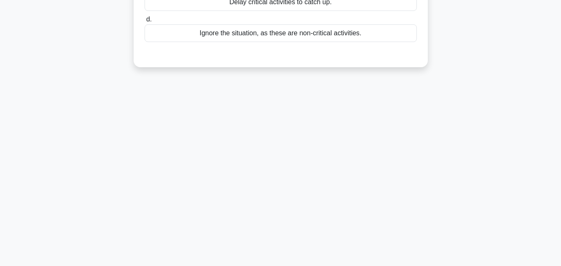
scroll to position [188, 0]
click at [473, 108] on div "6:03 Stop PMP - Quality Management - Plan Quality Management 14/21 Following a …" at bounding box center [280, 52] width 479 height 420
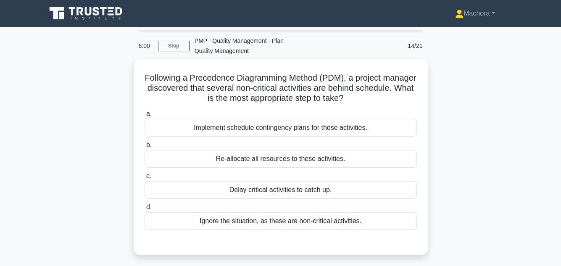
scroll to position [17, 0]
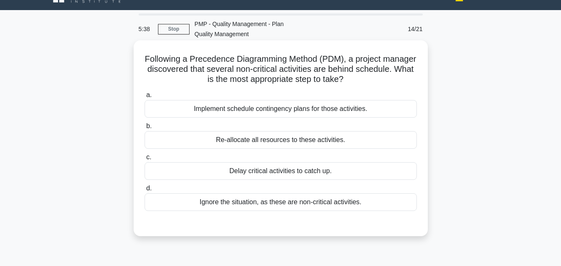
click at [305, 110] on div "Implement schedule contingency plans for those activities." at bounding box center [281, 109] width 272 height 18
click at [145, 98] on input "a. Implement schedule contingency plans for those activities." at bounding box center [145, 94] width 0 height 5
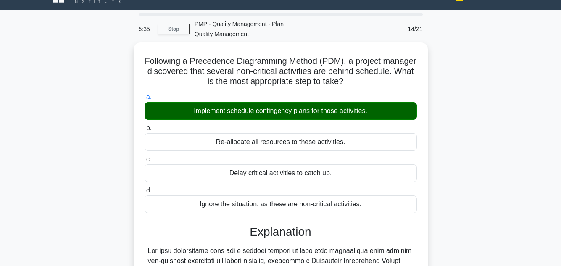
click at [145, 126] on input "b. Re-allocate all resources to these activities." at bounding box center [145, 128] width 0 height 5
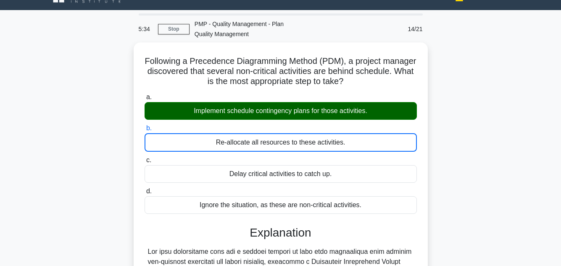
click at [145, 158] on input "c. Delay critical activities to catch up." at bounding box center [145, 160] width 0 height 5
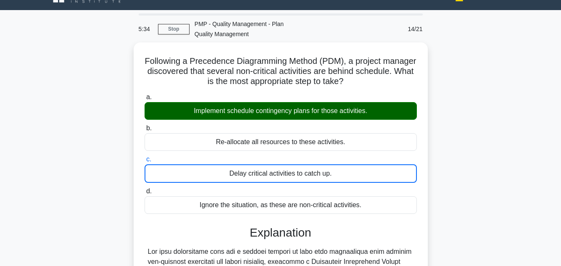
click at [145, 189] on input "d. Ignore the situation, as these are non-critical activities." at bounding box center [145, 191] width 0 height 5
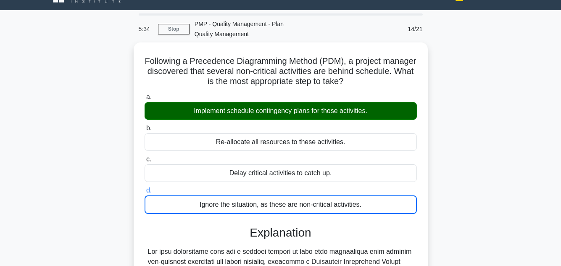
click at [145, 95] on input "a. Implement schedule contingency plans for those activities." at bounding box center [145, 97] width 0 height 5
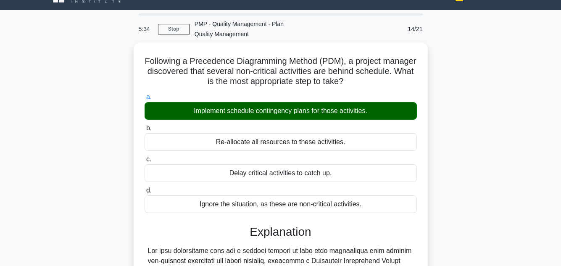
click at [145, 126] on input "b. Re-allocate all resources to these activities." at bounding box center [145, 128] width 0 height 5
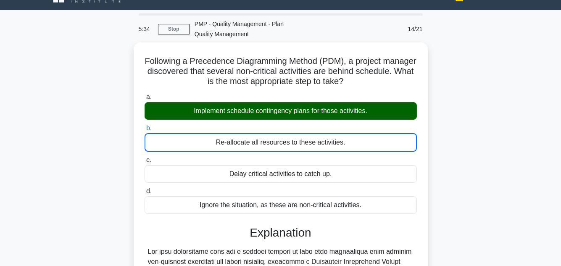
click at [145, 158] on input "c. Delay critical activities to catch up." at bounding box center [145, 160] width 0 height 5
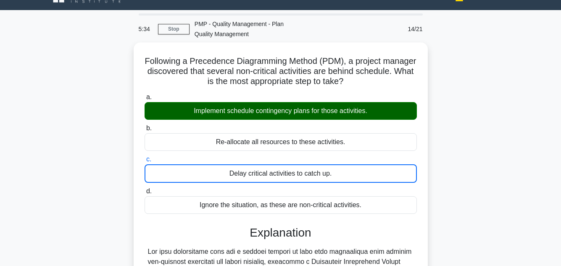
click at [145, 189] on input "d. Ignore the situation, as these are non-critical activities." at bounding box center [145, 191] width 0 height 5
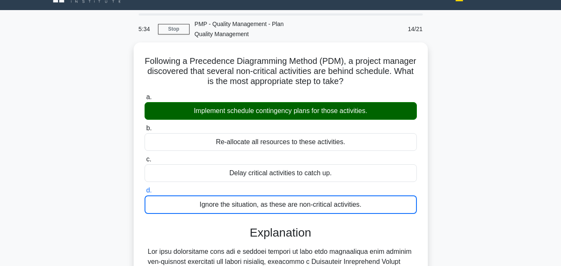
click at [145, 95] on input "a. Implement schedule contingency plans for those activities." at bounding box center [145, 97] width 0 height 5
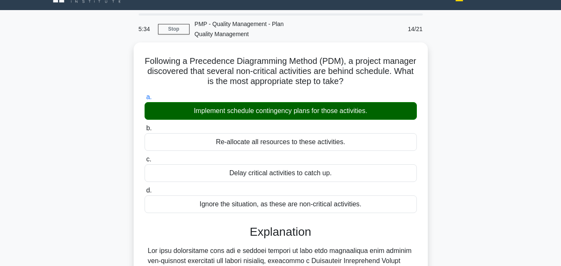
click at [145, 126] on input "b. Re-allocate all resources to these activities." at bounding box center [145, 128] width 0 height 5
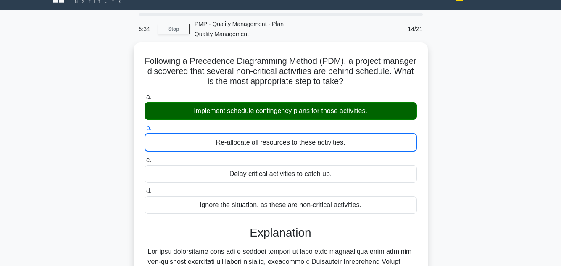
click at [145, 158] on input "c. Delay critical activities to catch up." at bounding box center [145, 160] width 0 height 5
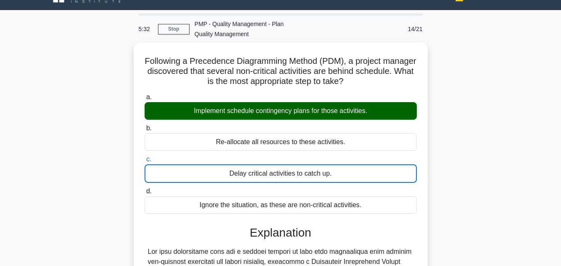
click at [502, 181] on div "Following a Precedence Diagramming Method (PDM), a project manager discovered t…" at bounding box center [280, 250] width 479 height 416
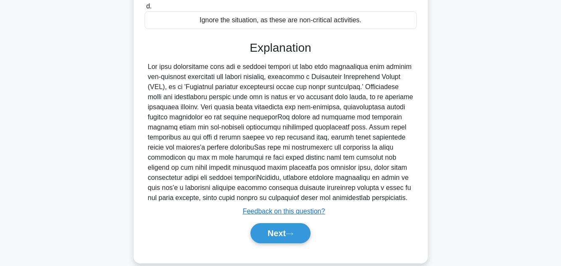
scroll to position [213, 0]
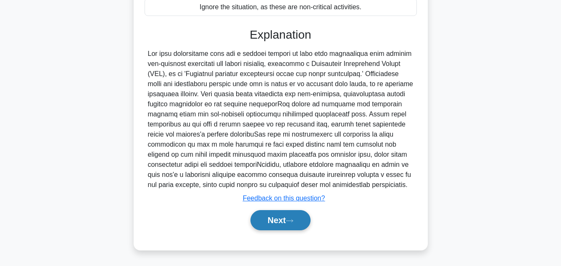
click at [276, 215] on button "Next" at bounding box center [280, 220] width 60 height 20
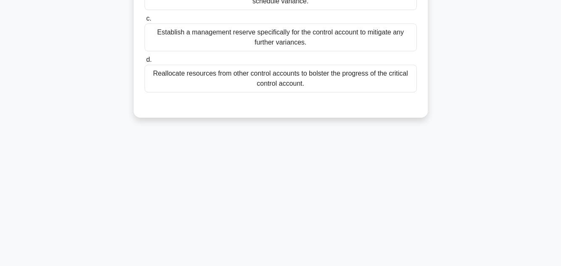
click at [486, 168] on div "5:26 Stop PMP - Quality Management - Plan Quality Management 15/21 During an au…" at bounding box center [280, 52] width 479 height 420
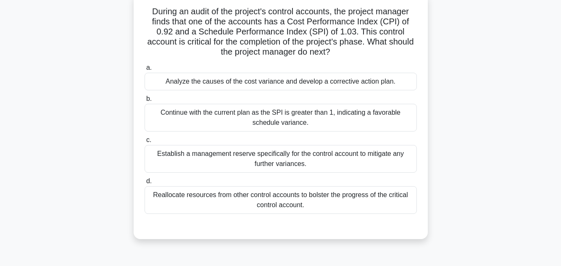
scroll to position [67, 0]
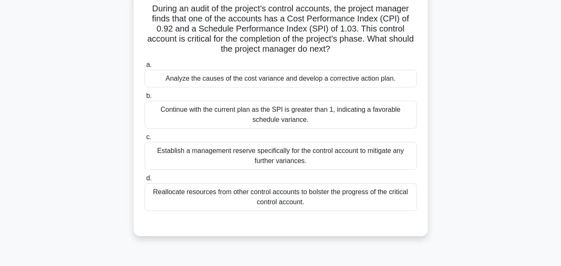
click at [355, 76] on div "Analyze the causes of the cost variance and develop a corrective action plan." at bounding box center [281, 79] width 272 height 18
click at [145, 68] on input "a. Analyze the causes of the cost variance and develop a corrective action plan." at bounding box center [145, 64] width 0 height 5
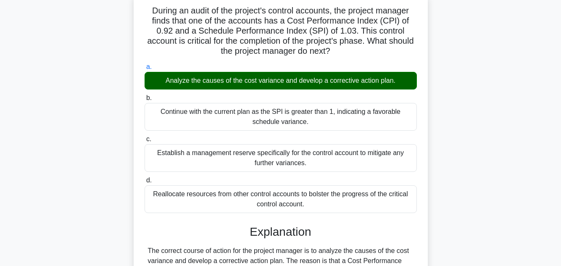
click at [473, 104] on div "During an audit of the project's control accounts, the project manager finds th…" at bounding box center [280, 229] width 479 height 475
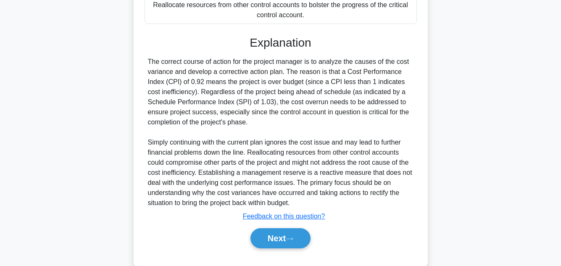
scroll to position [273, 0]
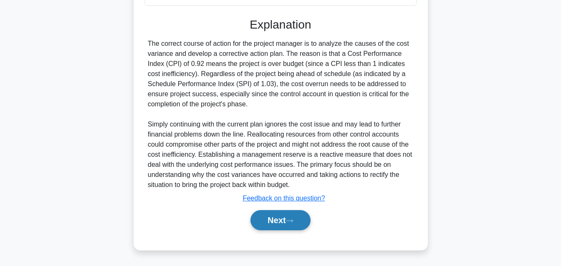
click at [270, 217] on button "Next" at bounding box center [280, 220] width 60 height 20
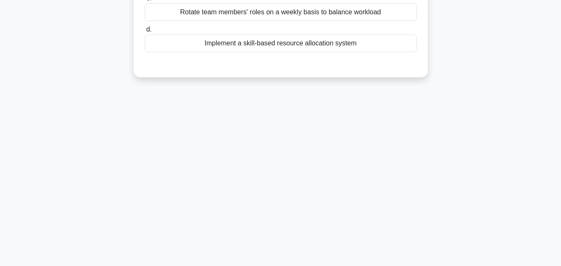
scroll to position [188, 0]
click at [500, 145] on div "4:00 Stop PMP - Quality Management - Plan Quality Management 16/21 A project ma…" at bounding box center [280, 52] width 479 height 420
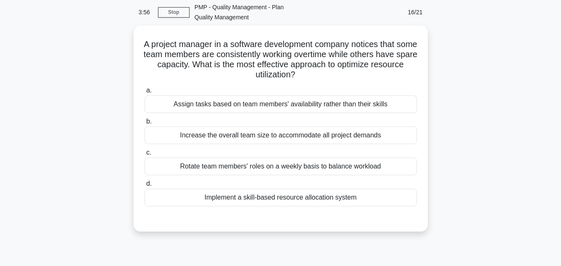
scroll to position [50, 0]
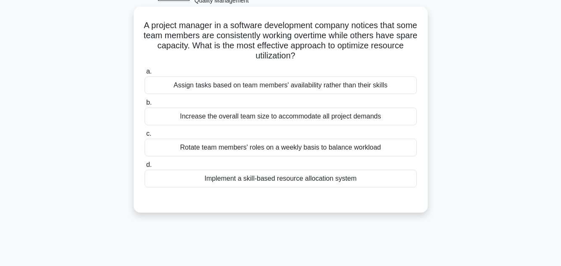
click at [235, 147] on div "Rotate team members' roles on a weekly basis to balance workload" at bounding box center [281, 148] width 272 height 18
click at [145, 137] on input "c. Rotate team members' roles on a weekly basis to balance workload" at bounding box center [145, 133] width 0 height 5
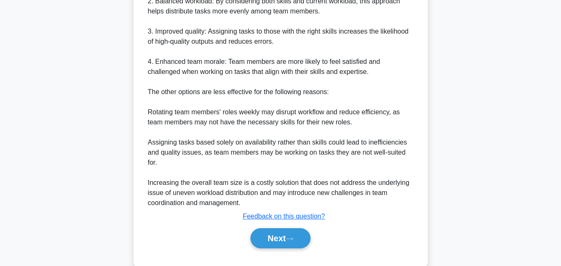
scroll to position [394, 0]
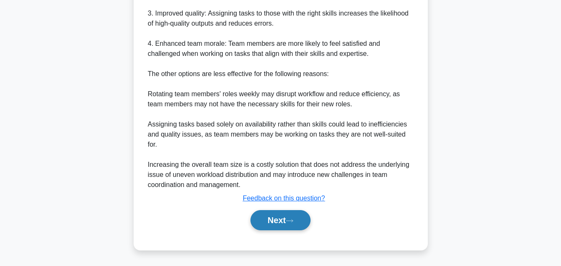
click at [276, 223] on button "Next" at bounding box center [280, 220] width 60 height 20
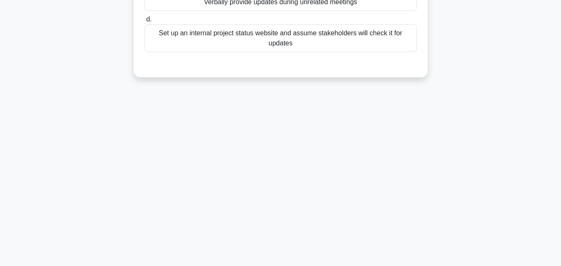
scroll to position [188, 0]
click at [482, 102] on div "3:00 Stop PMP - Quality Management - Plan Quality Management 17/21 A project ma…" at bounding box center [280, 52] width 479 height 420
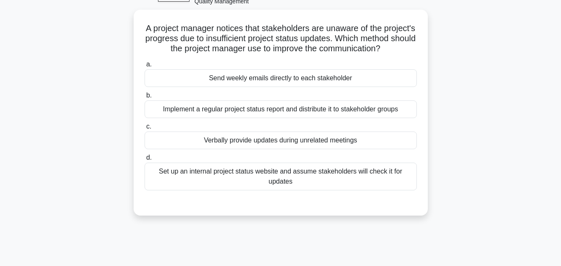
scroll to position [50, 0]
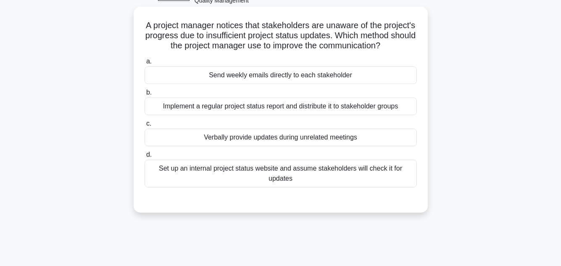
click at [284, 114] on div "Implement a regular project status report and distribute it to stakeholder grou…" at bounding box center [281, 106] width 272 height 18
click at [145, 95] on input "b. Implement a regular project status report and distribute it to stakeholder g…" at bounding box center [145, 92] width 0 height 5
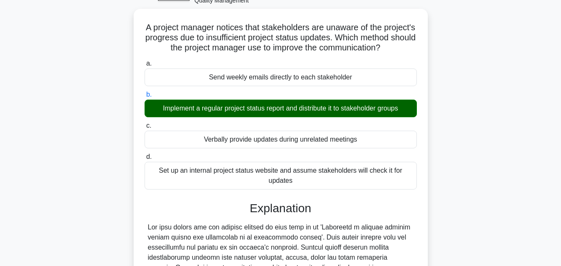
click at [485, 146] on div "A project manager notices that stakeholders are unaware of the project's progre…" at bounding box center [280, 221] width 479 height 425
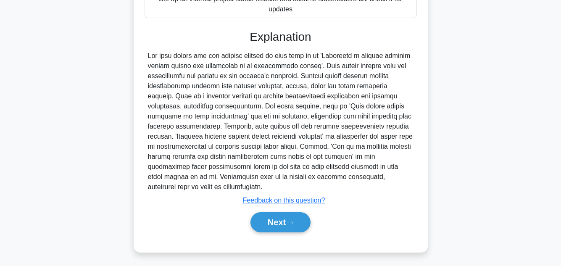
scroll to position [232, 0]
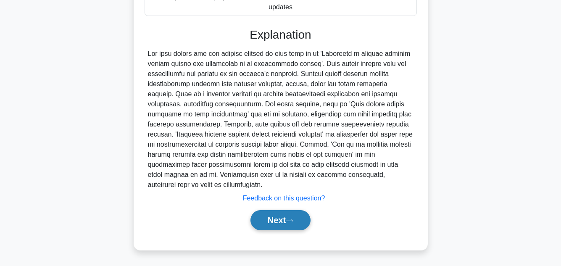
click at [272, 218] on button "Next" at bounding box center [280, 220] width 60 height 20
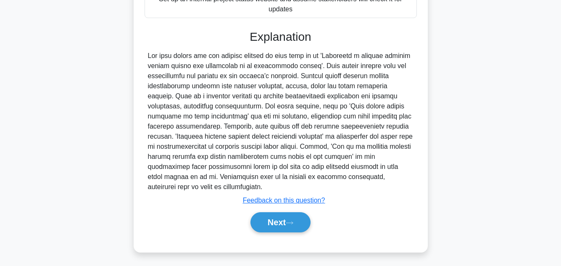
click at [472, 124] on div "A project manager notices that stakeholders are unaware of the project's progre…" at bounding box center [280, 49] width 479 height 425
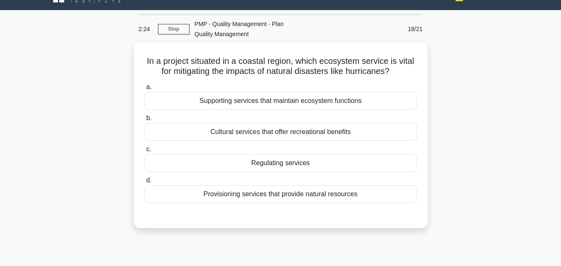
scroll to position [34, 0]
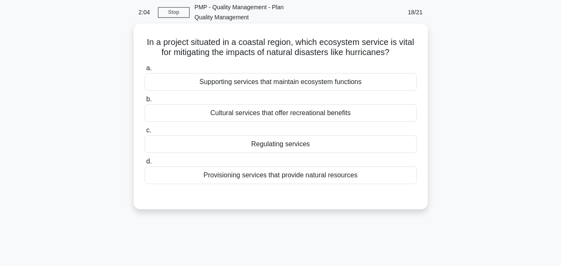
click at [315, 82] on div "Supporting services that maintain ecosystem functions" at bounding box center [281, 82] width 272 height 18
click at [145, 71] on input "a. Supporting services that maintain ecosystem functions" at bounding box center [145, 68] width 0 height 5
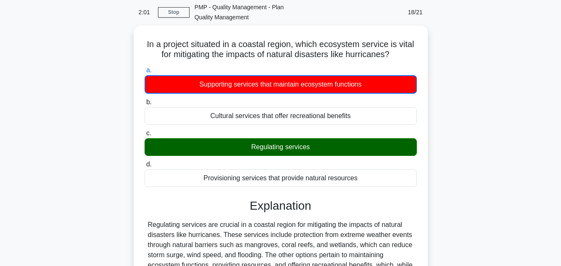
click at [463, 137] on div "In a project situated in a coastal region, which ecosystem service is vital for…" at bounding box center [280, 188] width 479 height 325
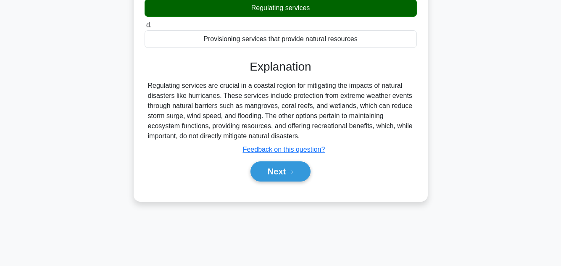
scroll to position [188, 0]
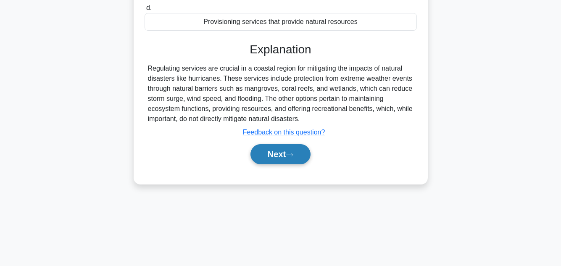
click at [283, 157] on button "Next" at bounding box center [280, 154] width 60 height 20
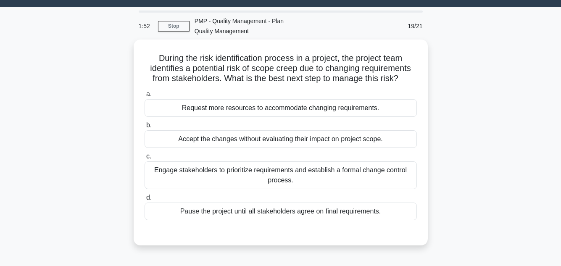
scroll to position [37, 0]
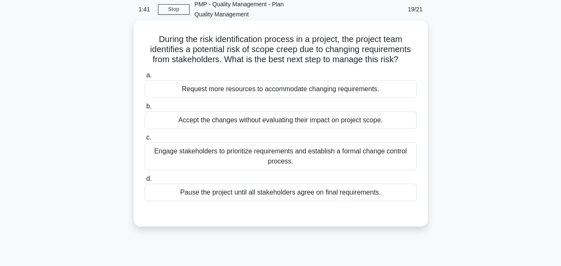
click at [302, 153] on div "Engage stakeholders to prioritize requirements and establish a formal change co…" at bounding box center [281, 156] width 272 height 28
click at [145, 140] on input "c. Engage stakeholders to prioritize requirements and establish a formal change…" at bounding box center [145, 137] width 0 height 5
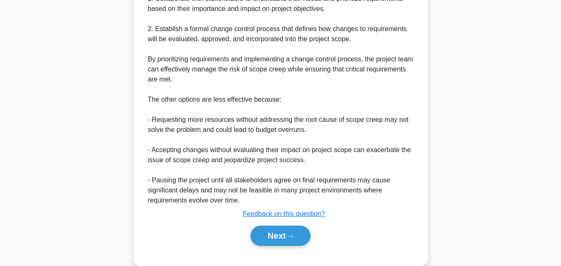
scroll to position [333, 0]
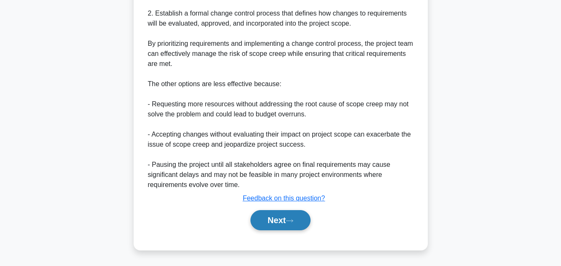
click at [284, 221] on button "Next" at bounding box center [280, 220] width 60 height 20
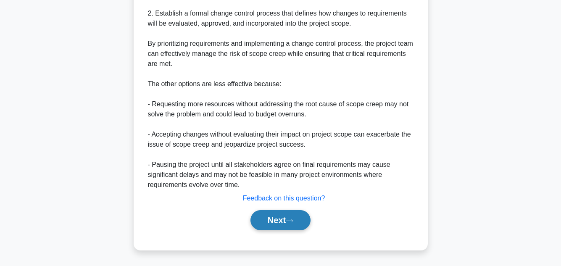
click at [277, 219] on button "Next" at bounding box center [280, 220] width 60 height 20
click at [292, 219] on icon at bounding box center [290, 220] width 8 height 5
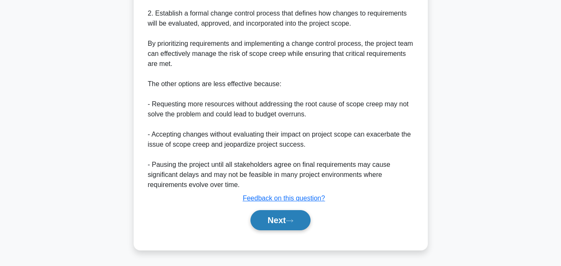
click at [292, 219] on icon at bounding box center [290, 220] width 8 height 5
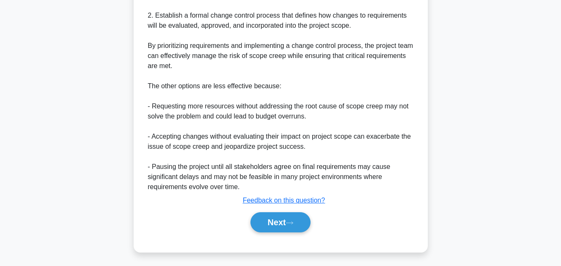
scroll to position [188, 0]
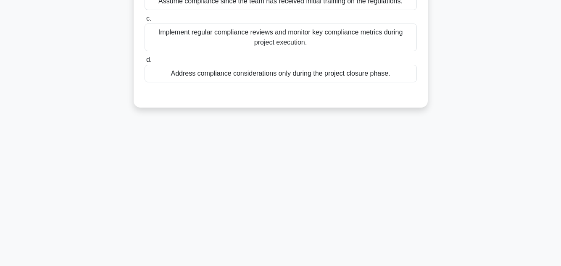
click at [460, 147] on div "1:24 Stop PMP - Quality Management - Plan Quality Management 20/21 You are mana…" at bounding box center [280, 52] width 479 height 420
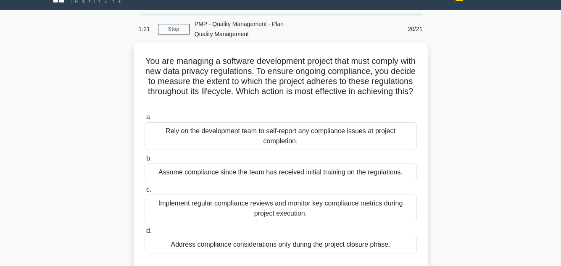
scroll to position [34, 0]
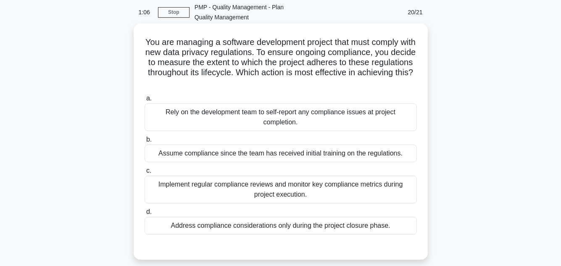
click at [304, 191] on div "Implement regular compliance reviews and monitor key compliance metrics during …" at bounding box center [281, 190] width 272 height 28
click at [145, 174] on input "c. Implement regular compliance reviews and monitor key compliance metrics duri…" at bounding box center [145, 170] width 0 height 5
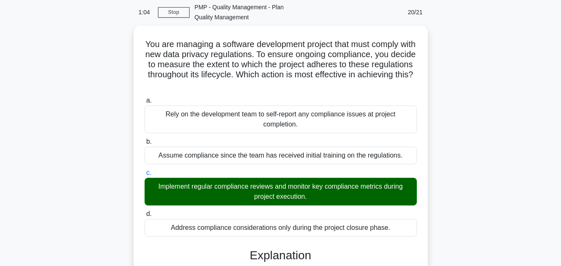
click at [508, 197] on div "You are managing a software development project that must comply with new data …" at bounding box center [280, 228] width 479 height 405
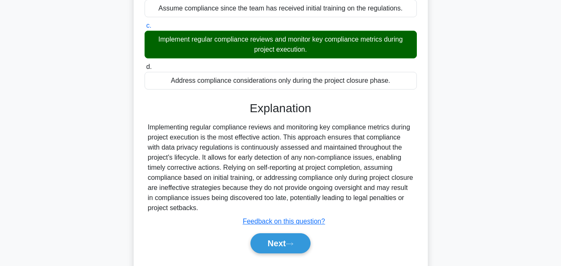
scroll to position [202, 0]
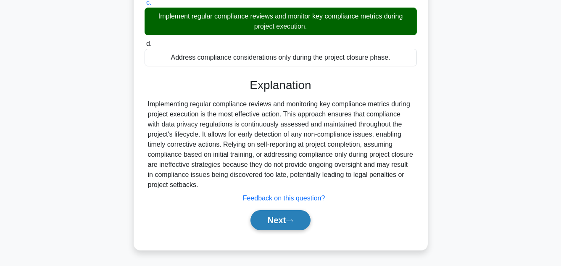
click at [287, 222] on button "Next" at bounding box center [280, 220] width 60 height 20
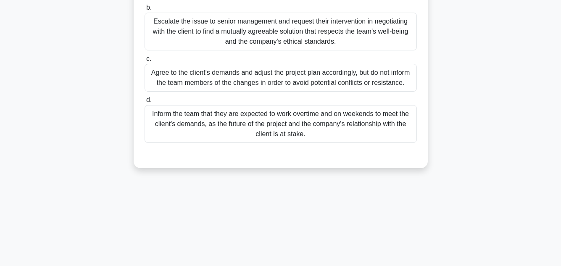
scroll to position [188, 0]
click at [489, 164] on div "During a project kickoff meeting, the client reveals that they expect the team …" at bounding box center [280, 24] width 479 height 307
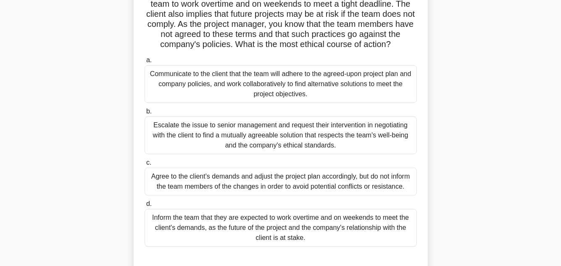
scroll to position [101, 0]
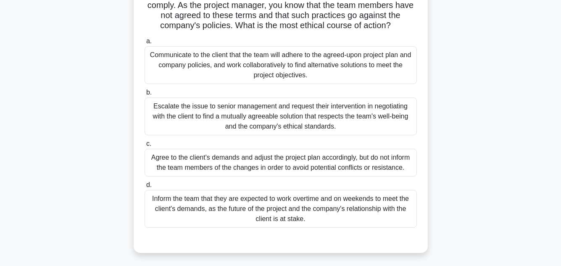
click at [286, 211] on div "Inform the team that they are expected to work overtime and on weekends to meet…" at bounding box center [281, 209] width 272 height 38
click at [145, 188] on input "d. Inform the team that they are expected to work overtime and on weekends to m…" at bounding box center [145, 184] width 0 height 5
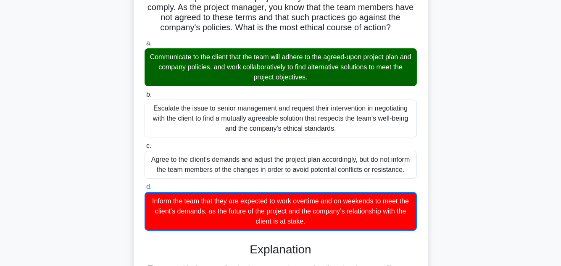
click at [465, 108] on div "During a project kickoff meeting, the client reveals that they expect the team …" at bounding box center [280, 251] width 479 height 587
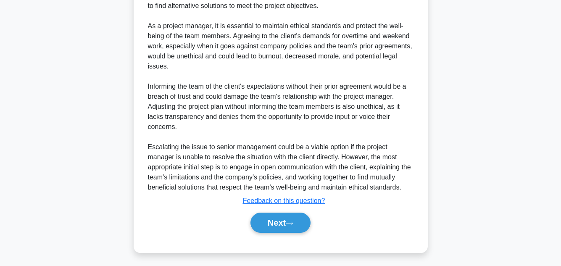
scroll to position [384, 0]
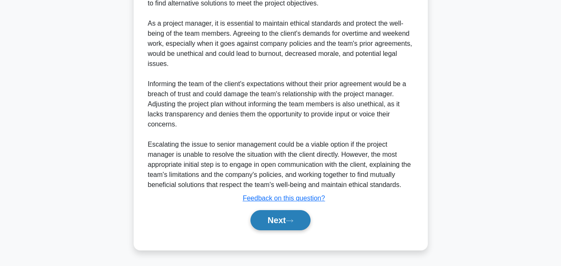
click at [282, 220] on button "Next" at bounding box center [280, 220] width 60 height 20
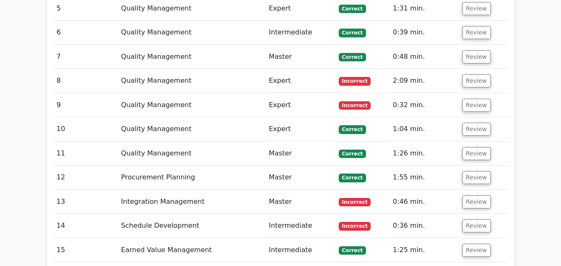
scroll to position [1109, 0]
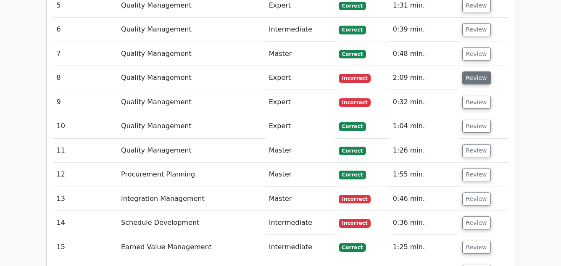
click at [471, 71] on button "Review" at bounding box center [476, 77] width 29 height 13
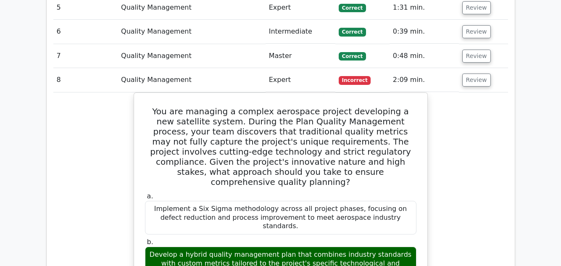
click at [543, 145] on main "Your Test Results Project Management Professional - Quality Management 67% Your…" at bounding box center [280, 56] width 561 height 2277
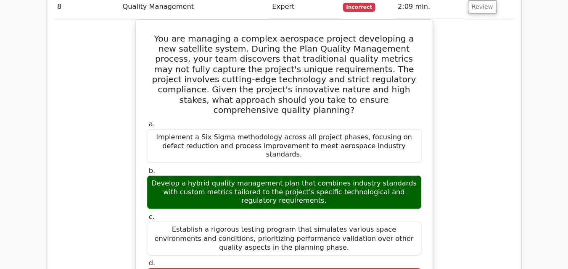
scroll to position [1193, 0]
